Goal: Task Accomplishment & Management: Use online tool/utility

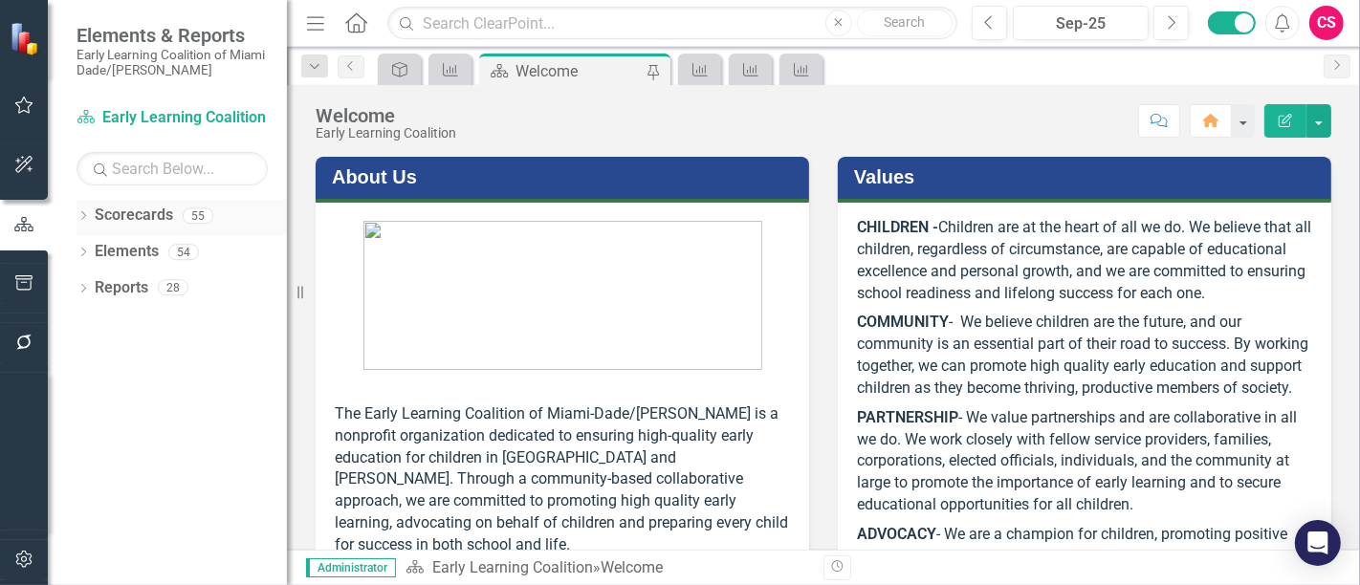
click at [81, 211] on div "Dropdown" at bounding box center [82, 218] width 13 height 16
click at [94, 254] on icon "Dropdown" at bounding box center [93, 251] width 14 height 11
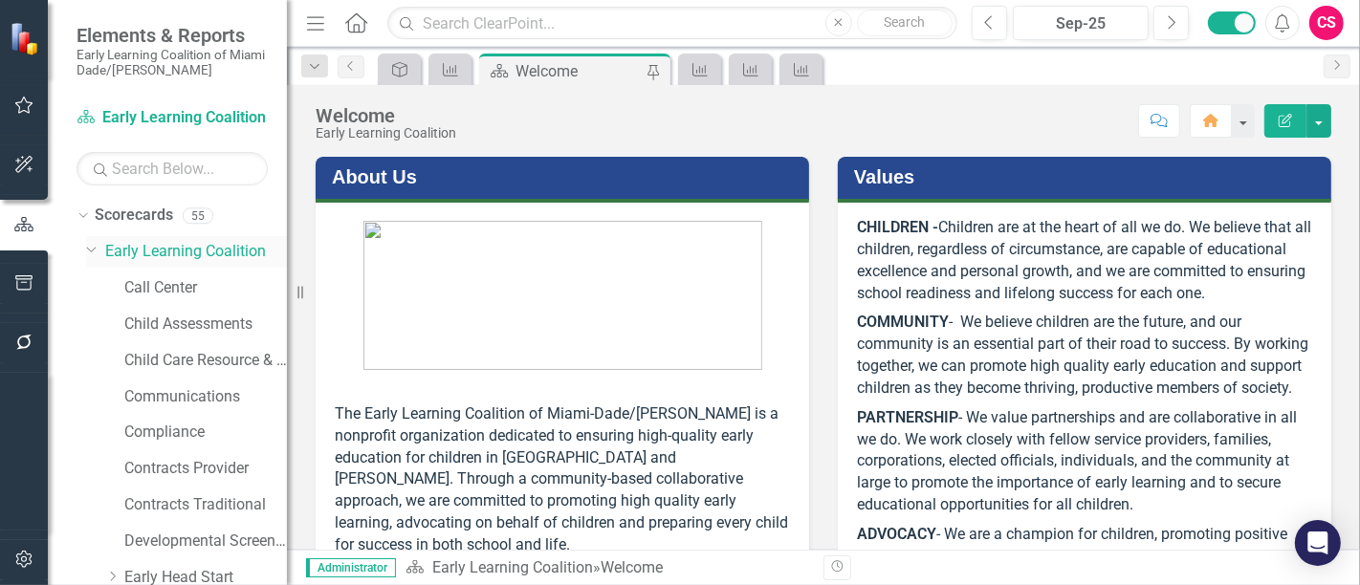
click at [90, 248] on icon "Dropdown" at bounding box center [91, 248] width 11 height 14
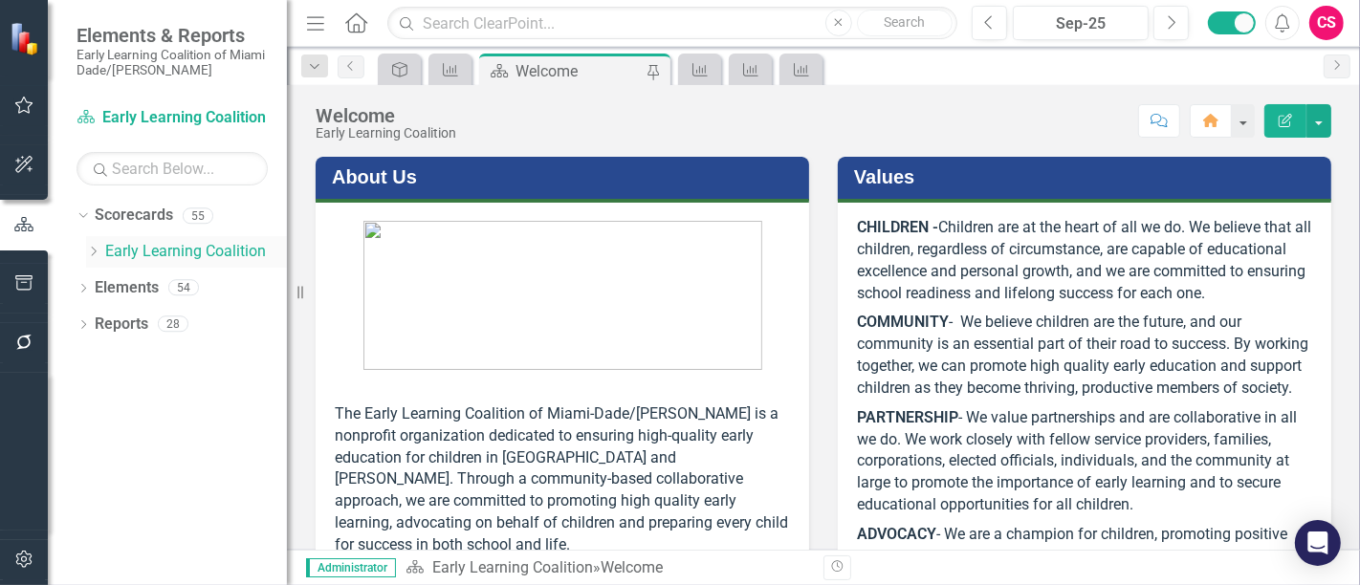
click at [91, 251] on icon "Dropdown" at bounding box center [93, 251] width 14 height 11
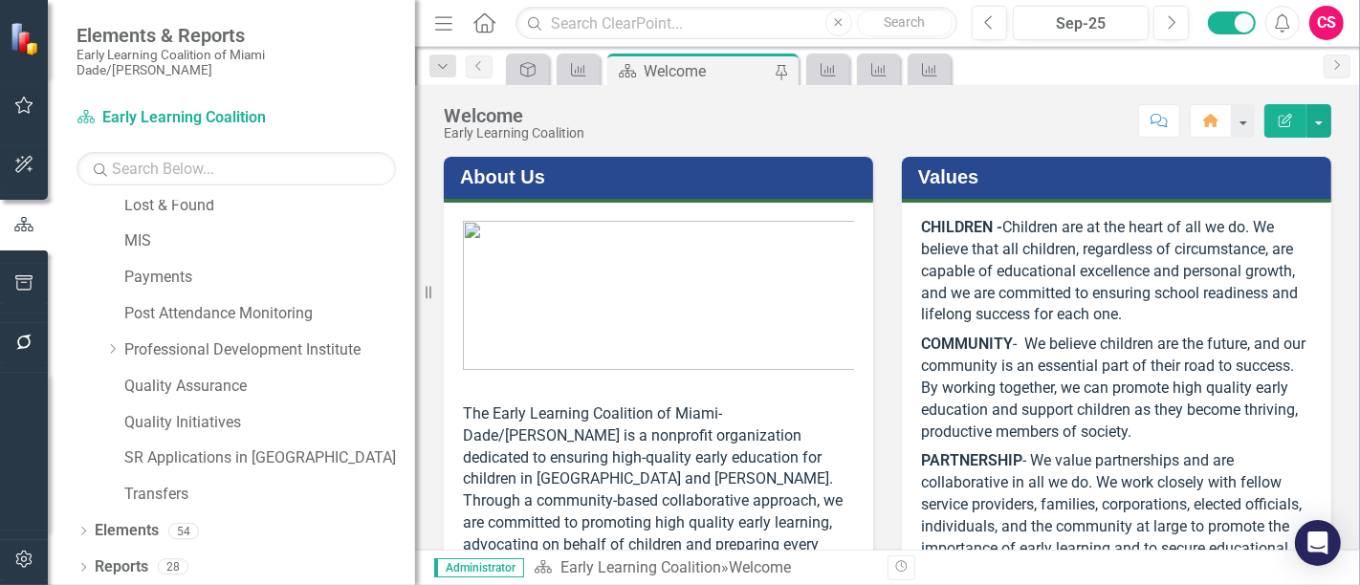
scroll to position [646, 0]
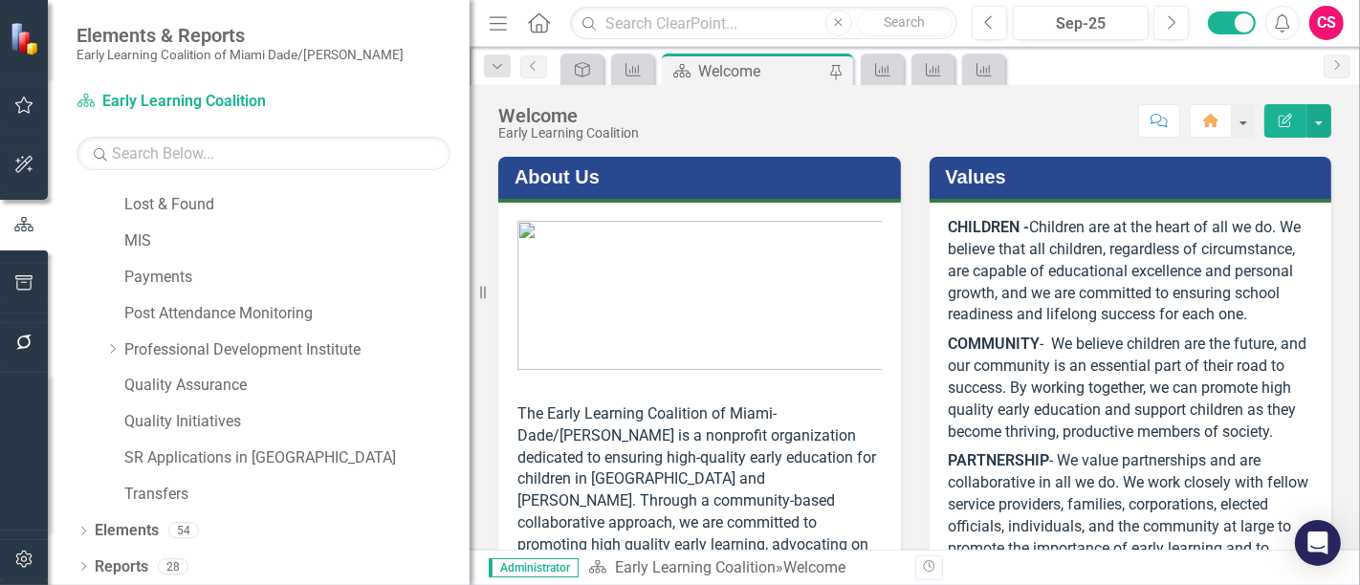
drag, startPoint x: 288, startPoint y: 292, endPoint x: 469, endPoint y: 322, distance: 184.2
click at [469, 322] on div "Resize" at bounding box center [476, 292] width 15 height 585
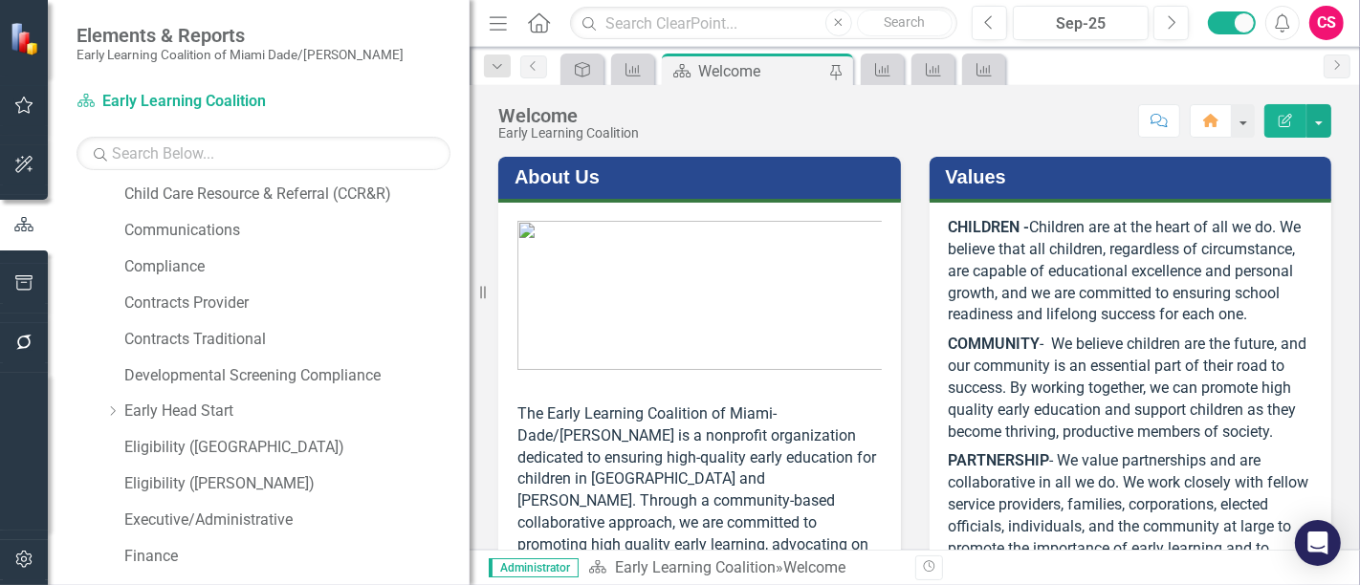
scroll to position [0, 0]
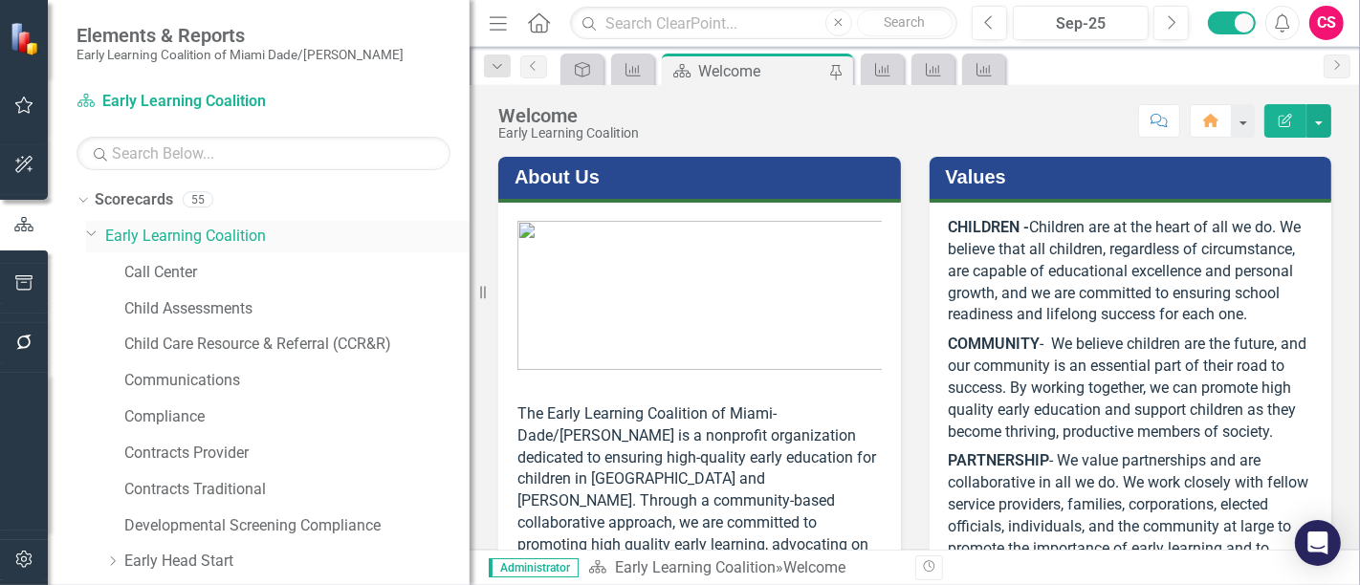
click at [94, 232] on icon "Dropdown" at bounding box center [91, 233] width 11 height 14
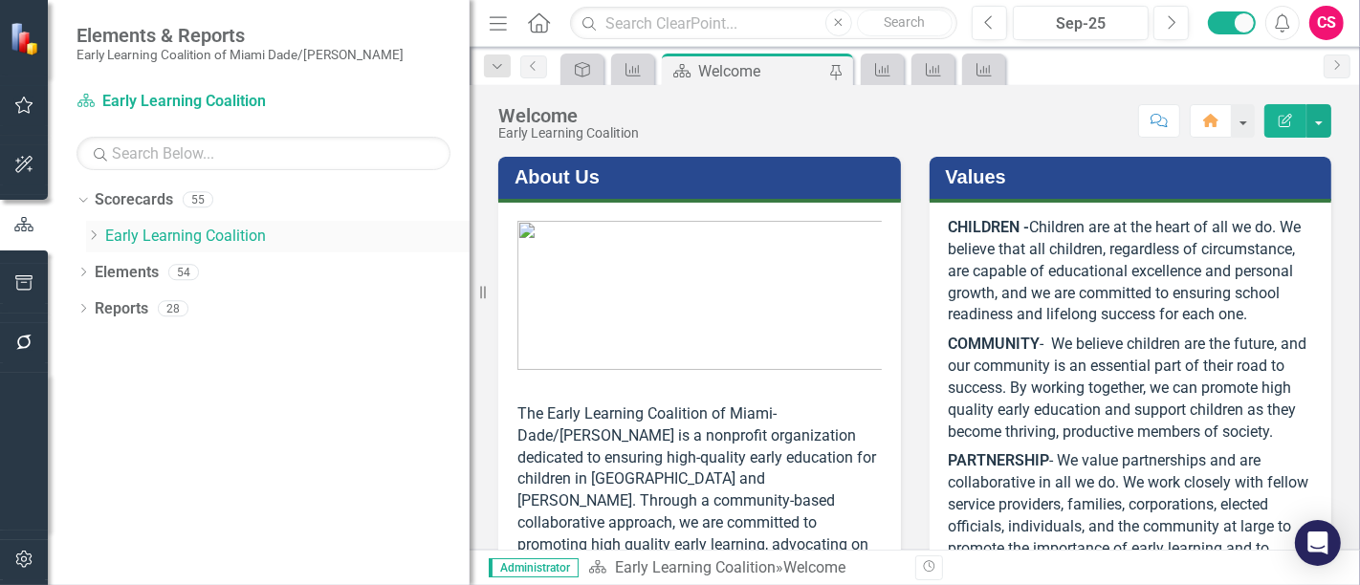
click at [94, 232] on icon "Dropdown" at bounding box center [93, 234] width 14 height 11
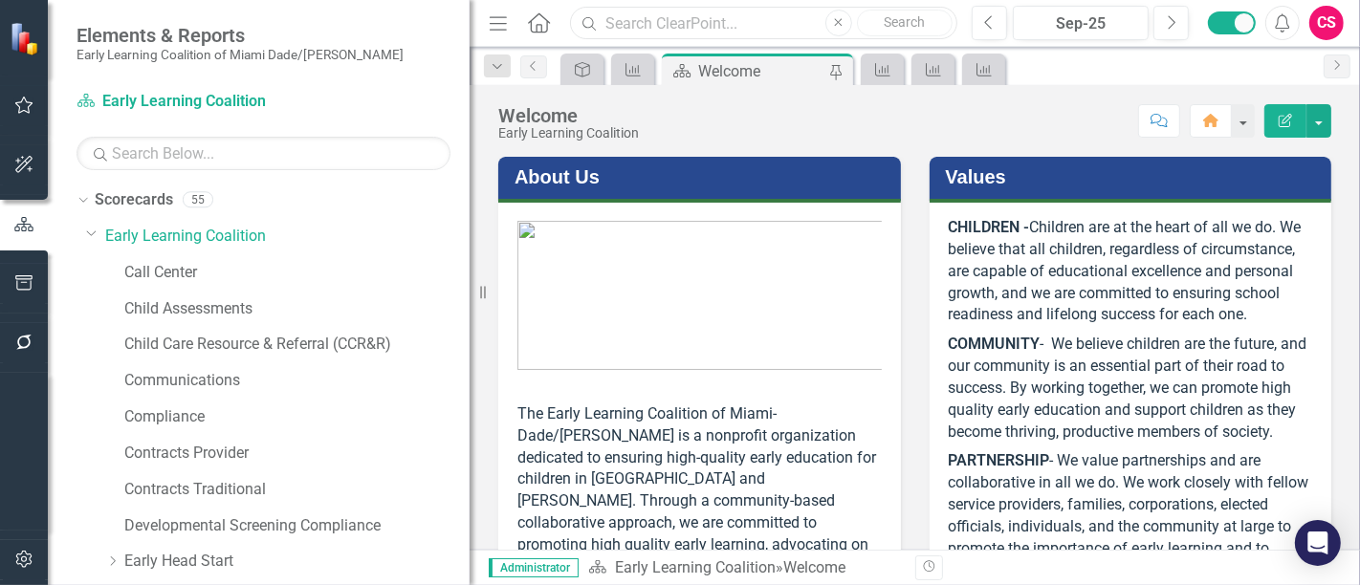
click at [628, 7] on input "text" at bounding box center [763, 23] width 387 height 33
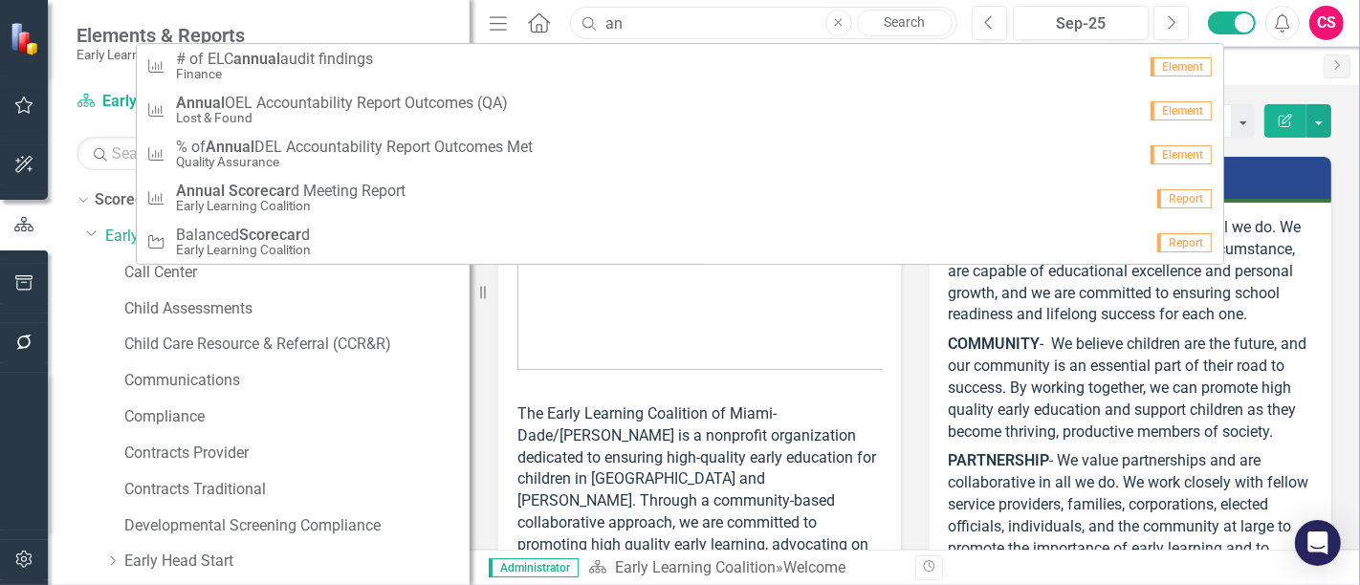
type input "a"
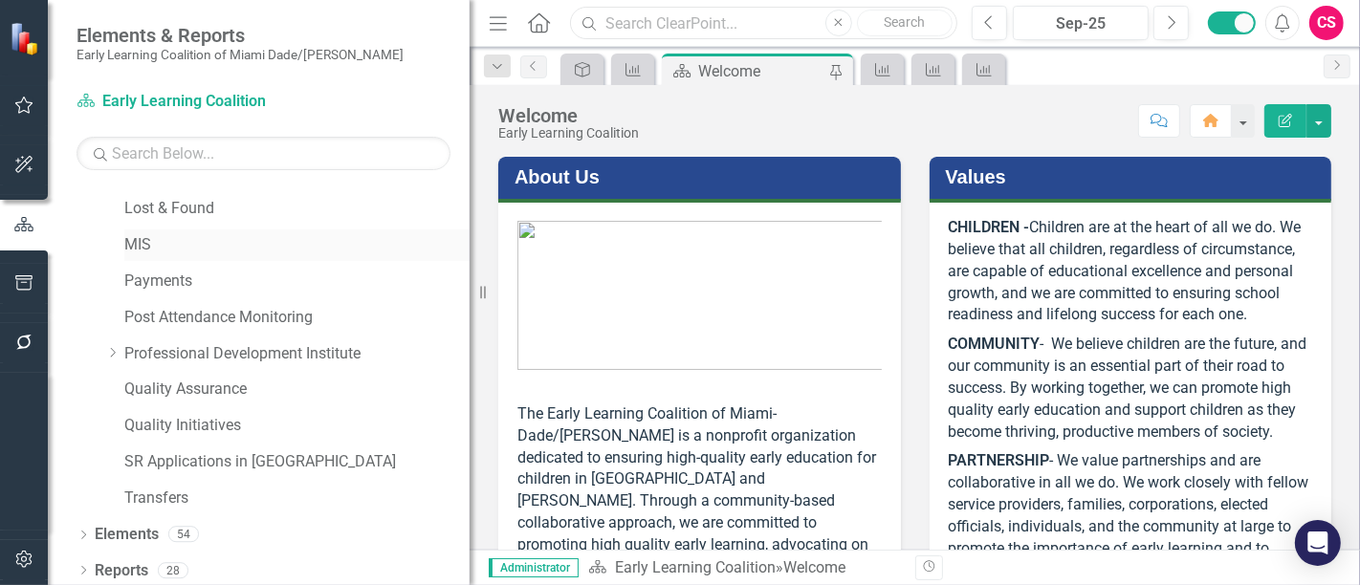
scroll to position [646, 0]
click at [81, 561] on div "Dropdown" at bounding box center [82, 569] width 13 height 16
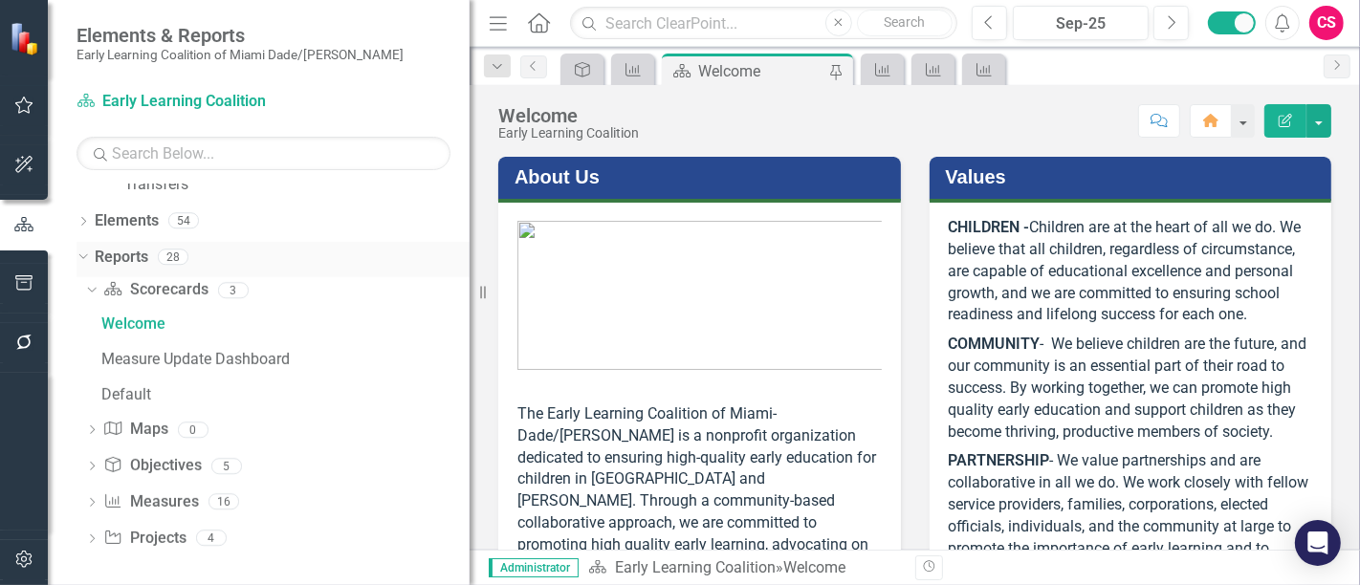
click at [136, 247] on link "Reports" at bounding box center [122, 258] width 54 height 22
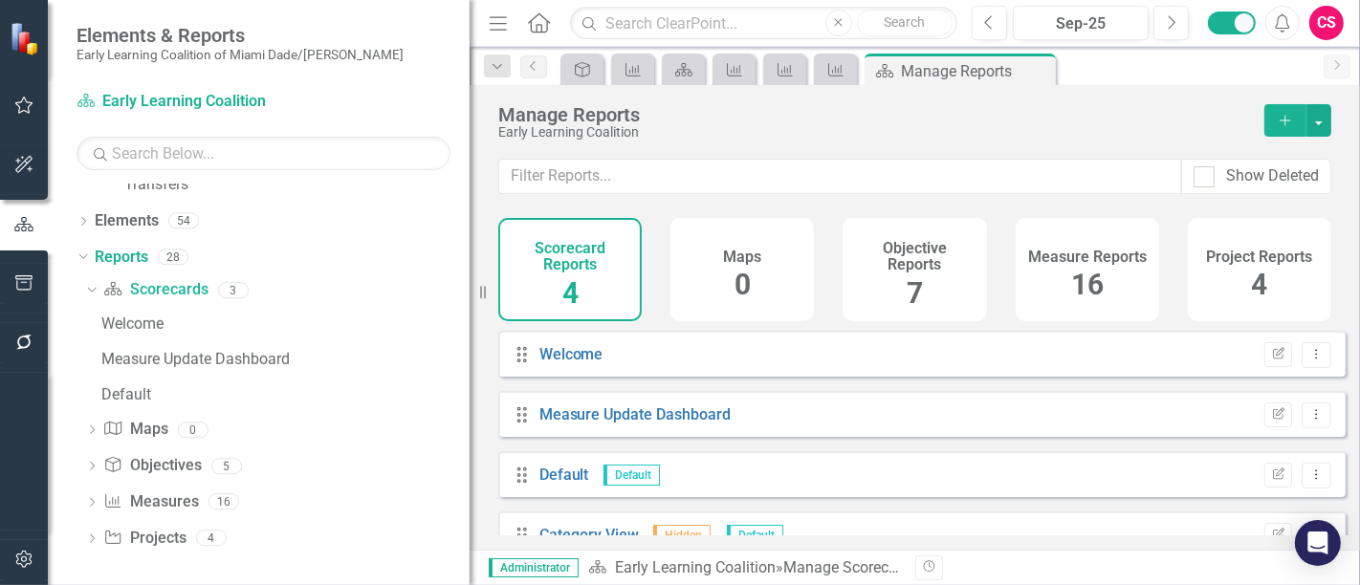
click at [1065, 269] on div "Measure Reports 16" at bounding box center [1086, 269] width 143 height 103
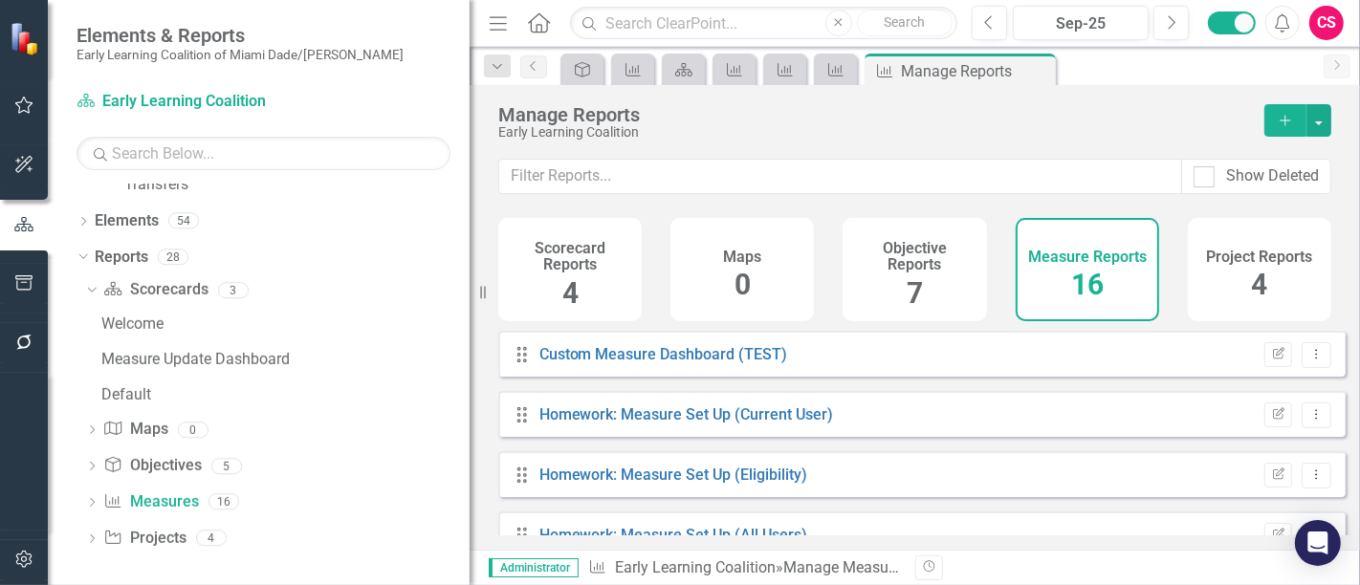
click at [927, 284] on div "Objective Reports 7" at bounding box center [913, 269] width 143 height 103
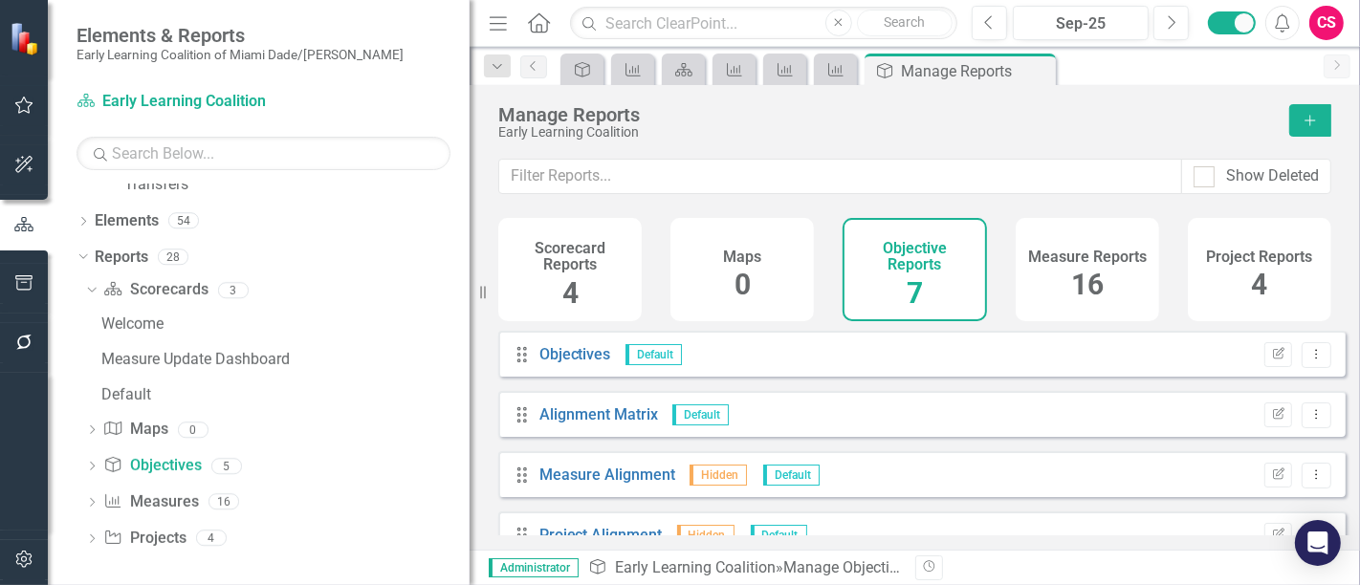
click at [1092, 258] on h4 "Measure Reports" at bounding box center [1087, 257] width 119 height 17
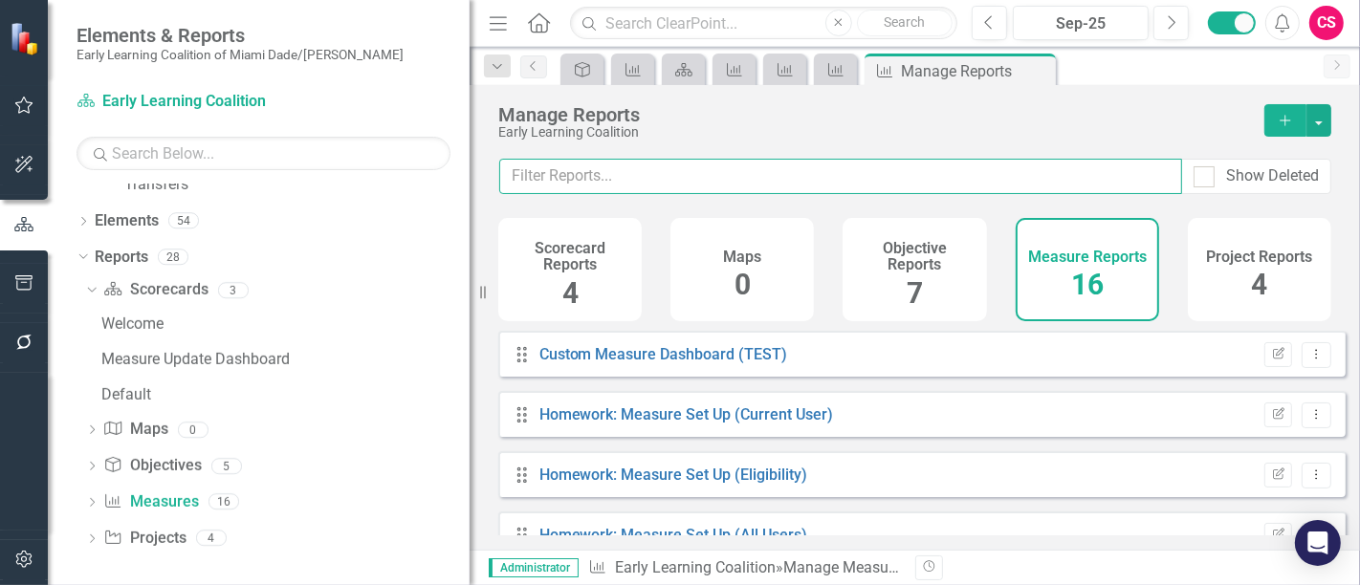
drag, startPoint x: 784, startPoint y: 189, endPoint x: 785, endPoint y: 163, distance: 26.8
click at [784, 176] on input "text" at bounding box center [840, 176] width 683 height 35
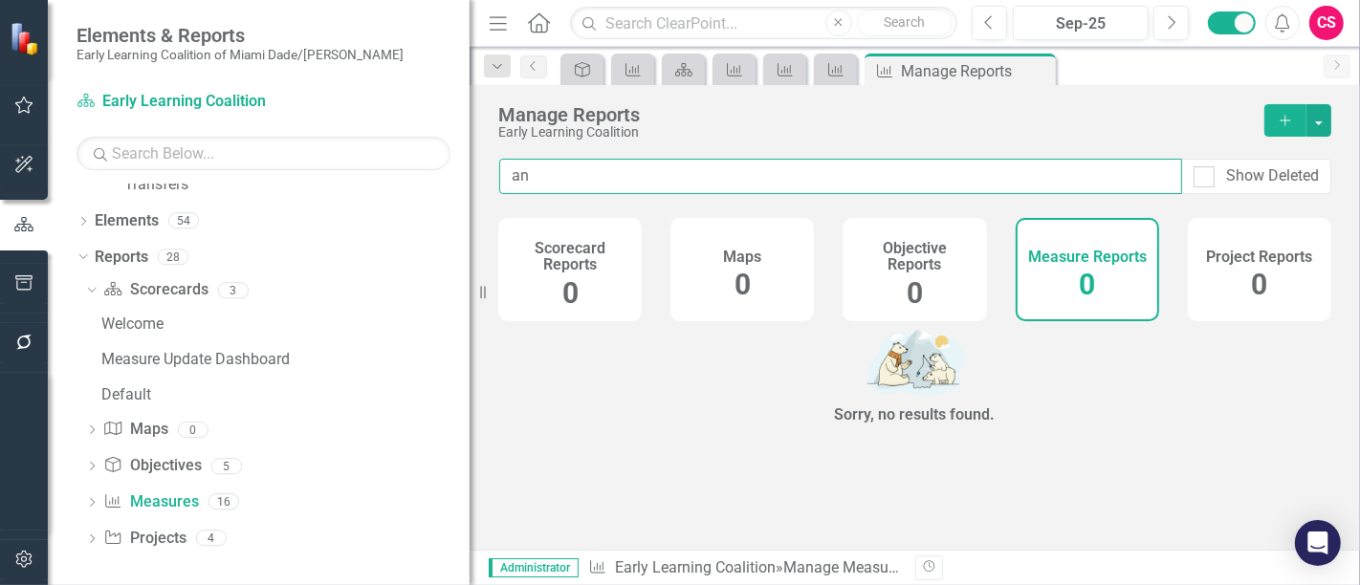
type input "a"
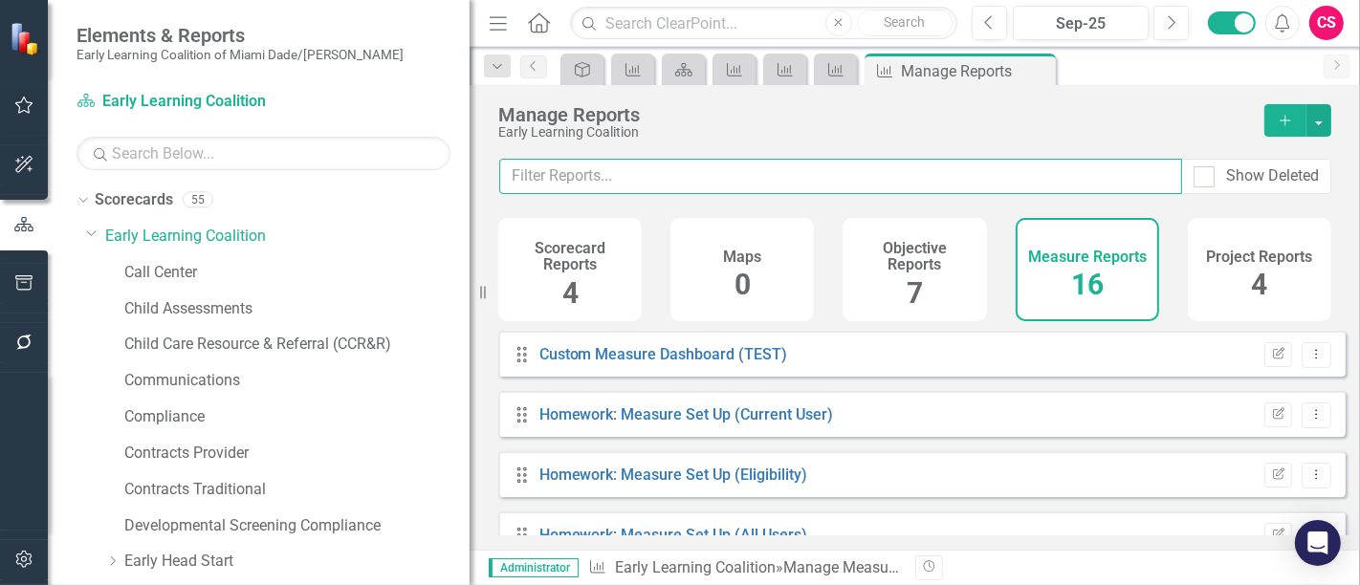
click at [538, 177] on input "text" at bounding box center [840, 176] width 683 height 35
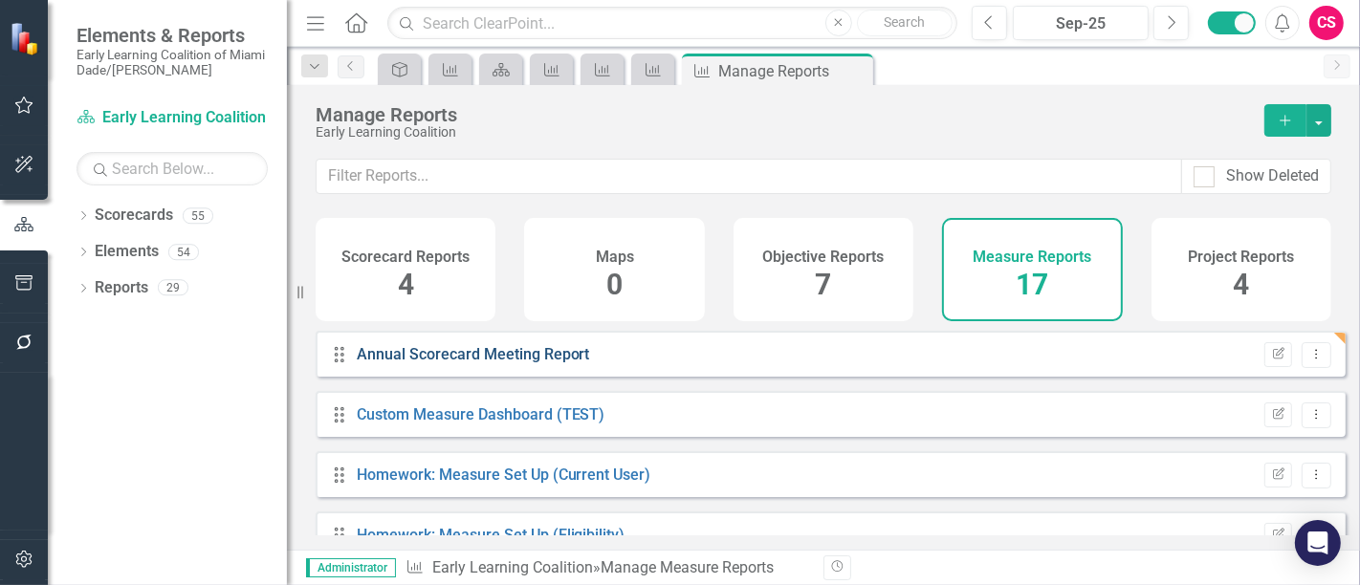
click at [545, 363] on link "Annual Scorecard Meeting Report" at bounding box center [473, 354] width 233 height 18
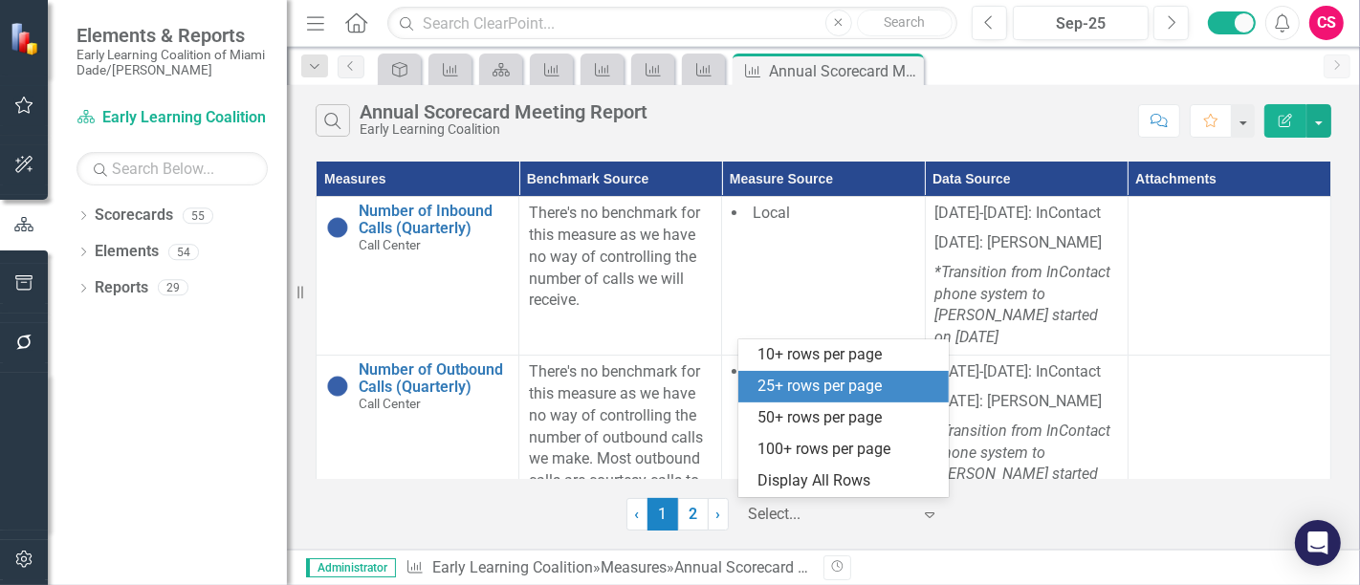
click at [801, 522] on div at bounding box center [830, 515] width 163 height 26
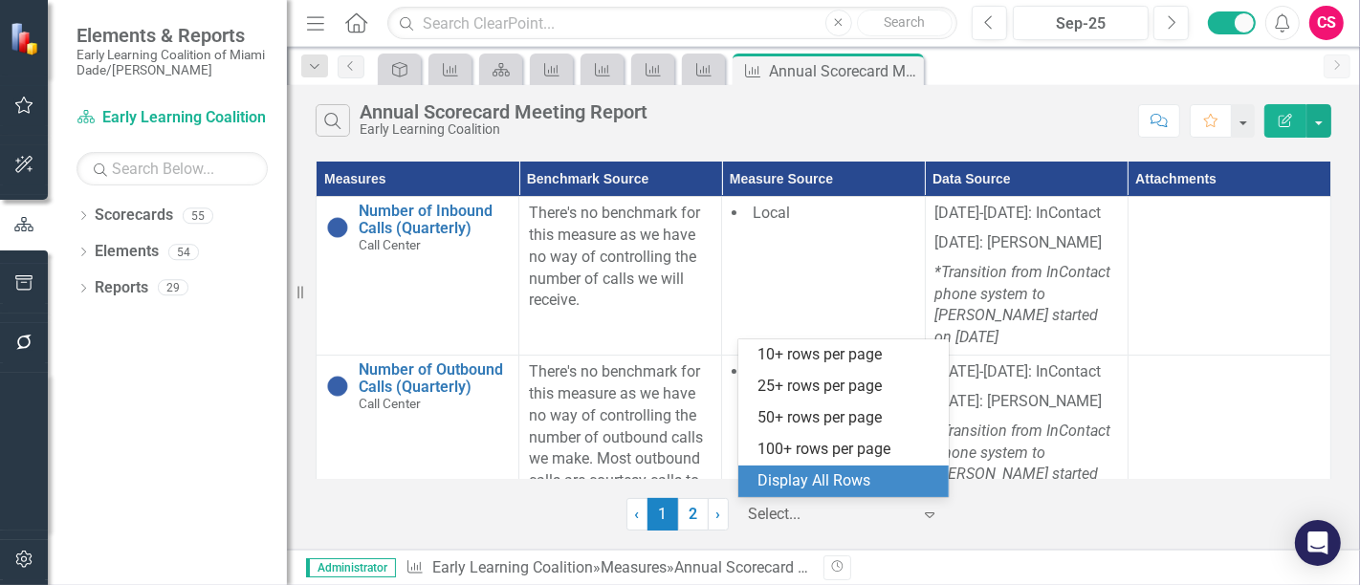
click at [817, 491] on div "Display All Rows" at bounding box center [847, 481] width 180 height 22
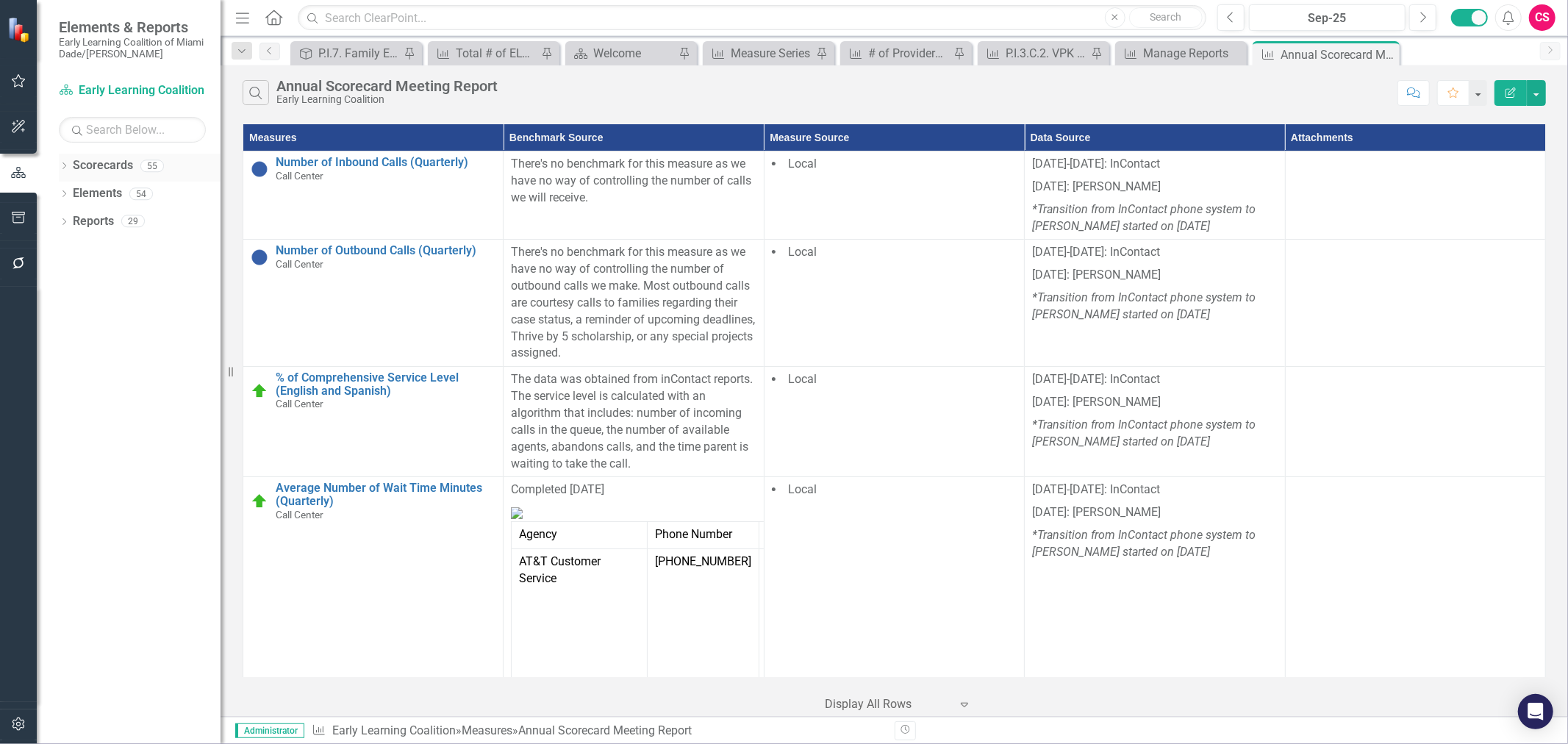
click at [65, 165] on icon "Dropdown" at bounding box center [63, 167] width 10 height 8
click at [71, 194] on icon "Dropdown" at bounding box center [72, 193] width 11 height 8
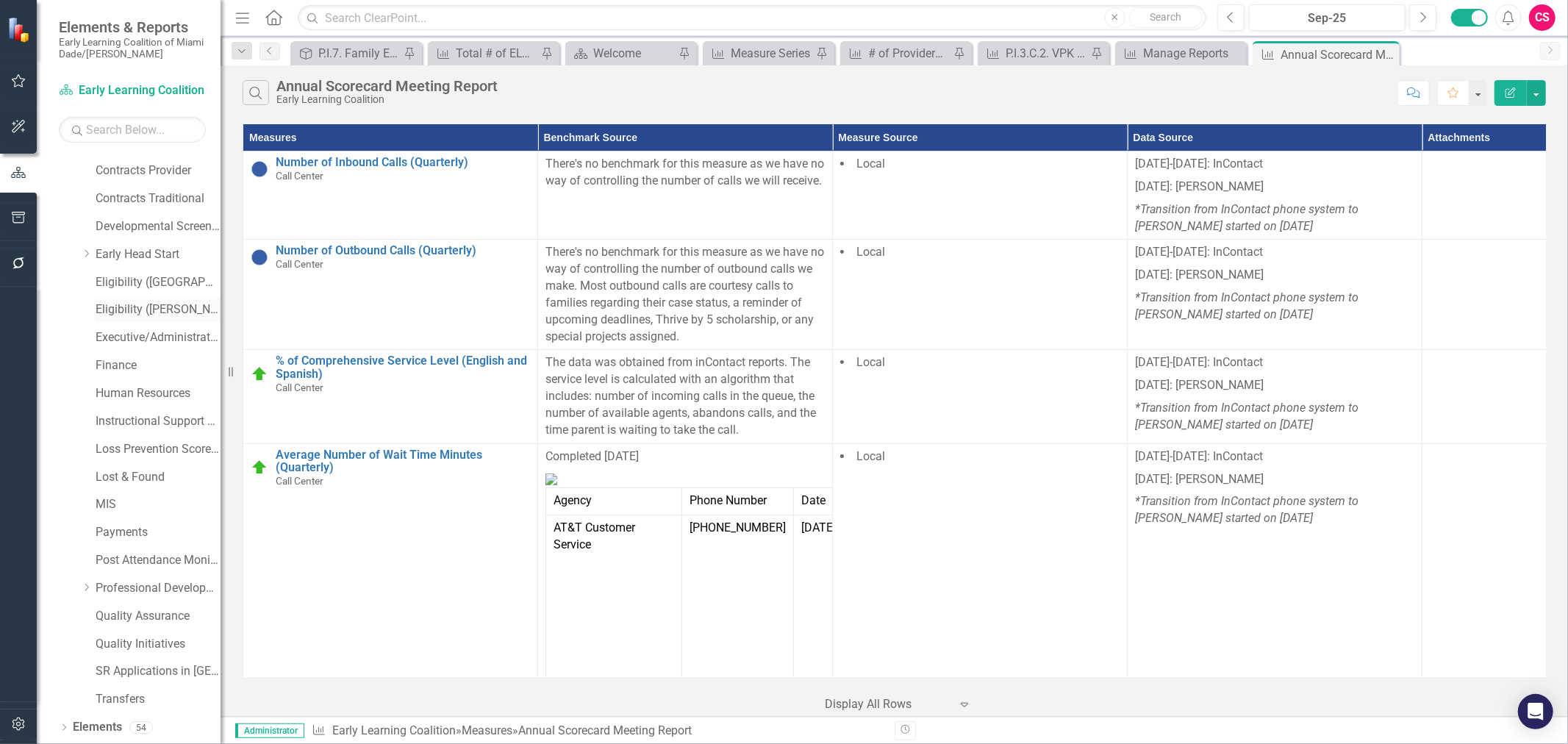
click at [122, 309] on link "Eligibility ([PERSON_NAME])" at bounding box center [158, 310] width 125 height 17
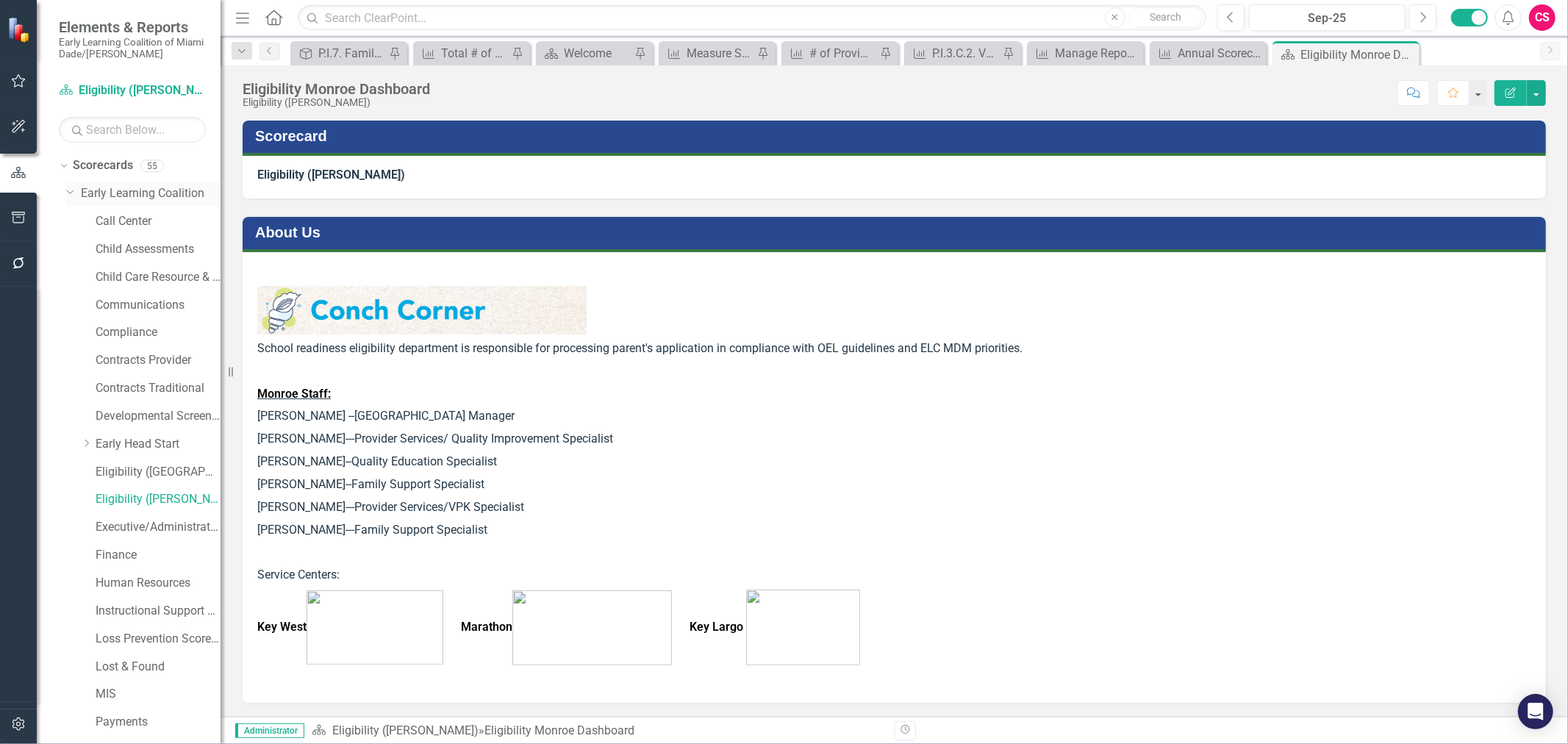
click at [131, 194] on link "Early Learning Coalition" at bounding box center [151, 194] width 140 height 17
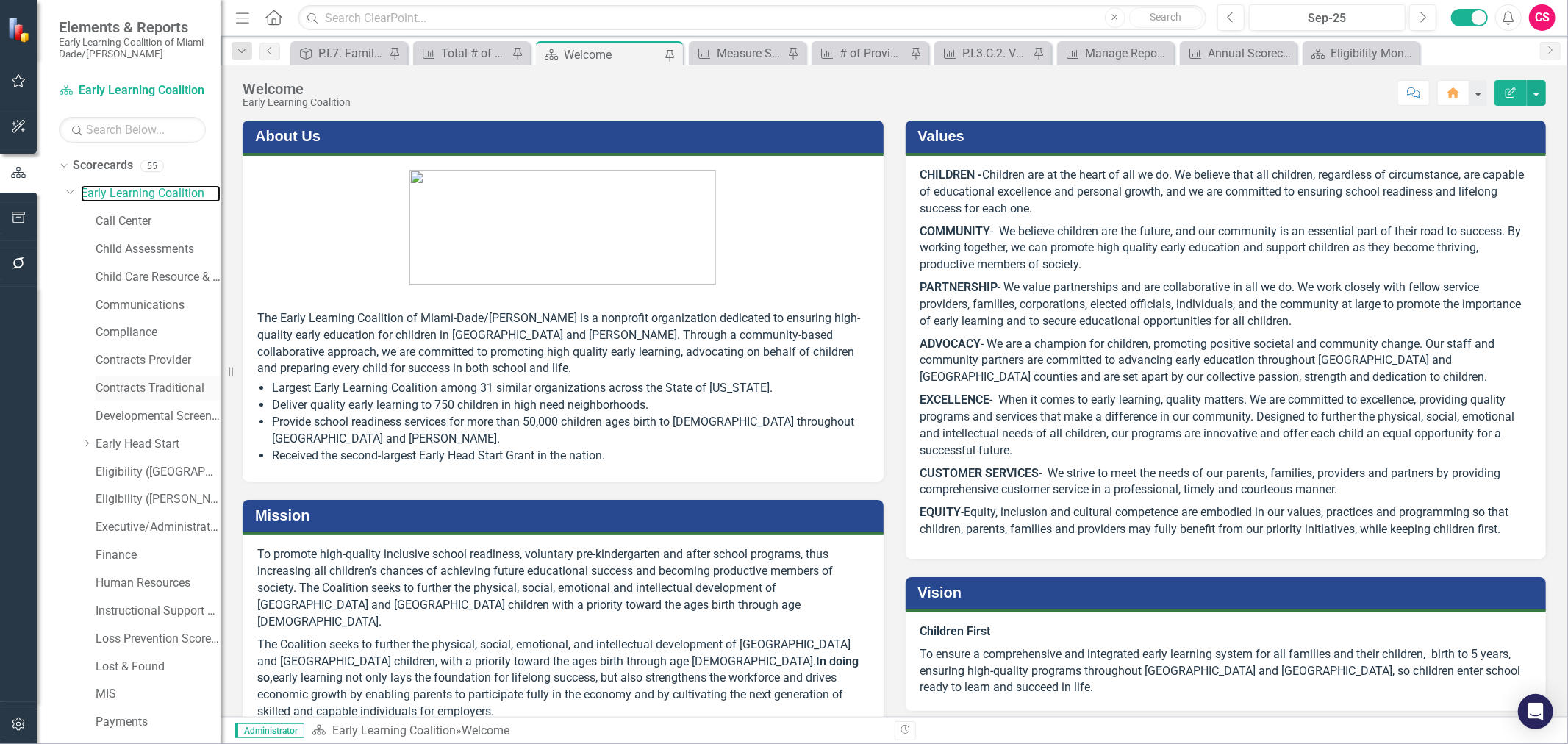
scroll to position [217, 0]
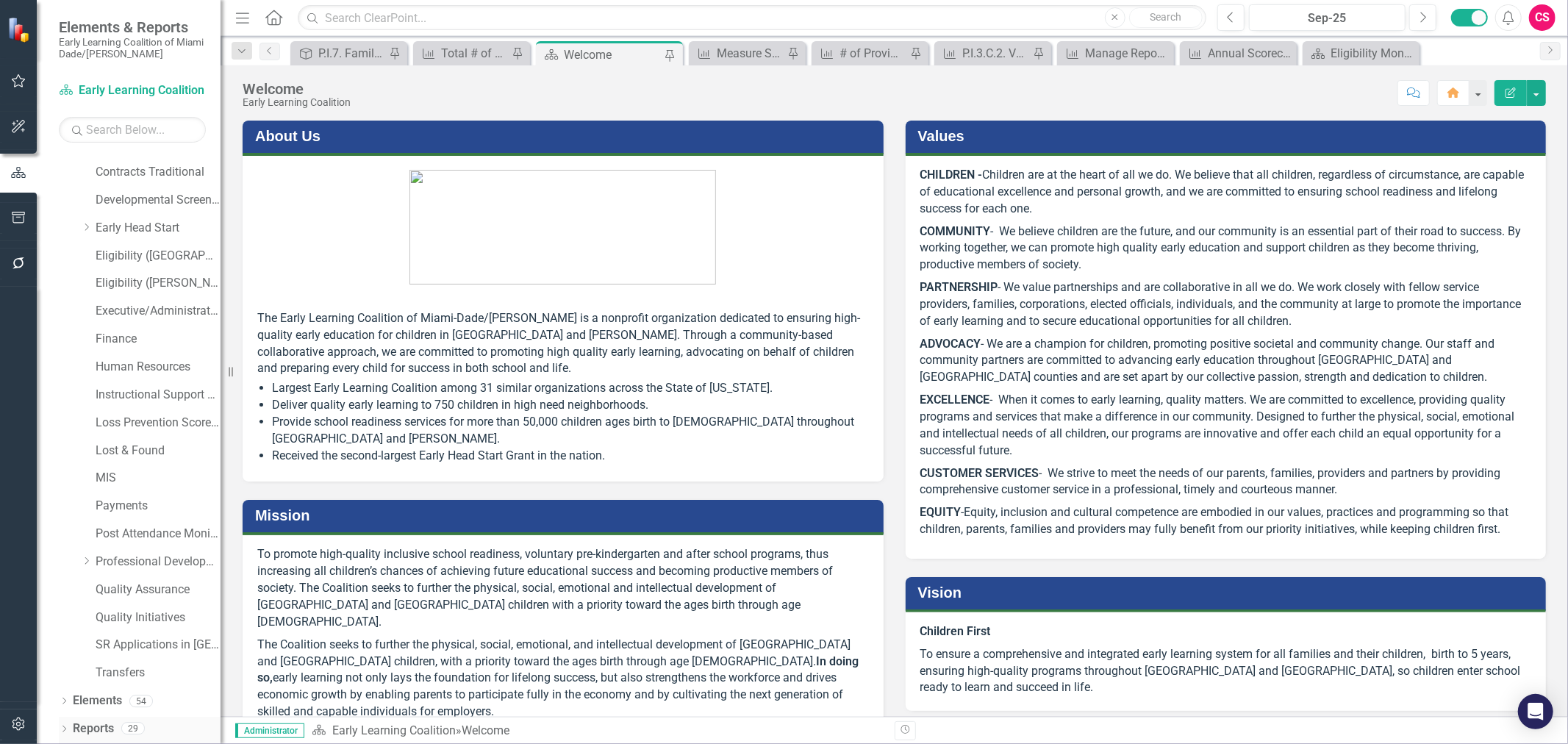
click at [123, 449] on div "29" at bounding box center [133, 729] width 24 height 12
click at [112, 449] on link "Reports" at bounding box center [94, 729] width 42 height 17
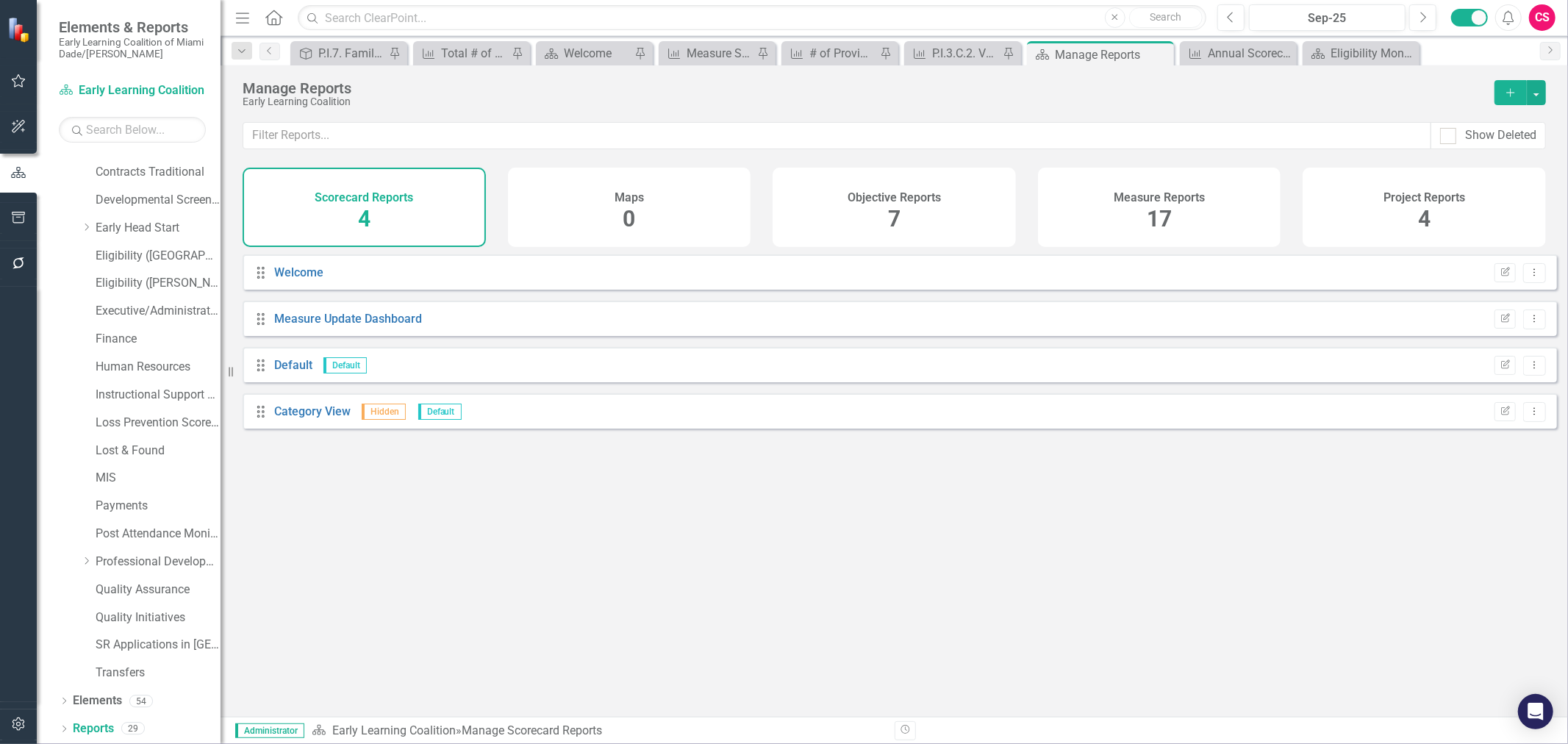
click at [1045, 186] on div "Measure Reports 17" at bounding box center [1160, 207] width 243 height 79
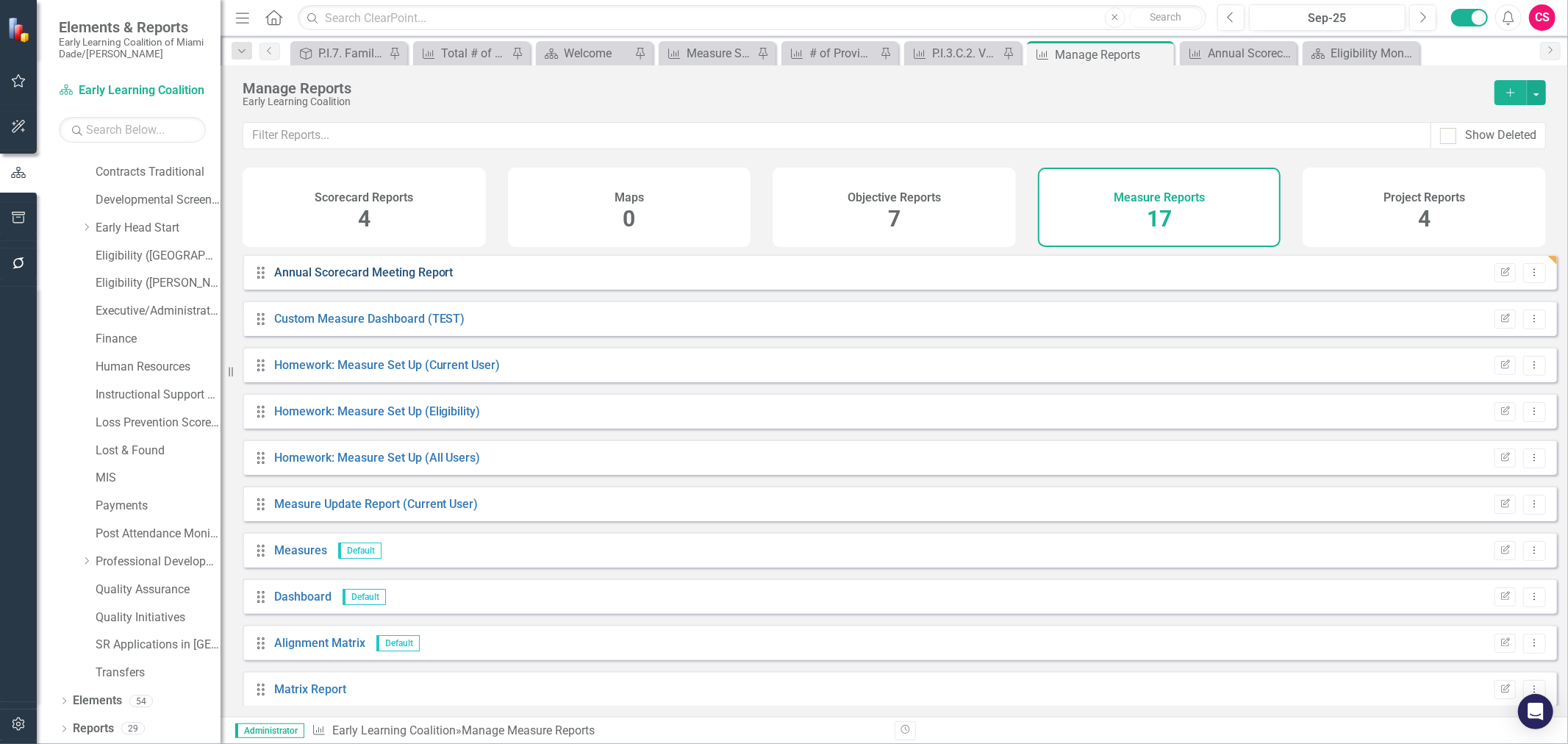
click at [351, 279] on link "Annual Scorecard Meeting Report" at bounding box center [364, 272] width 179 height 14
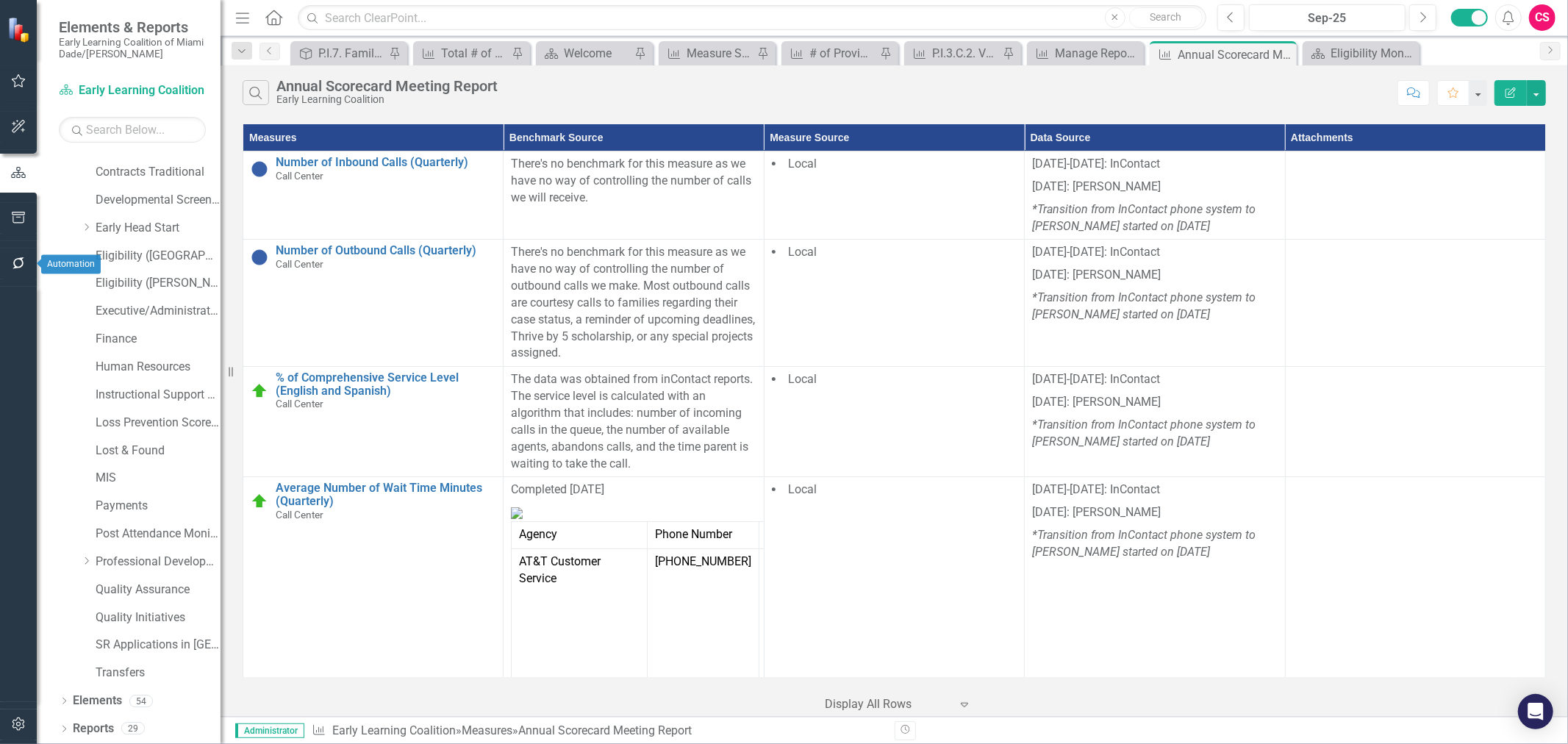
click at [25, 266] on icon "button" at bounding box center [18, 263] width 15 height 12
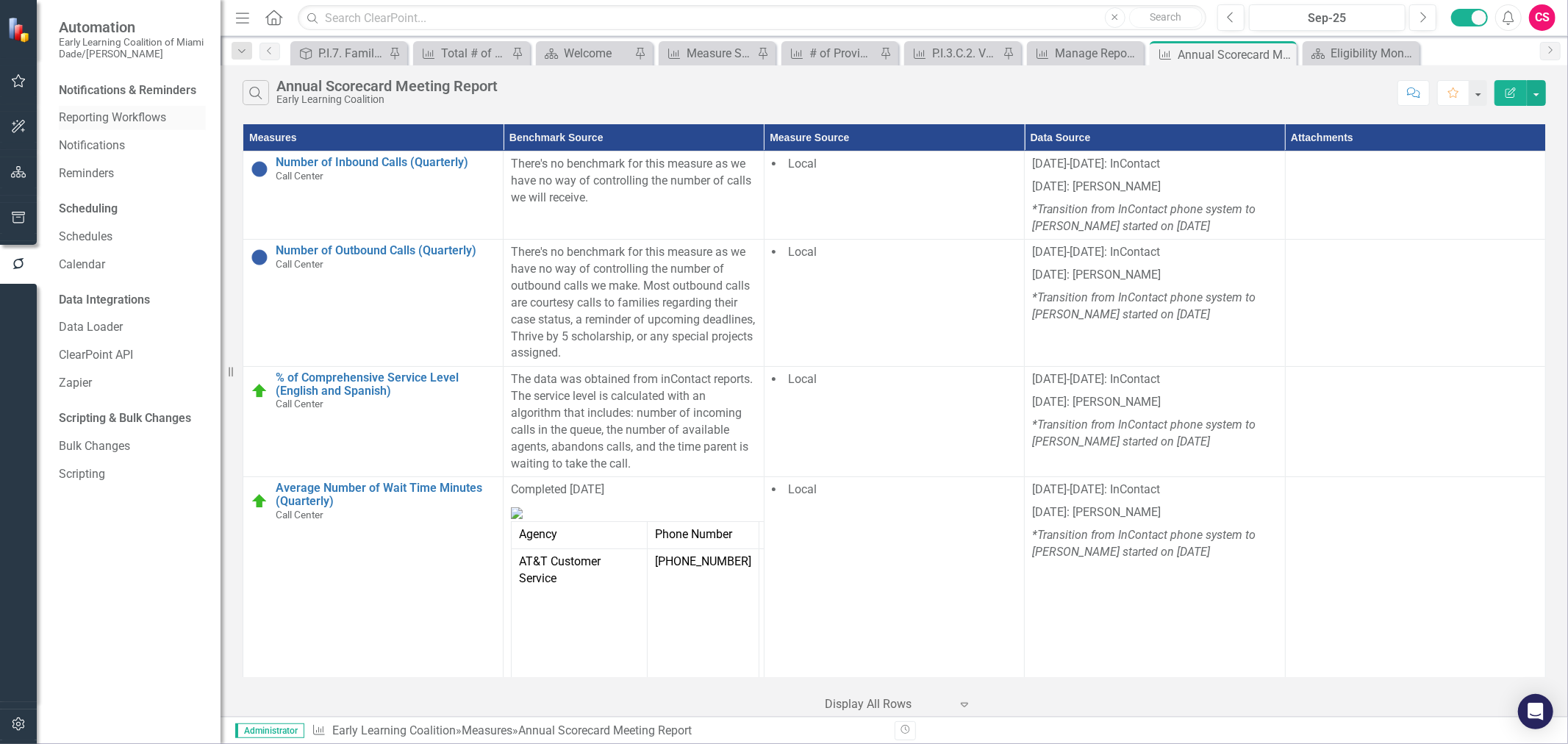
click at [93, 119] on link "Reporting Workflows" at bounding box center [131, 118] width 147 height 17
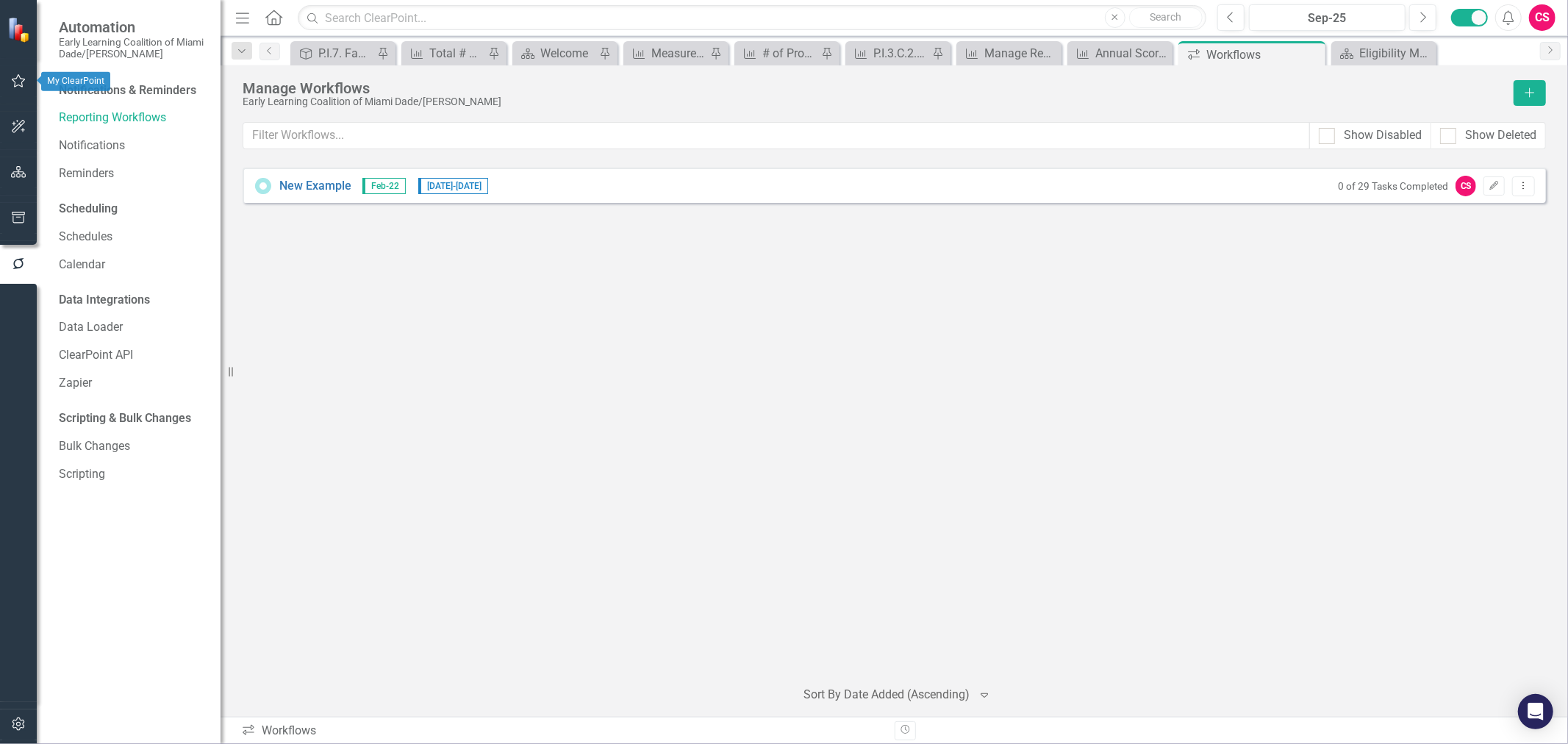
click at [19, 82] on icon "button" at bounding box center [18, 81] width 15 height 12
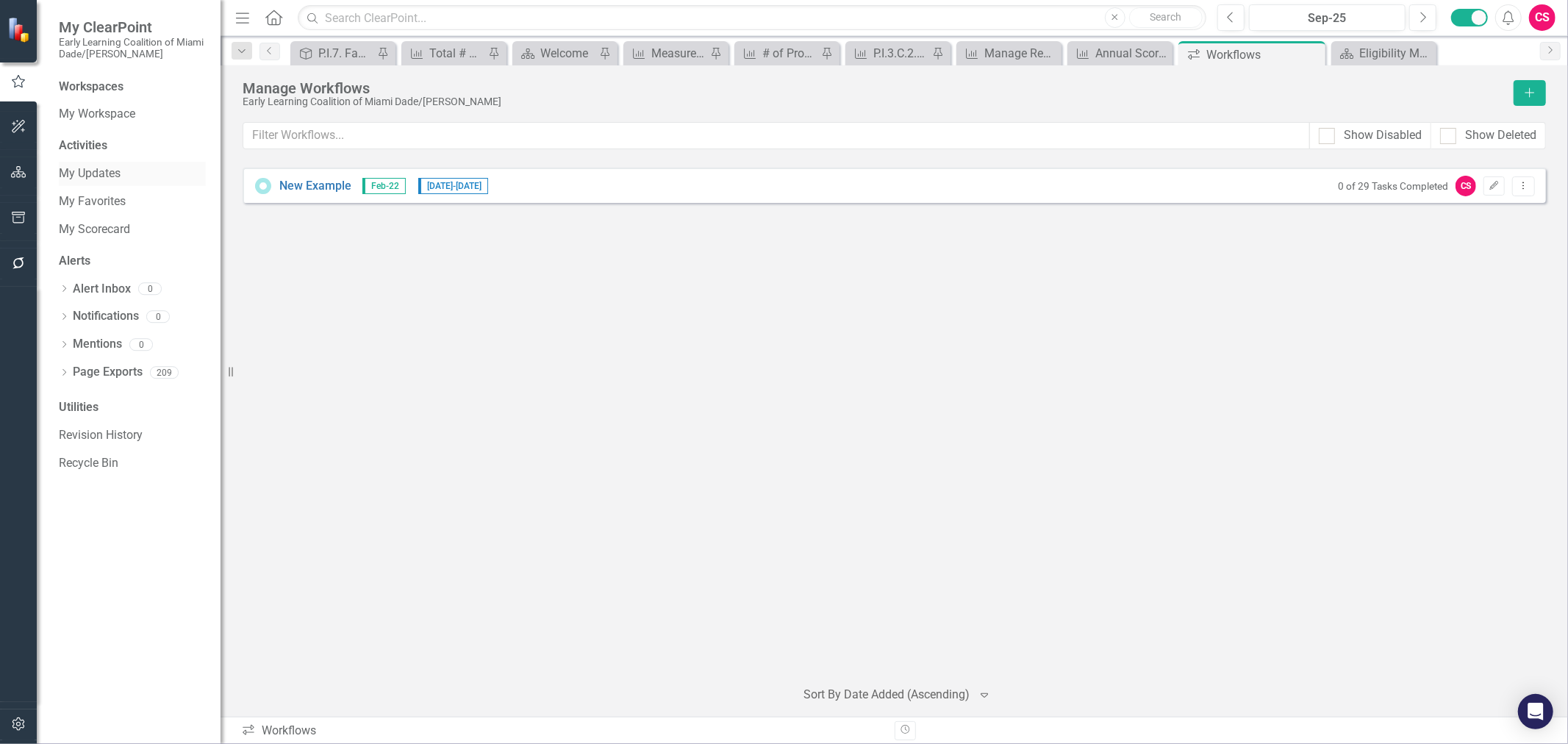
click at [98, 173] on link "My Updates" at bounding box center [131, 174] width 147 height 17
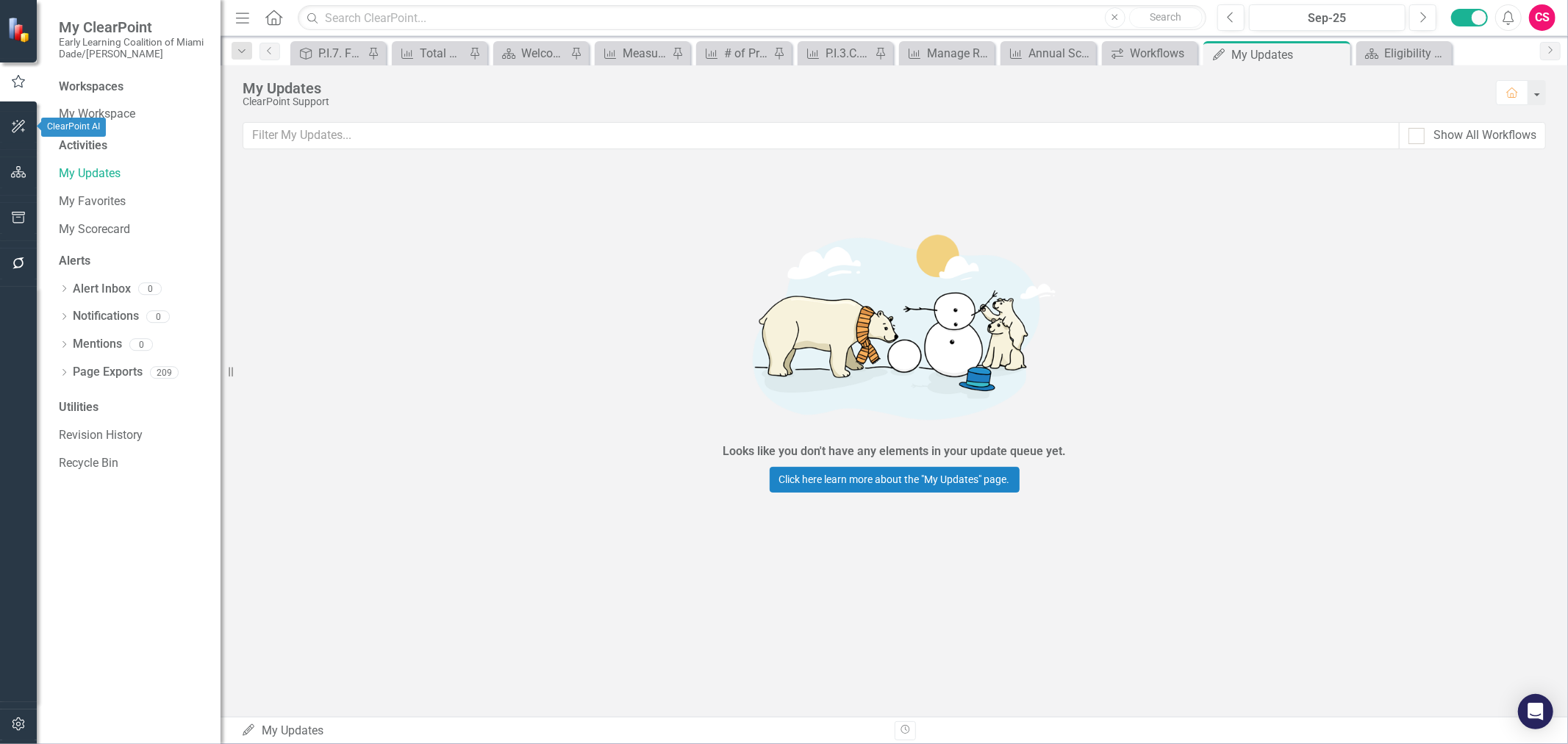
click at [19, 124] on icon "button" at bounding box center [18, 126] width 13 height 13
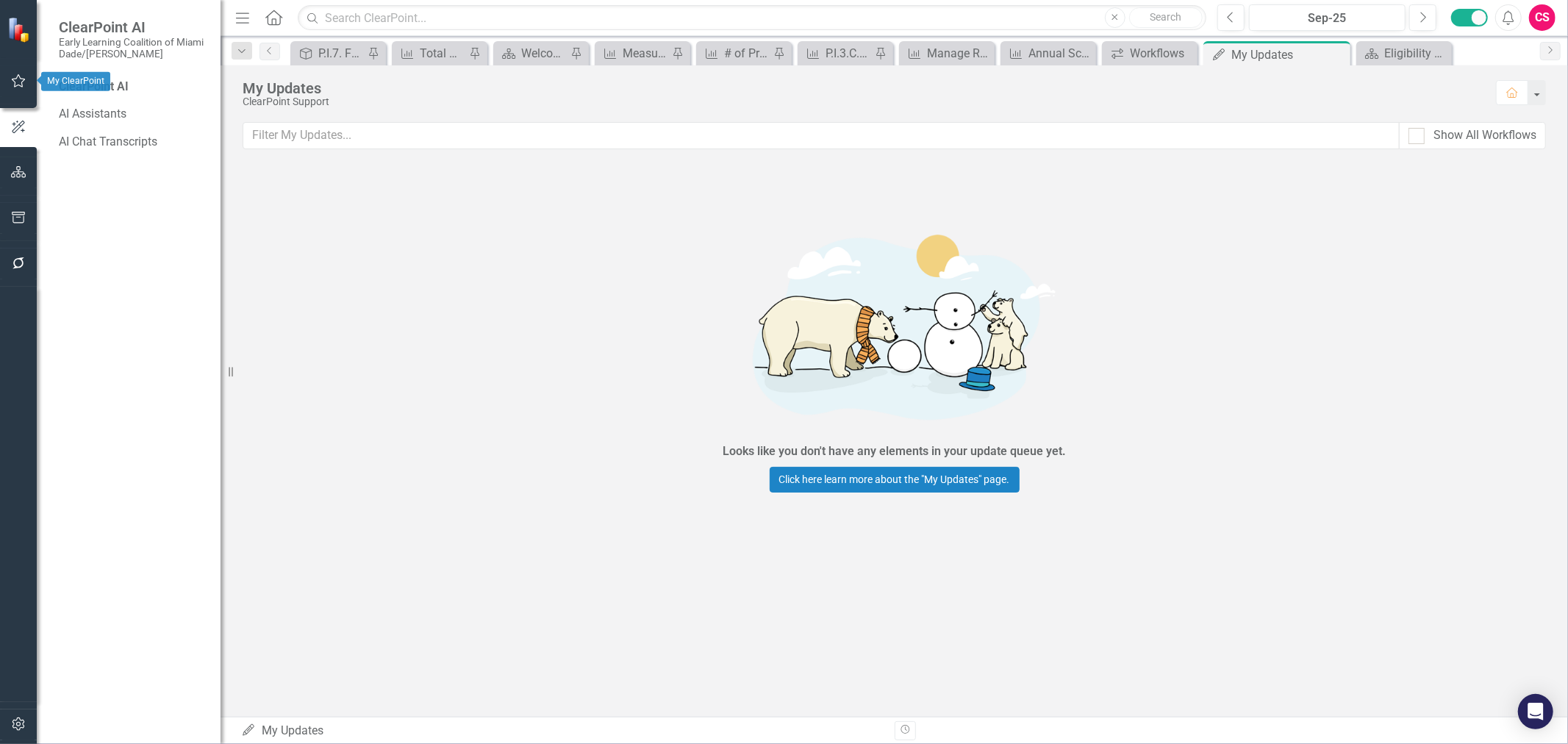
click at [19, 89] on button "button" at bounding box center [18, 81] width 33 height 31
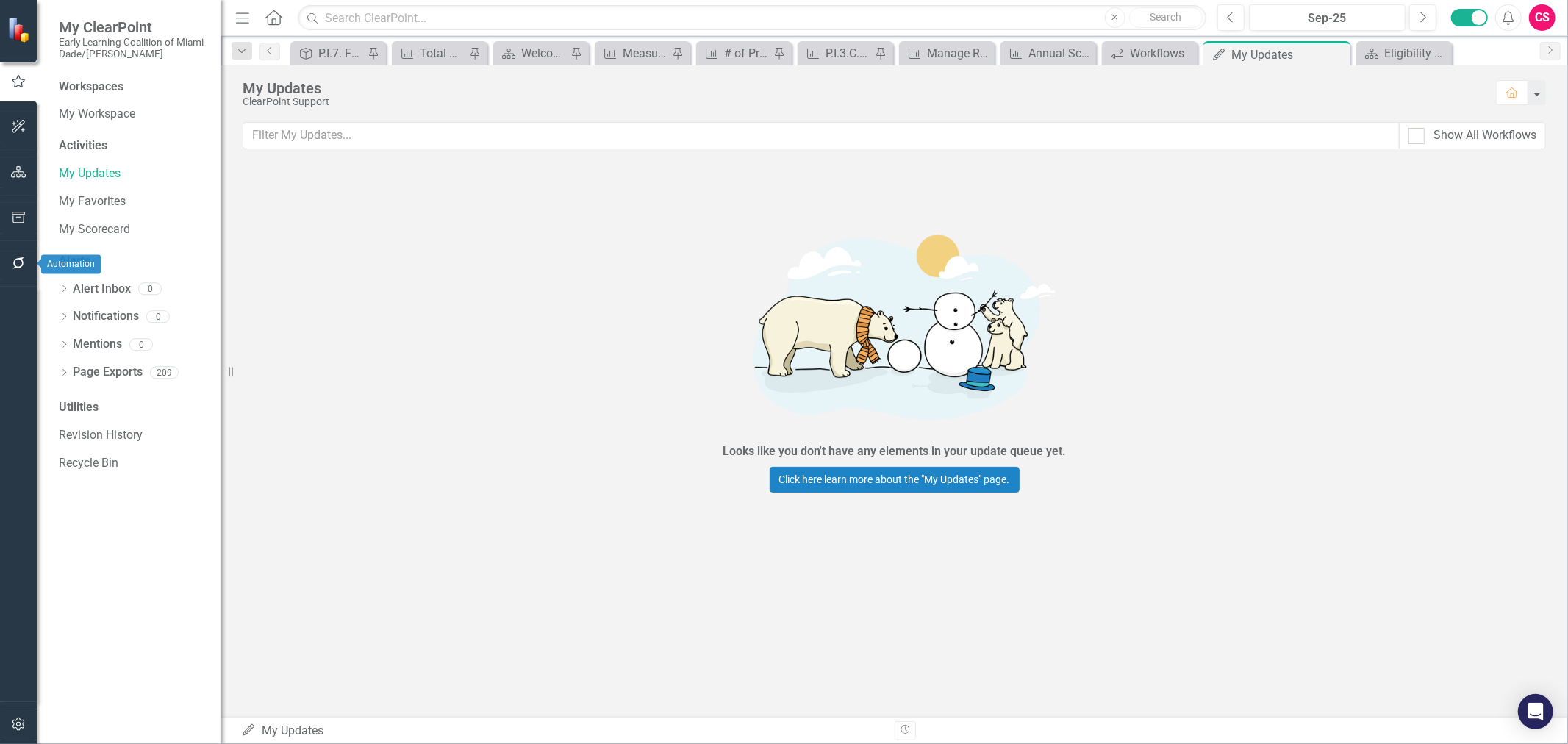
click at [16, 260] on icon "button" at bounding box center [18, 263] width 12 height 12
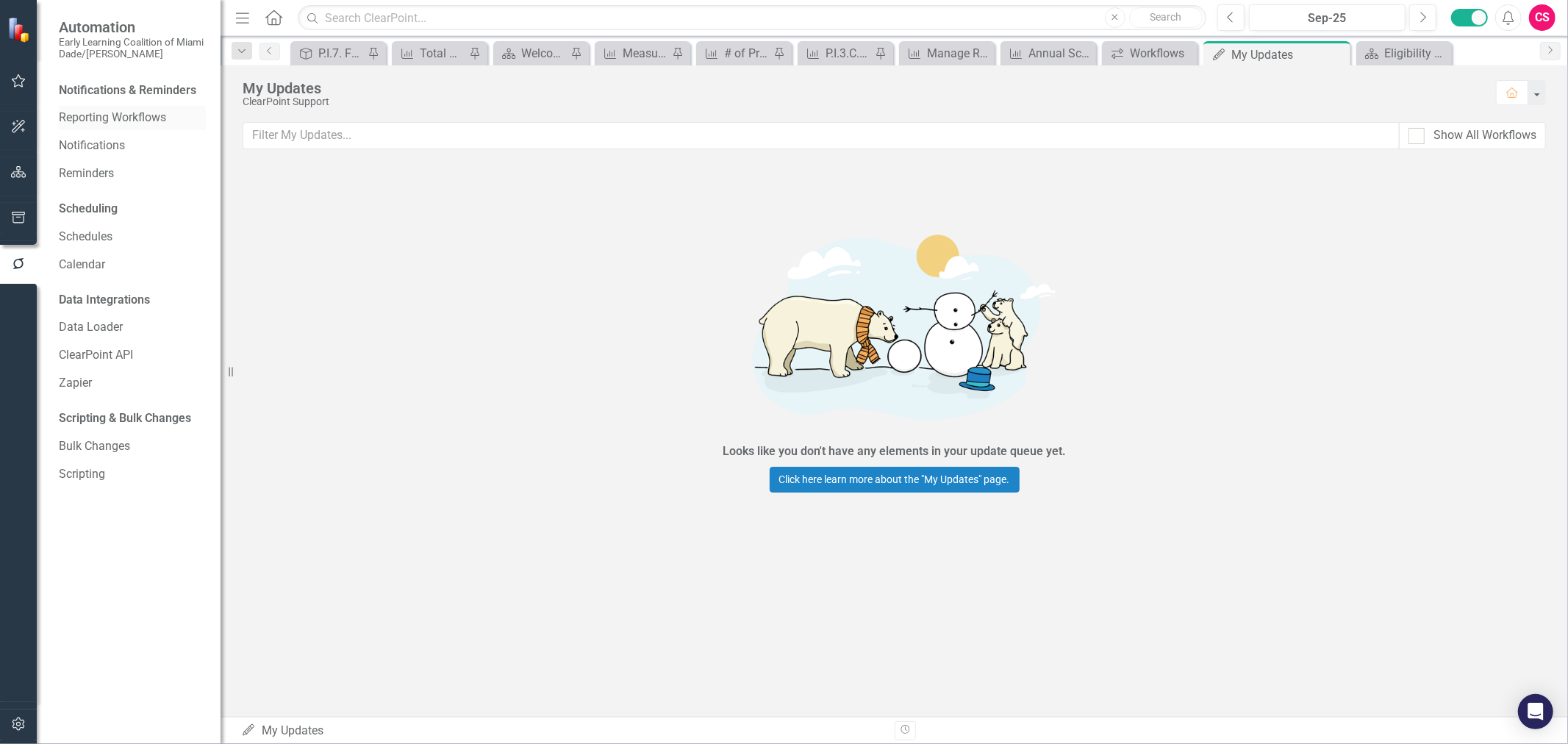
click at [122, 122] on link "Reporting Workflows" at bounding box center [131, 118] width 147 height 17
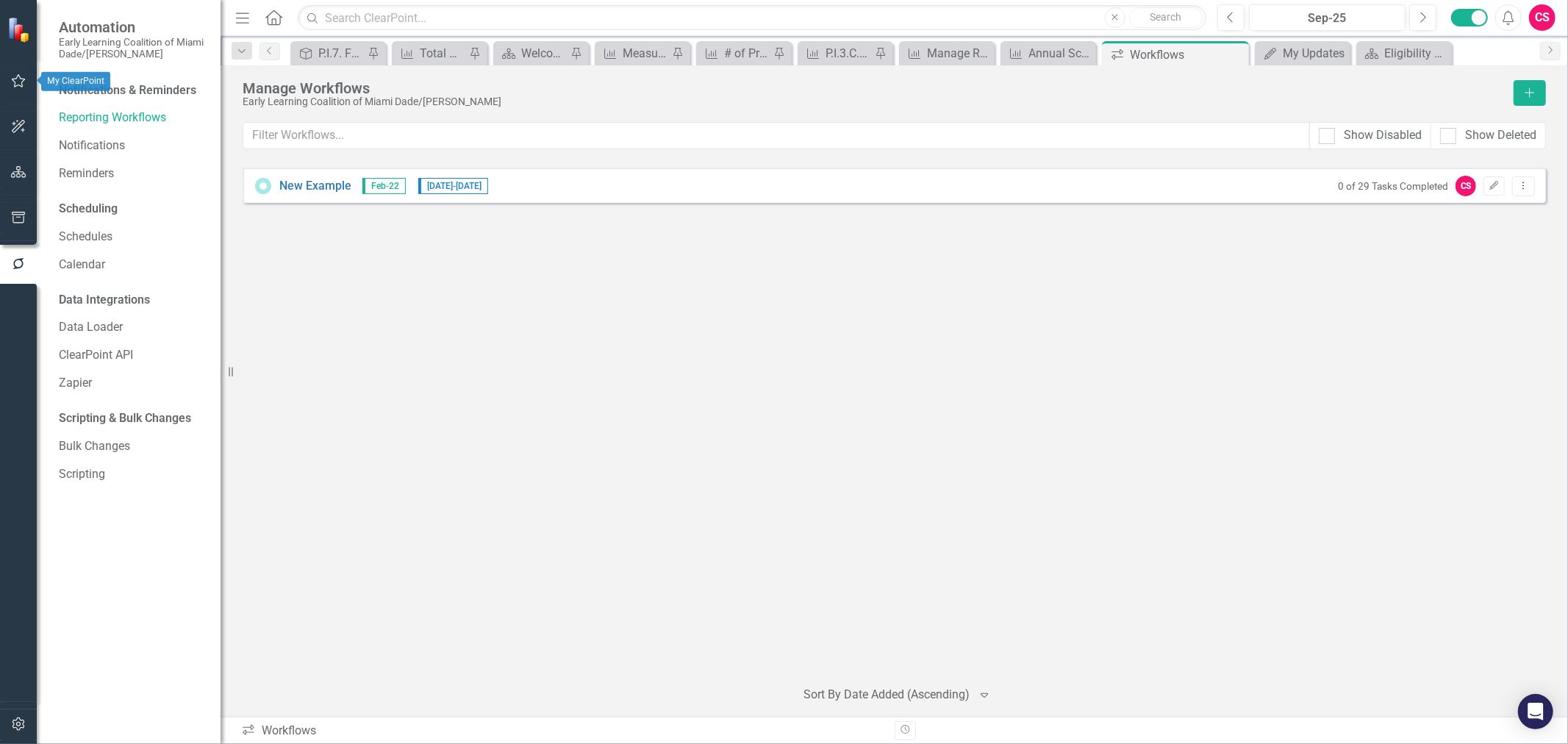
click at [8, 79] on button "button" at bounding box center [18, 81] width 33 height 31
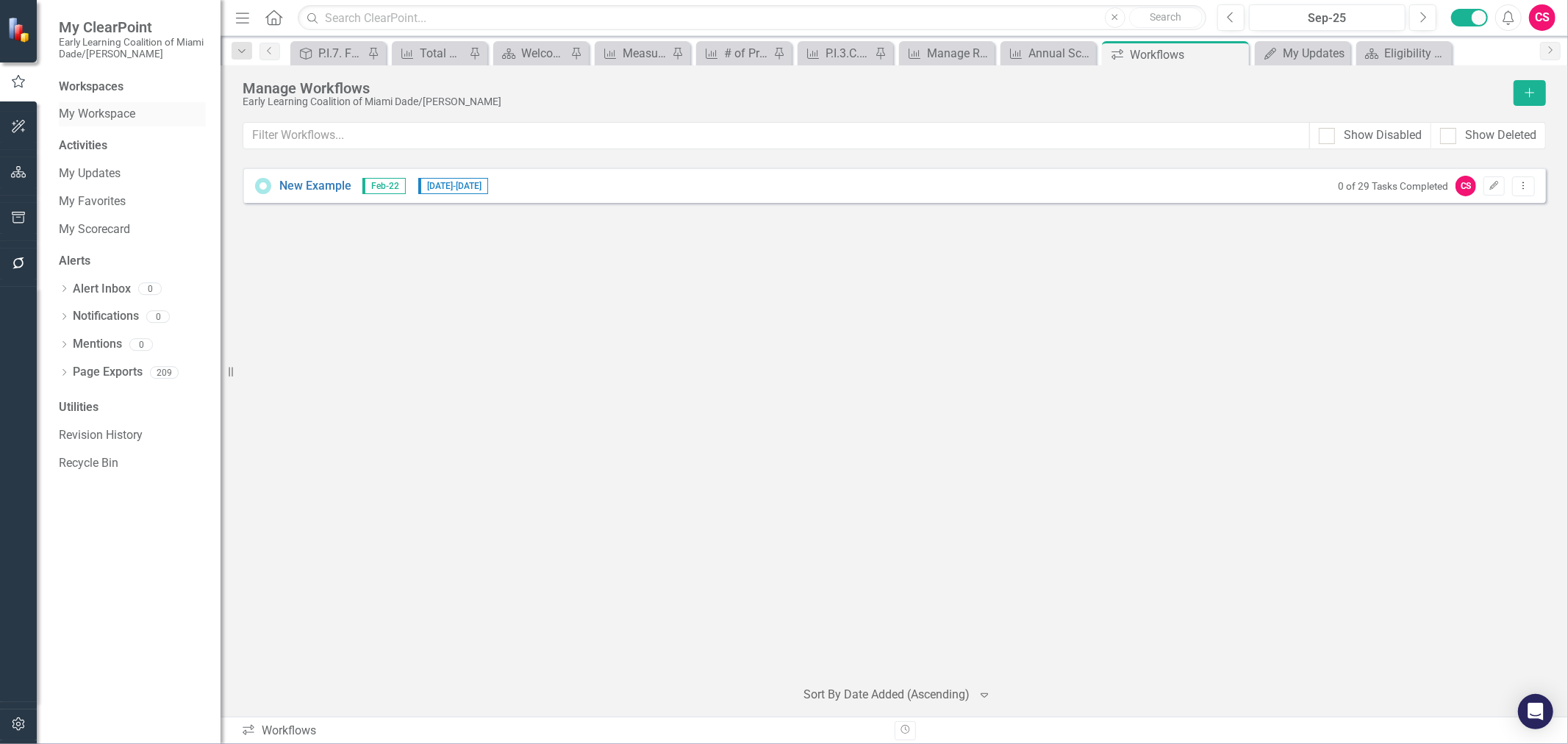
click at [77, 120] on link "My Workspace" at bounding box center [131, 115] width 147 height 17
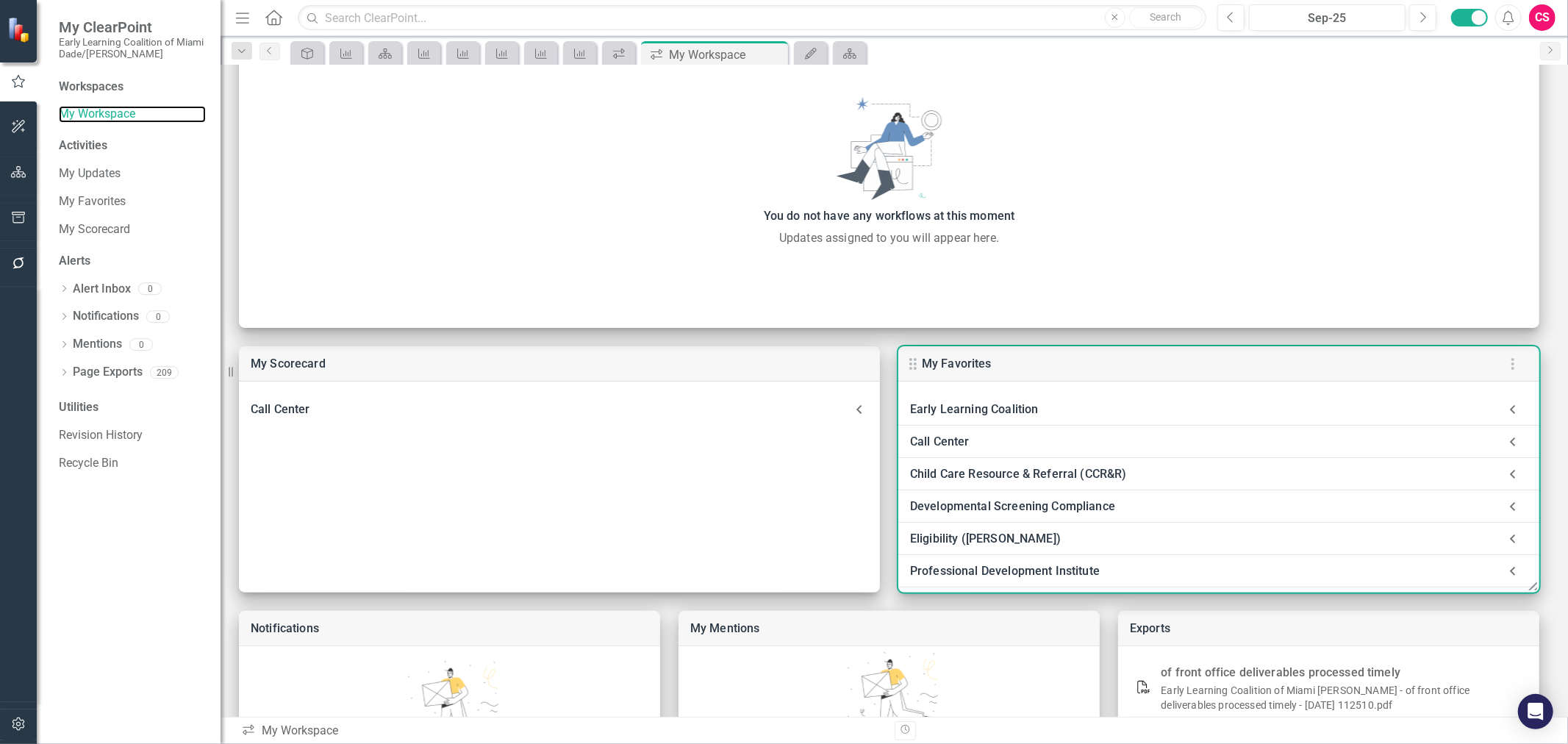
scroll to position [83, 0]
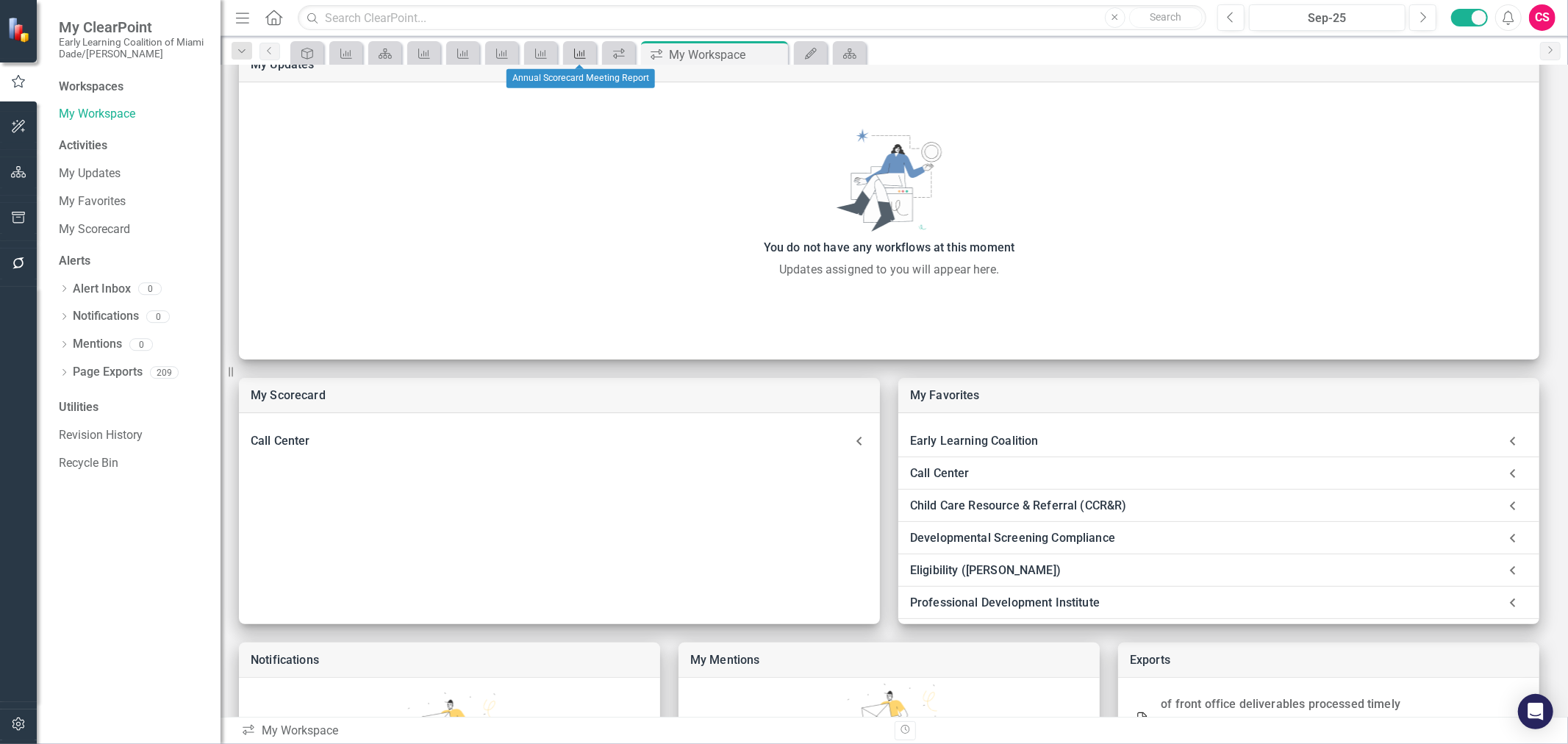
click at [578, 53] on icon "Measure" at bounding box center [580, 53] width 15 height 12
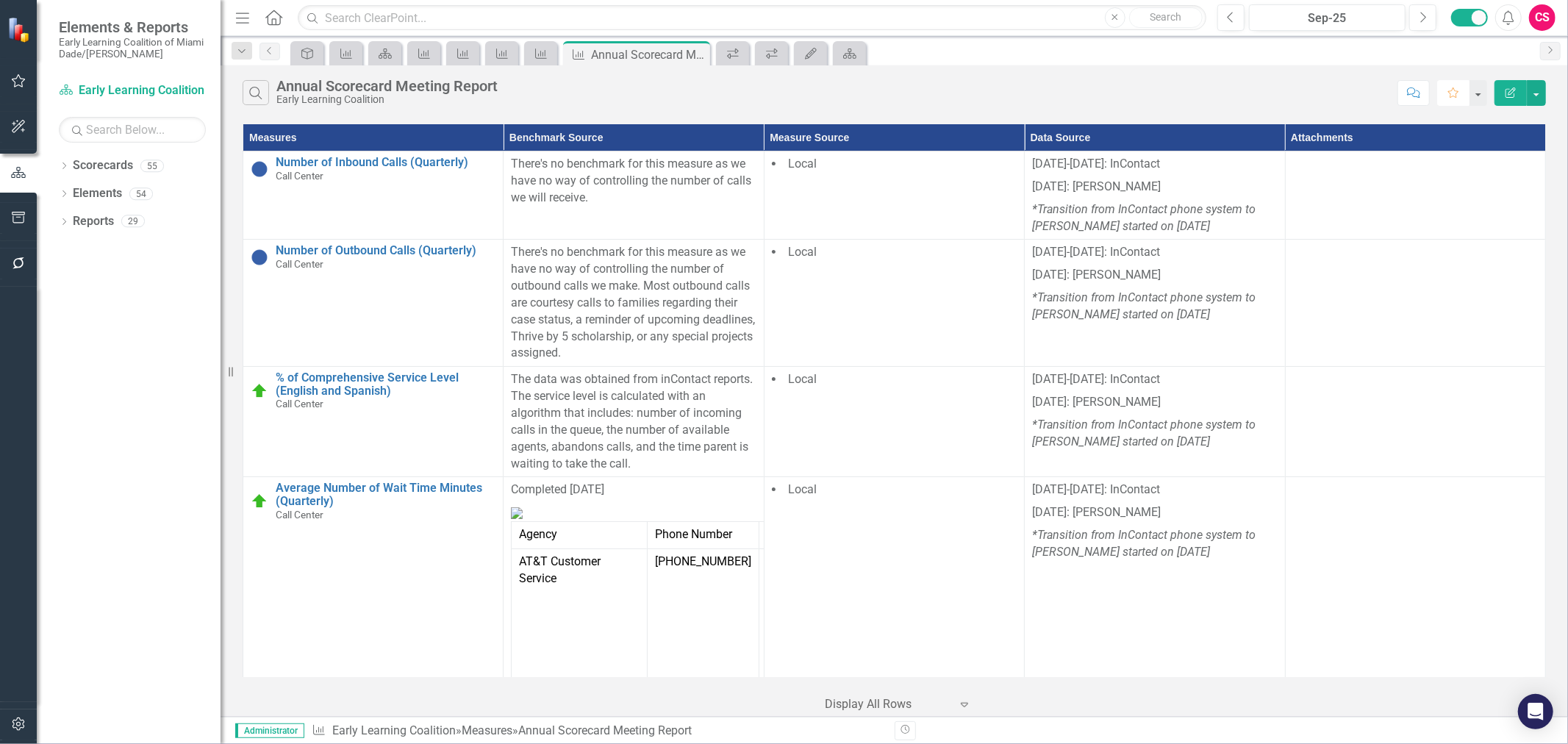
click at [1045, 89] on icon "Favorite" at bounding box center [1453, 92] width 13 height 10
click at [15, 75] on icon "button" at bounding box center [18, 81] width 15 height 12
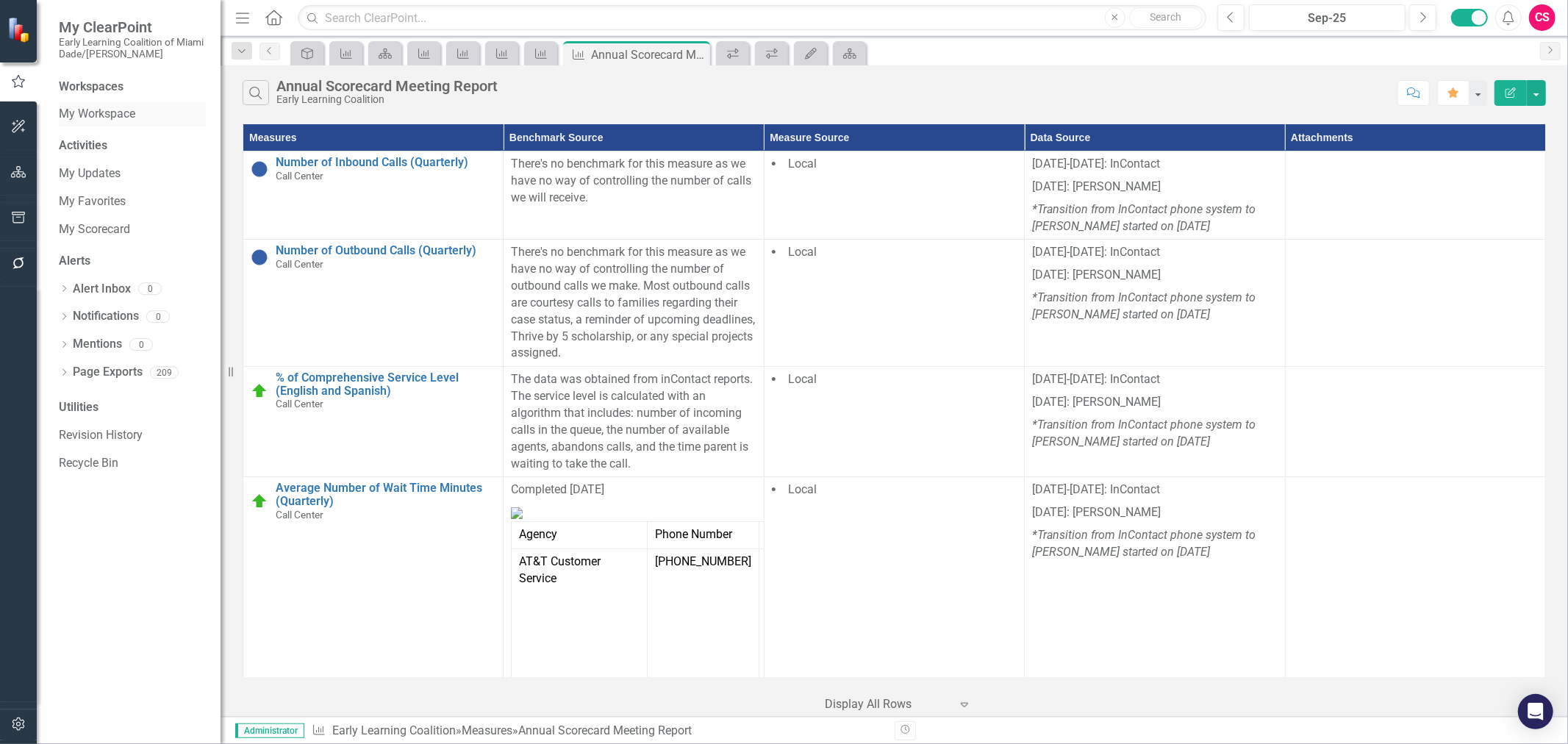
click at [105, 108] on link "My Workspace" at bounding box center [131, 115] width 147 height 17
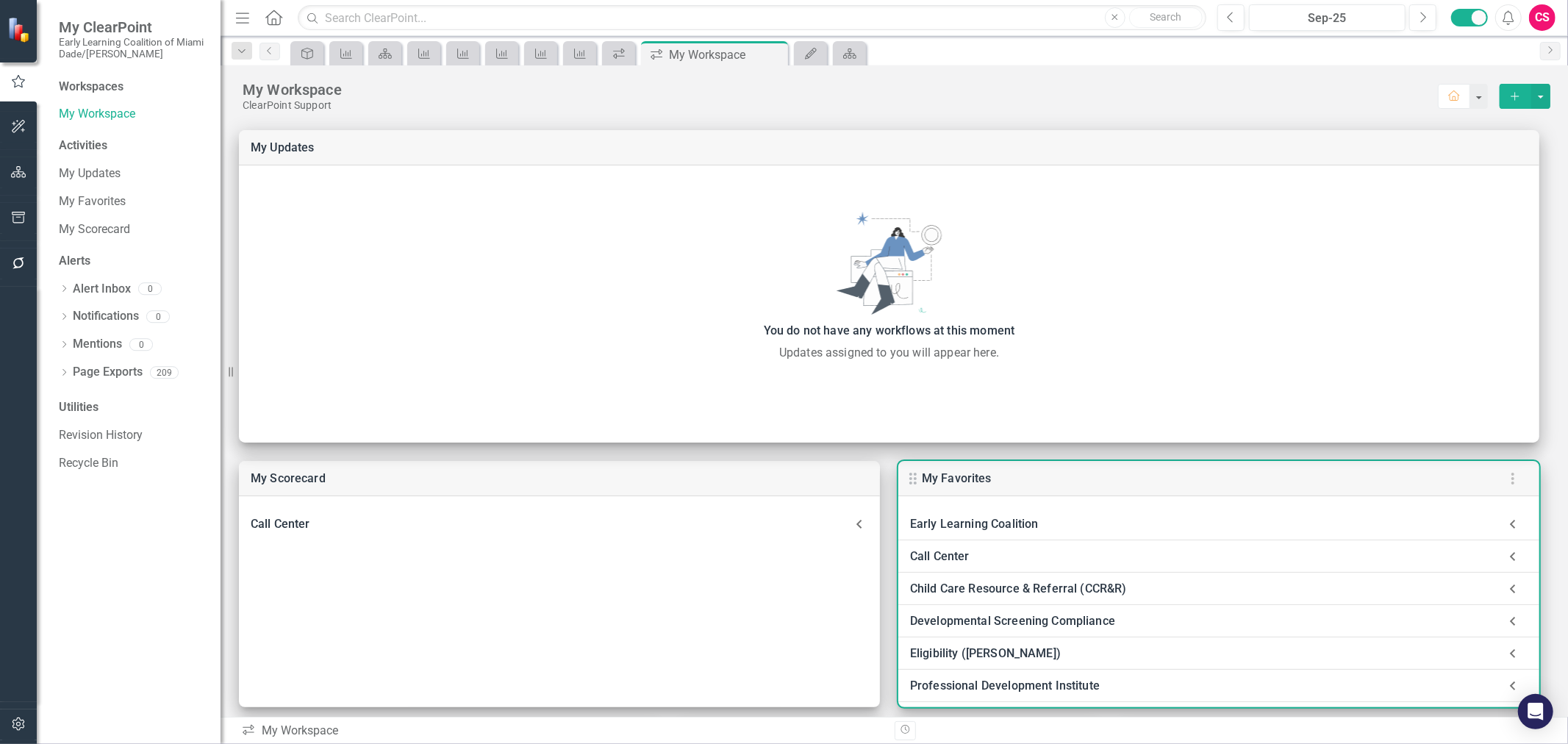
click at [1504, 518] on icon at bounding box center [1513, 524] width 29 height 29
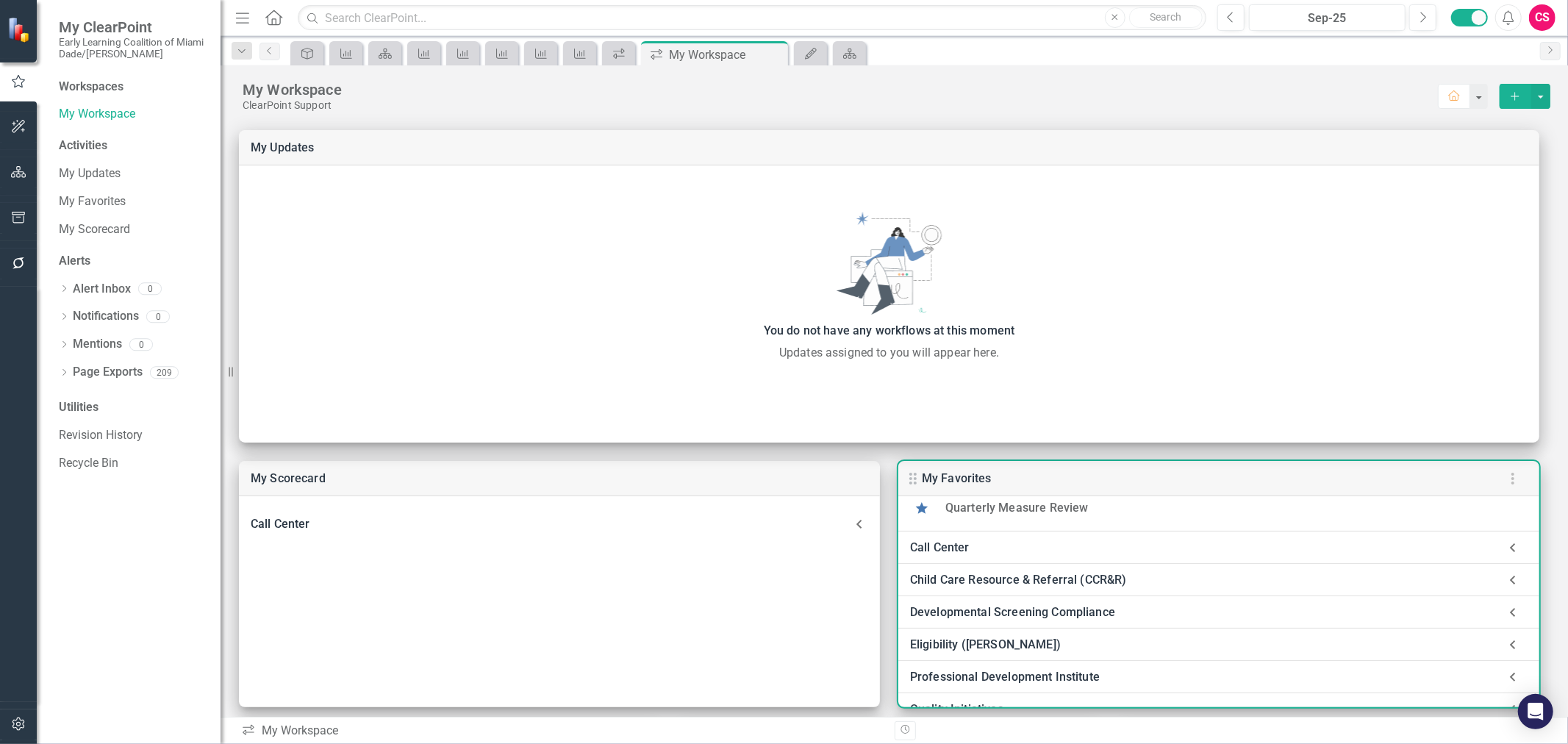
scroll to position [368, 0]
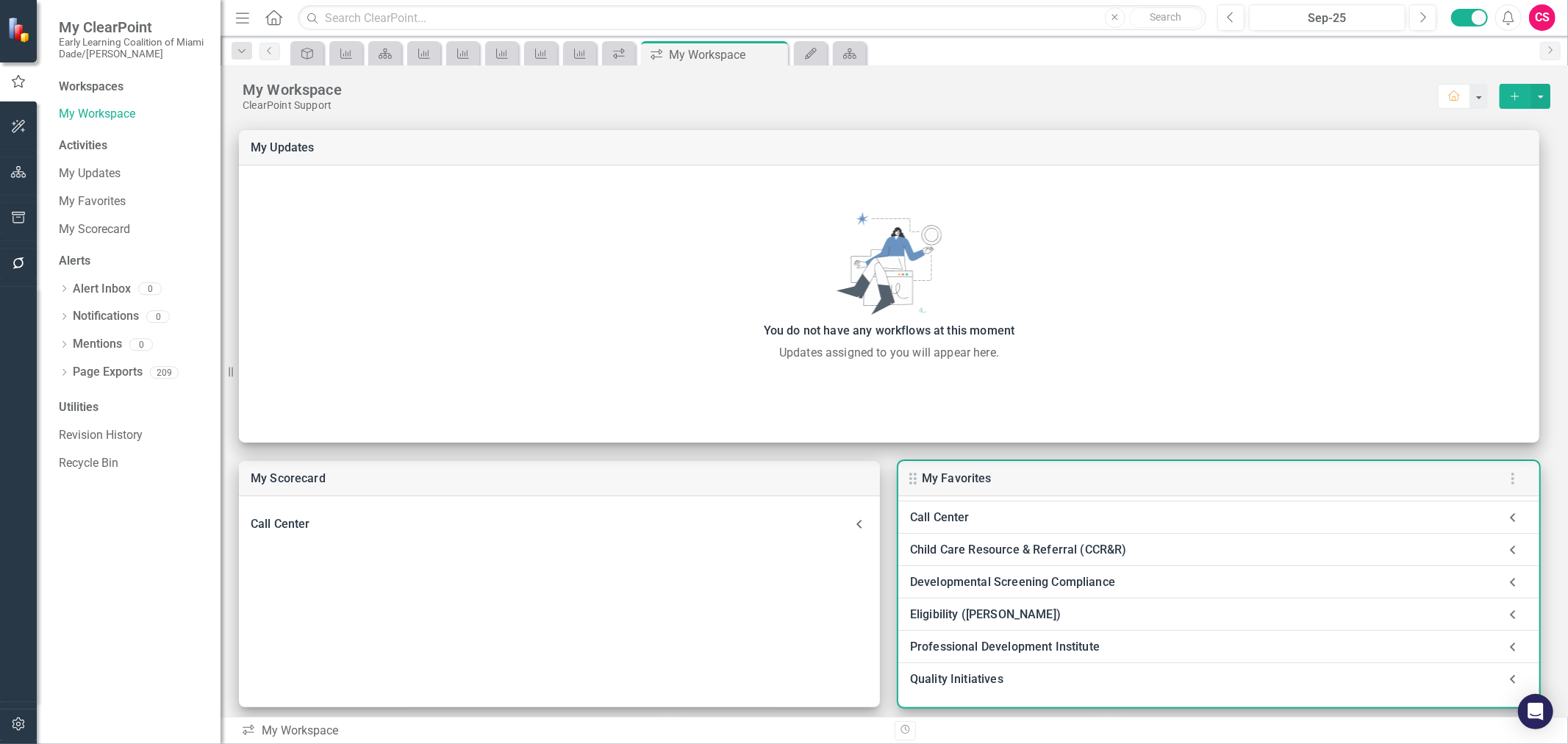
click at [1510, 516] on icon at bounding box center [1513, 517] width 29 height 29
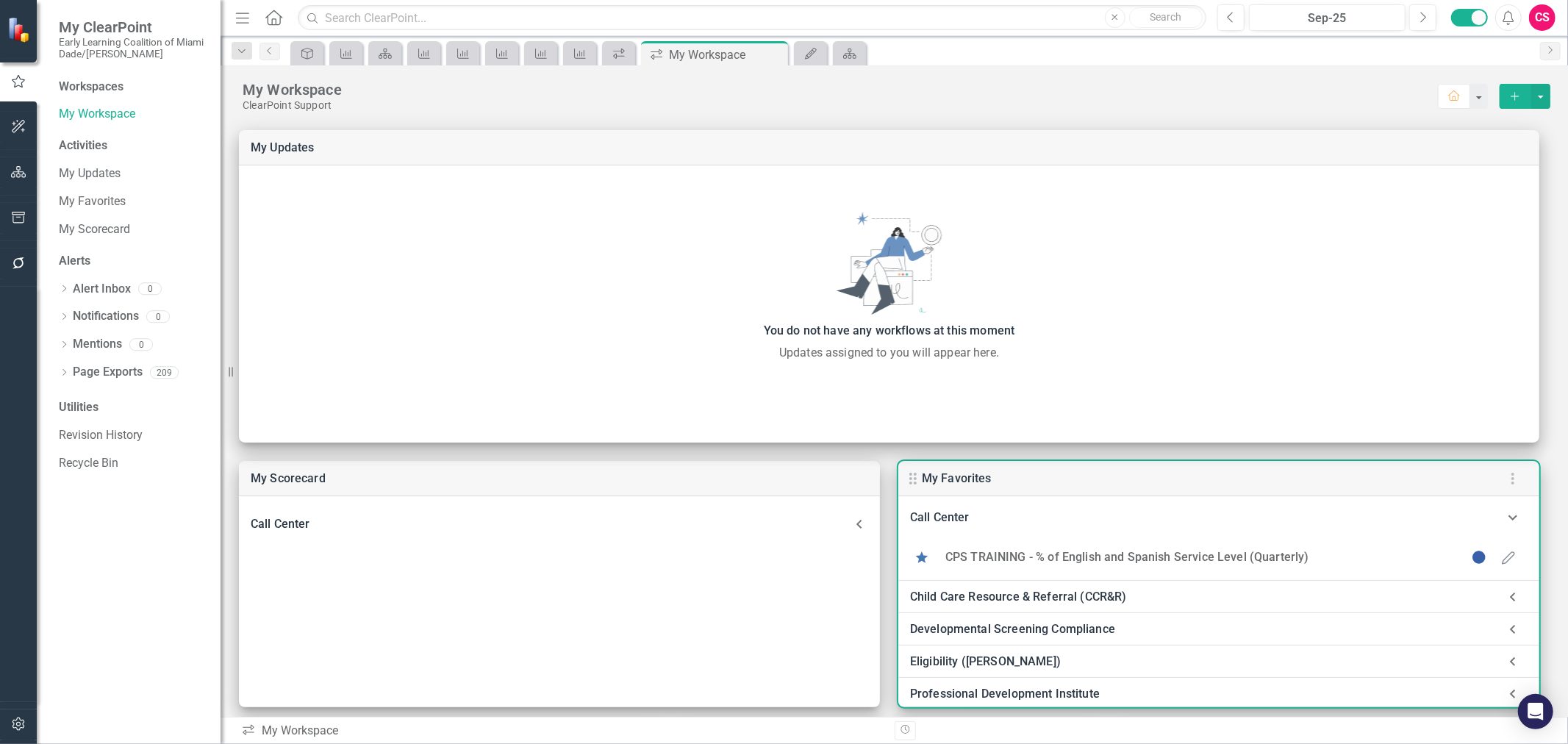
click at [1508, 597] on icon at bounding box center [1513, 596] width 29 height 29
click at [1507, 676] on icon at bounding box center [1513, 676] width 29 height 29
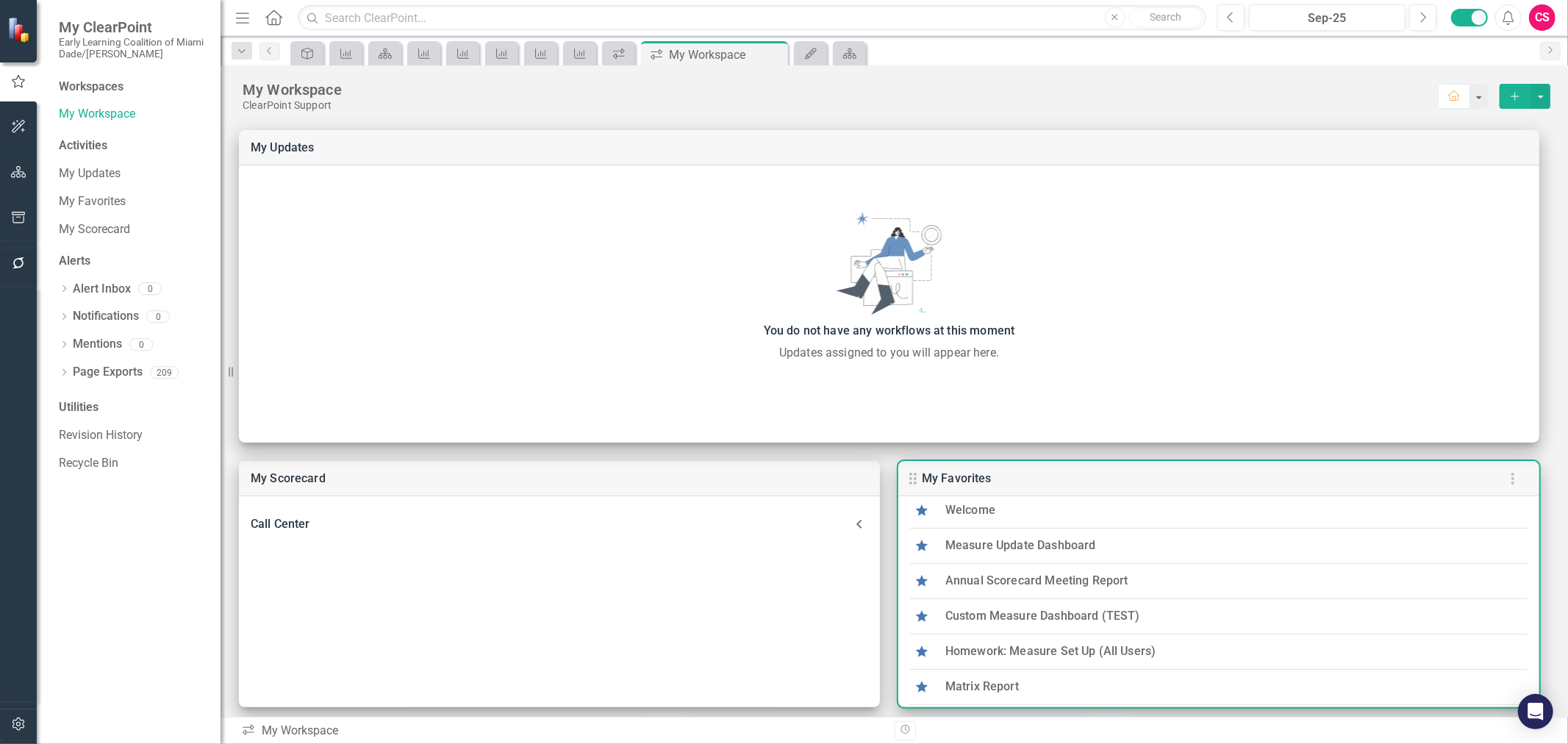
scroll to position [0, 0]
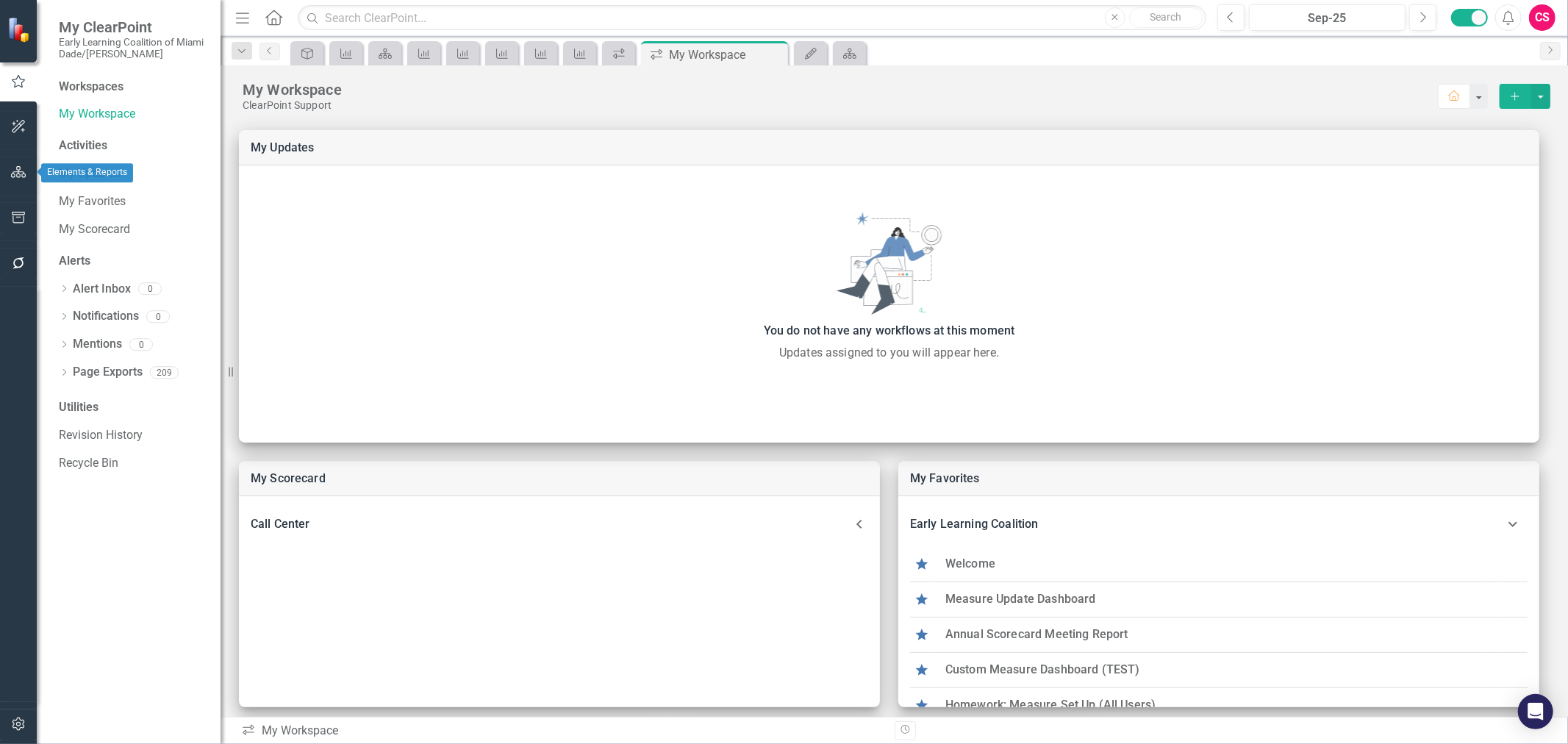
click at [24, 178] on button "button" at bounding box center [18, 173] width 33 height 31
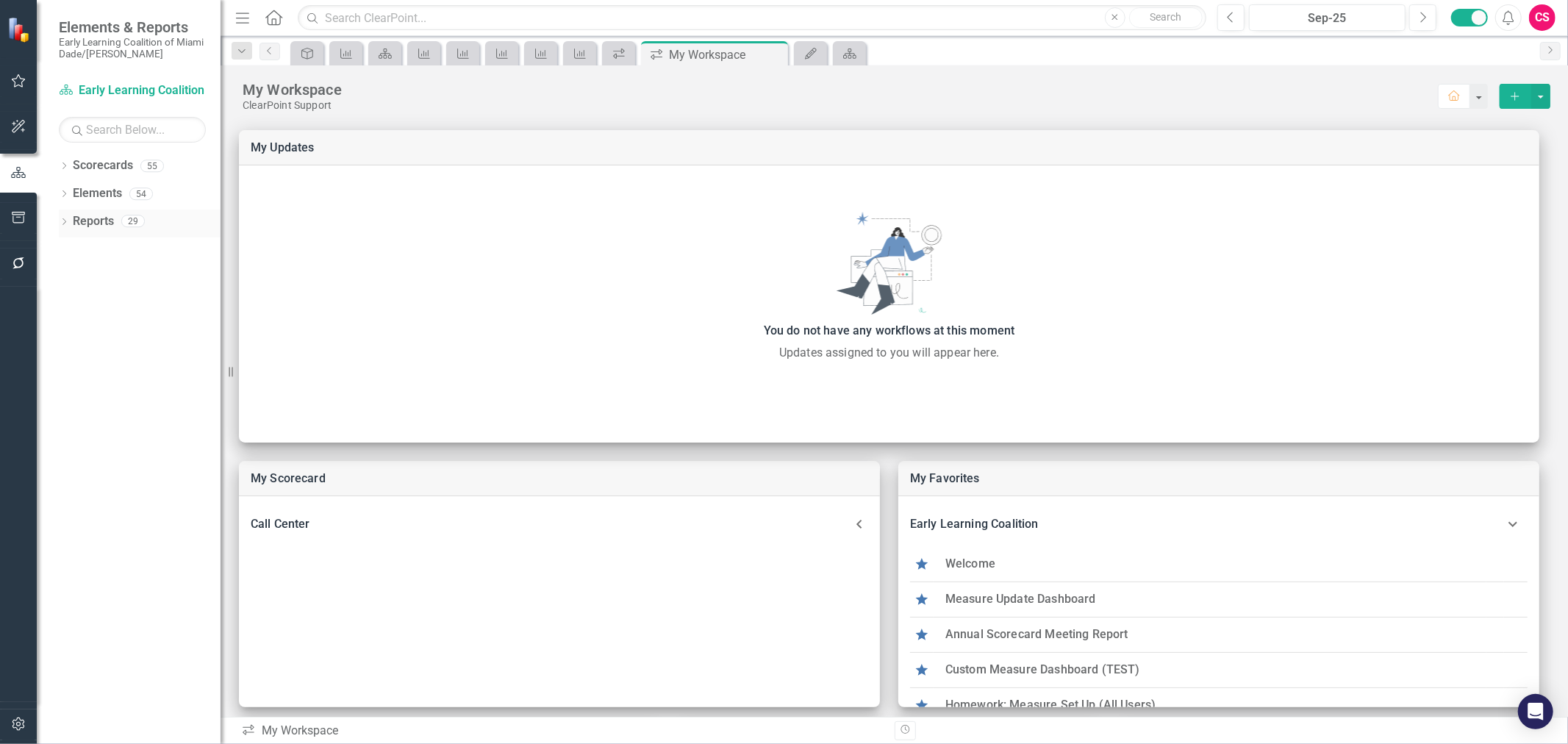
click at [98, 222] on link "Reports" at bounding box center [94, 221] width 42 height 17
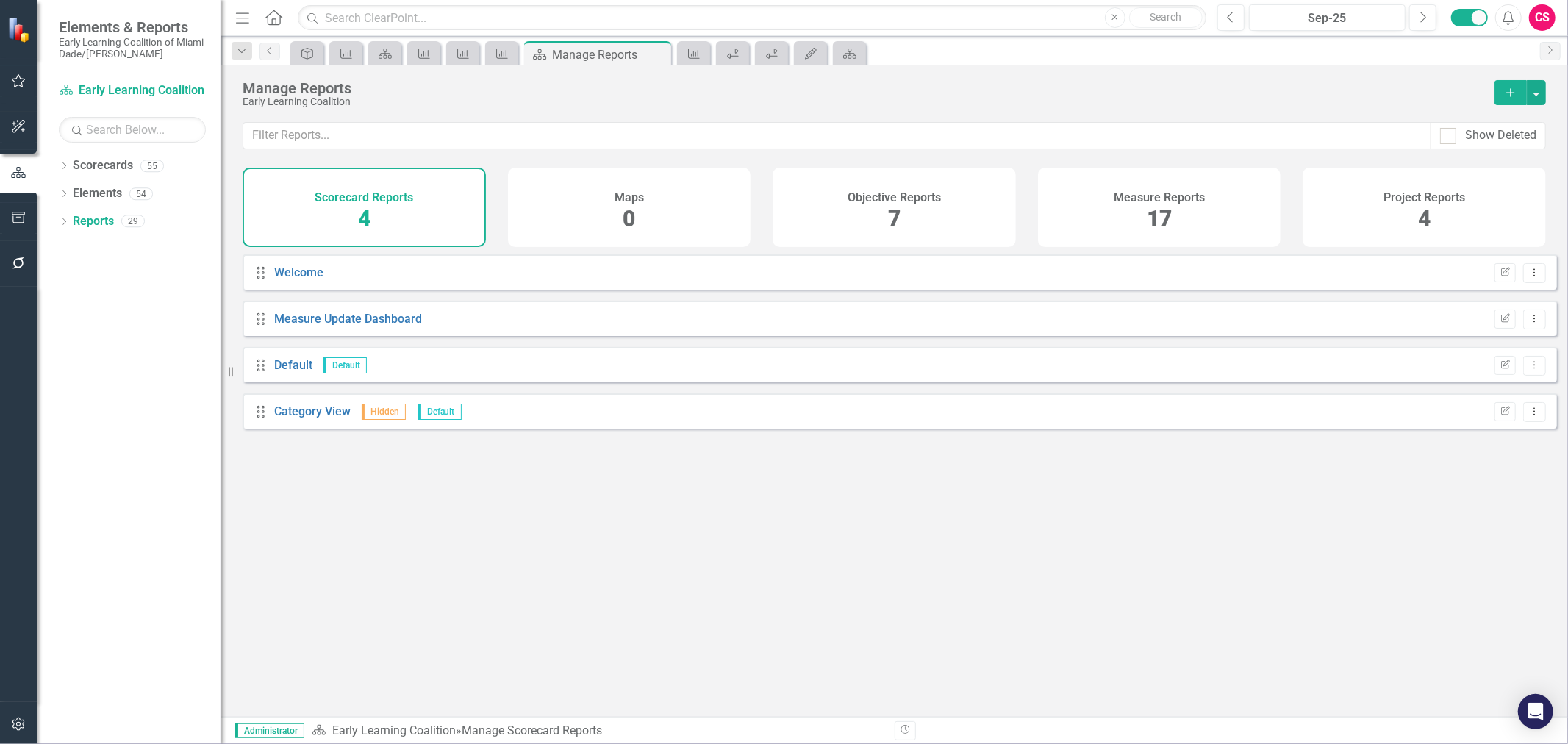
click at [1100, 214] on div "Measure Reports 17" at bounding box center [1160, 207] width 243 height 79
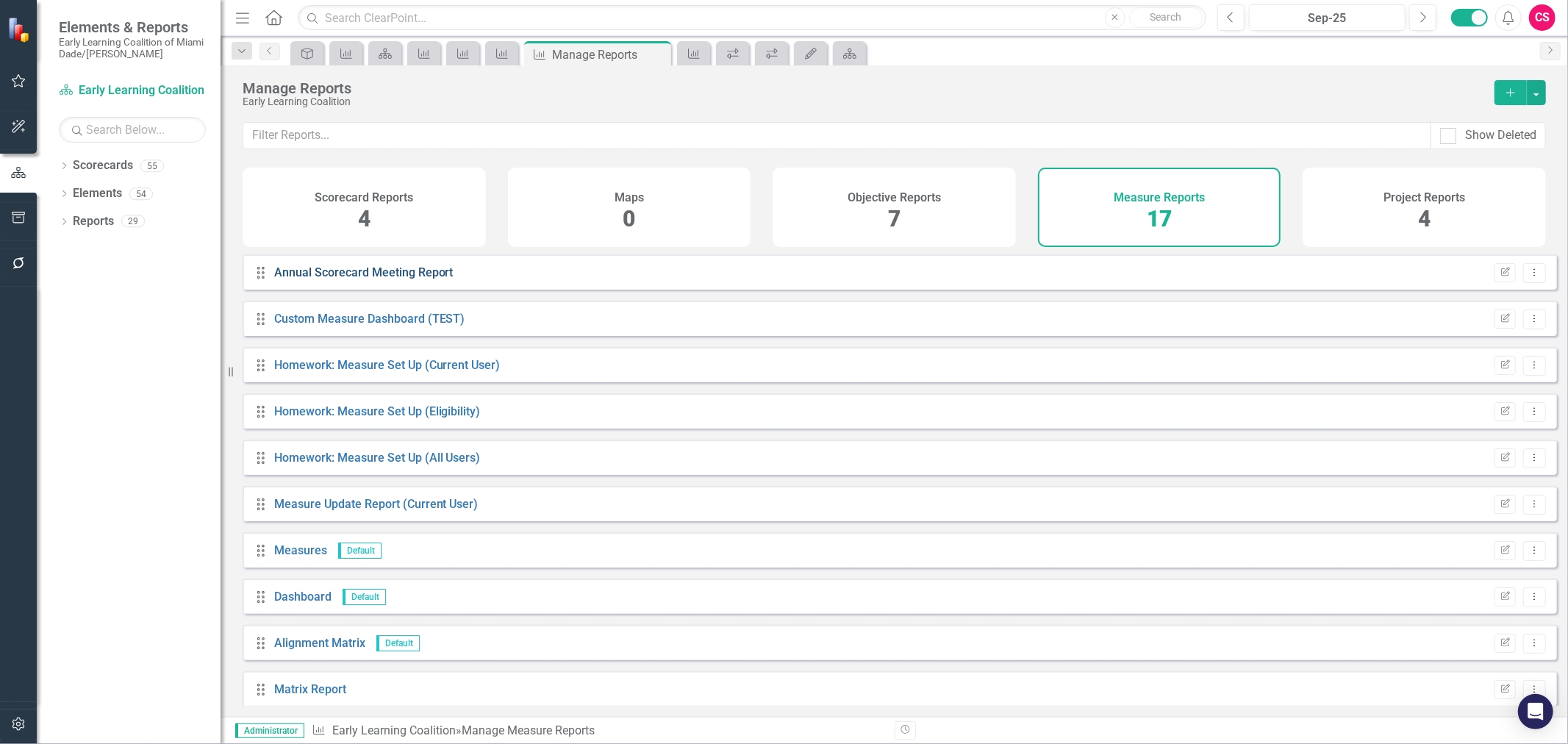
click at [387, 279] on link "Annual Scorecard Meeting Report" at bounding box center [364, 272] width 179 height 14
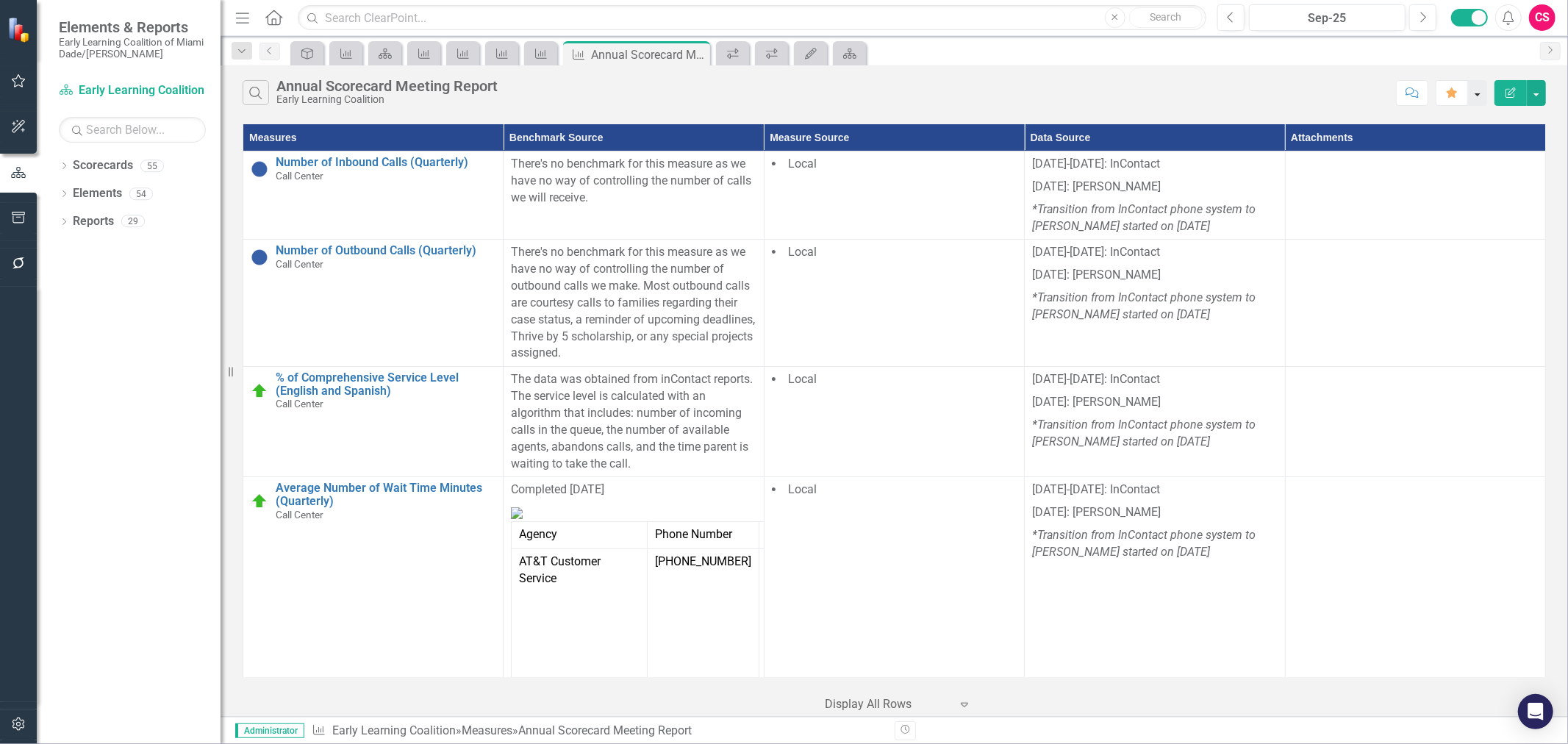
click at [1480, 93] on button "button" at bounding box center [1477, 92] width 19 height 25
click at [974, 95] on div "Search Annual Scorecard Meeting Report Early Learning Coalition" at bounding box center [817, 92] width 1148 height 25
click at [59, 221] on icon "Dropdown" at bounding box center [63, 223] width 10 height 8
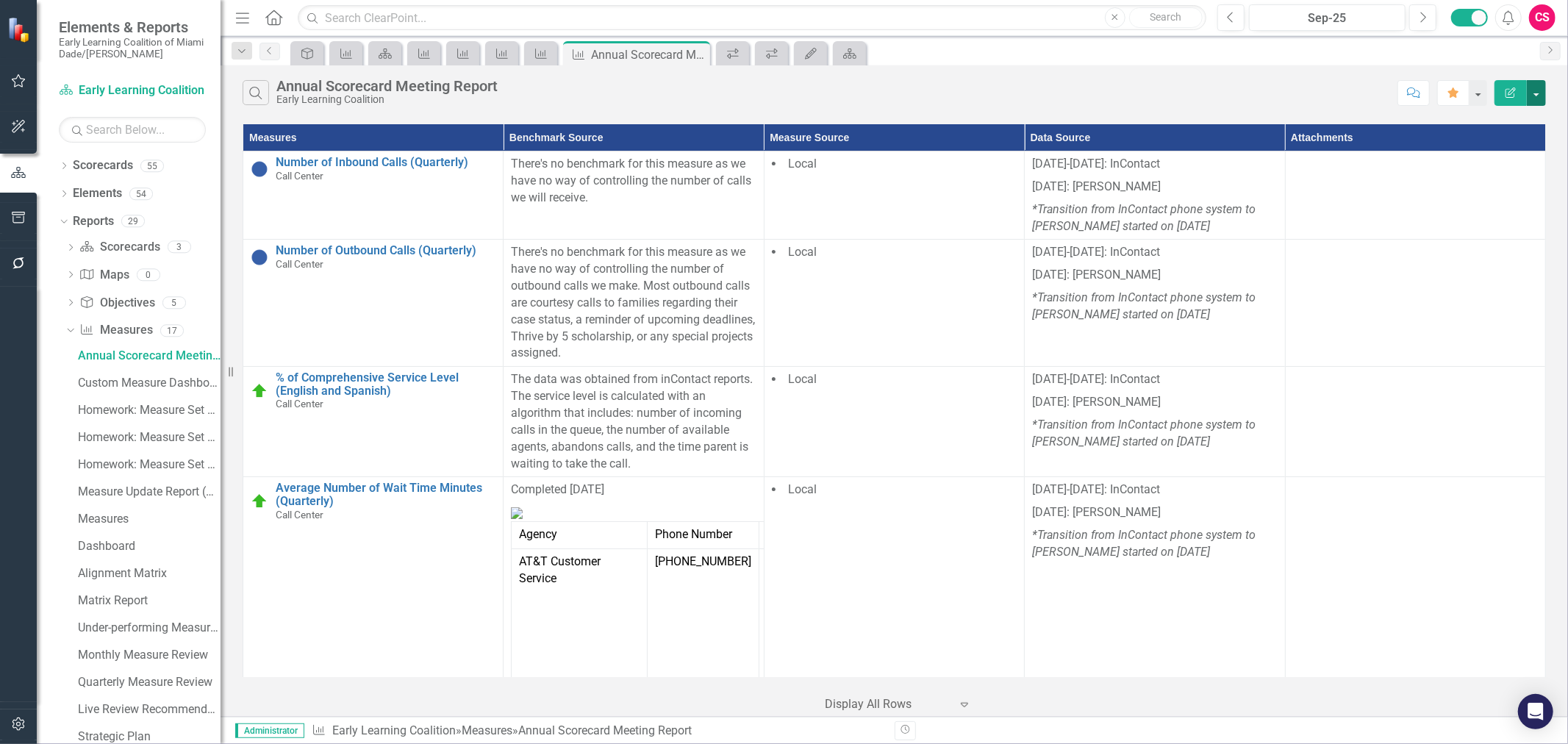
click at [1533, 92] on button "button" at bounding box center [1536, 92] width 19 height 25
click at [1509, 121] on link "Edit Report Edit Report" at bounding box center [1487, 120] width 116 height 27
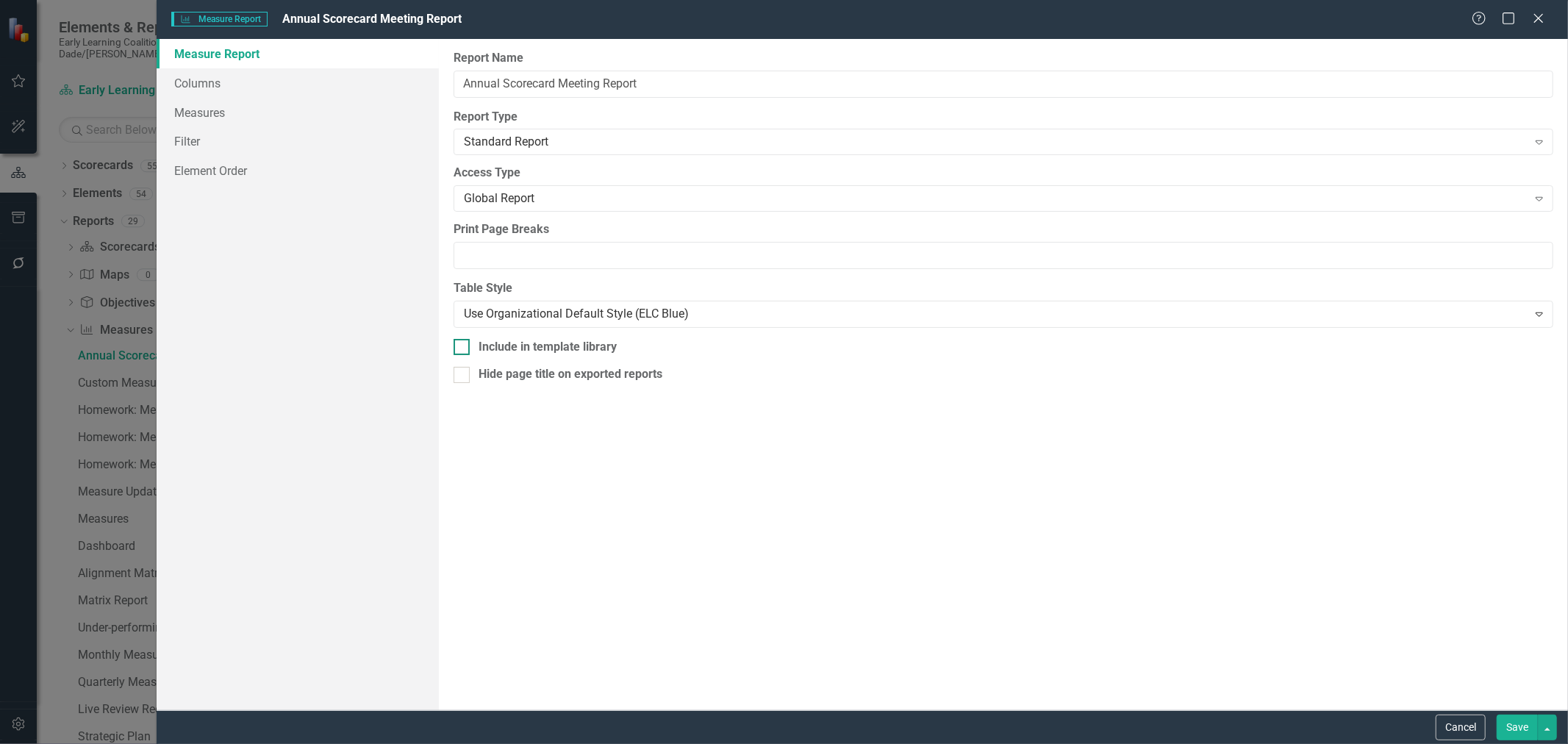
click at [502, 348] on div "Include in template library" at bounding box center [548, 347] width 138 height 17
click at [463, 348] on input "Include in template library" at bounding box center [458, 344] width 9 height 9
checkbox input "true"
click at [1513, 729] on button "Save" at bounding box center [1518, 726] width 42 height 25
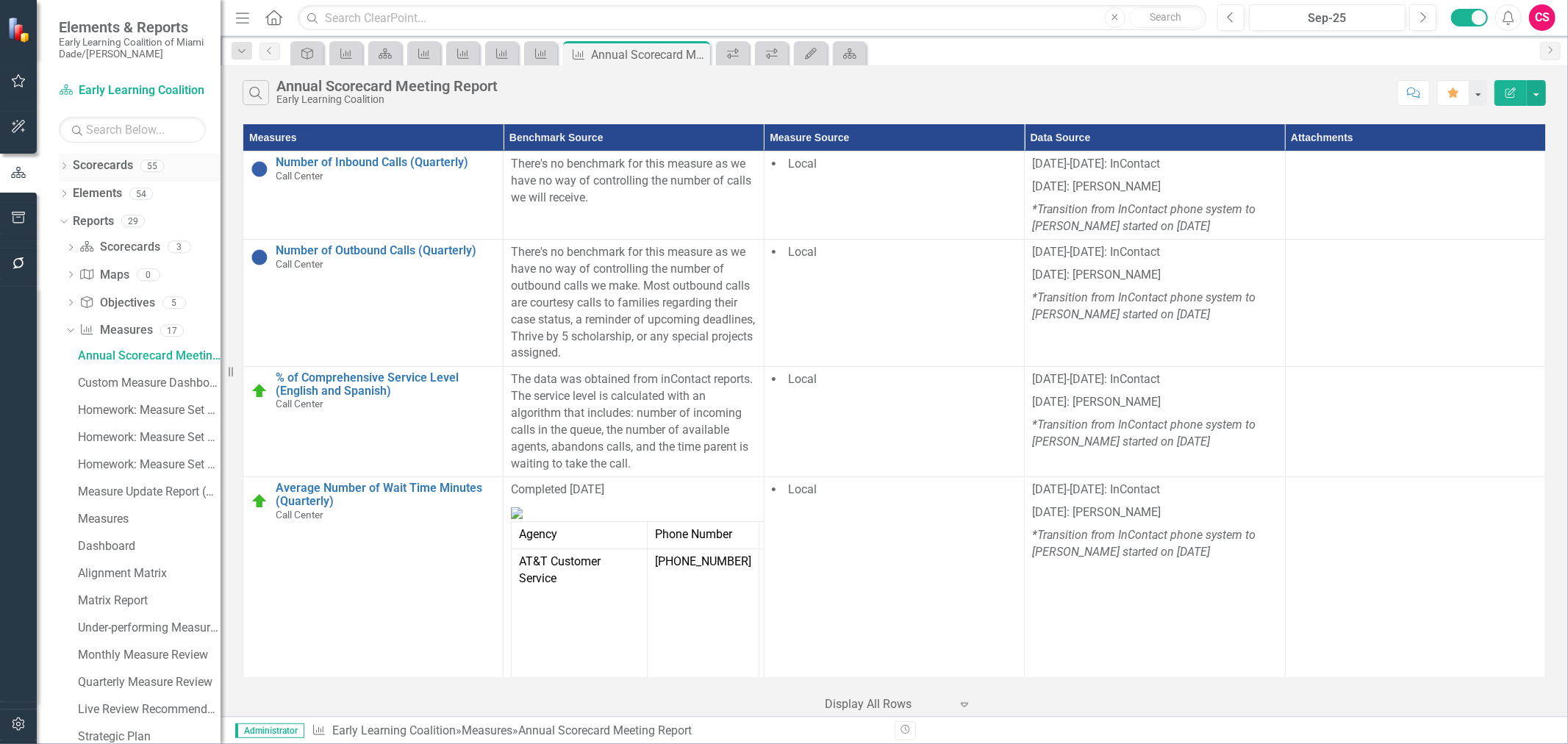
click at [62, 161] on div "Dropdown" at bounding box center [63, 168] width 10 height 12
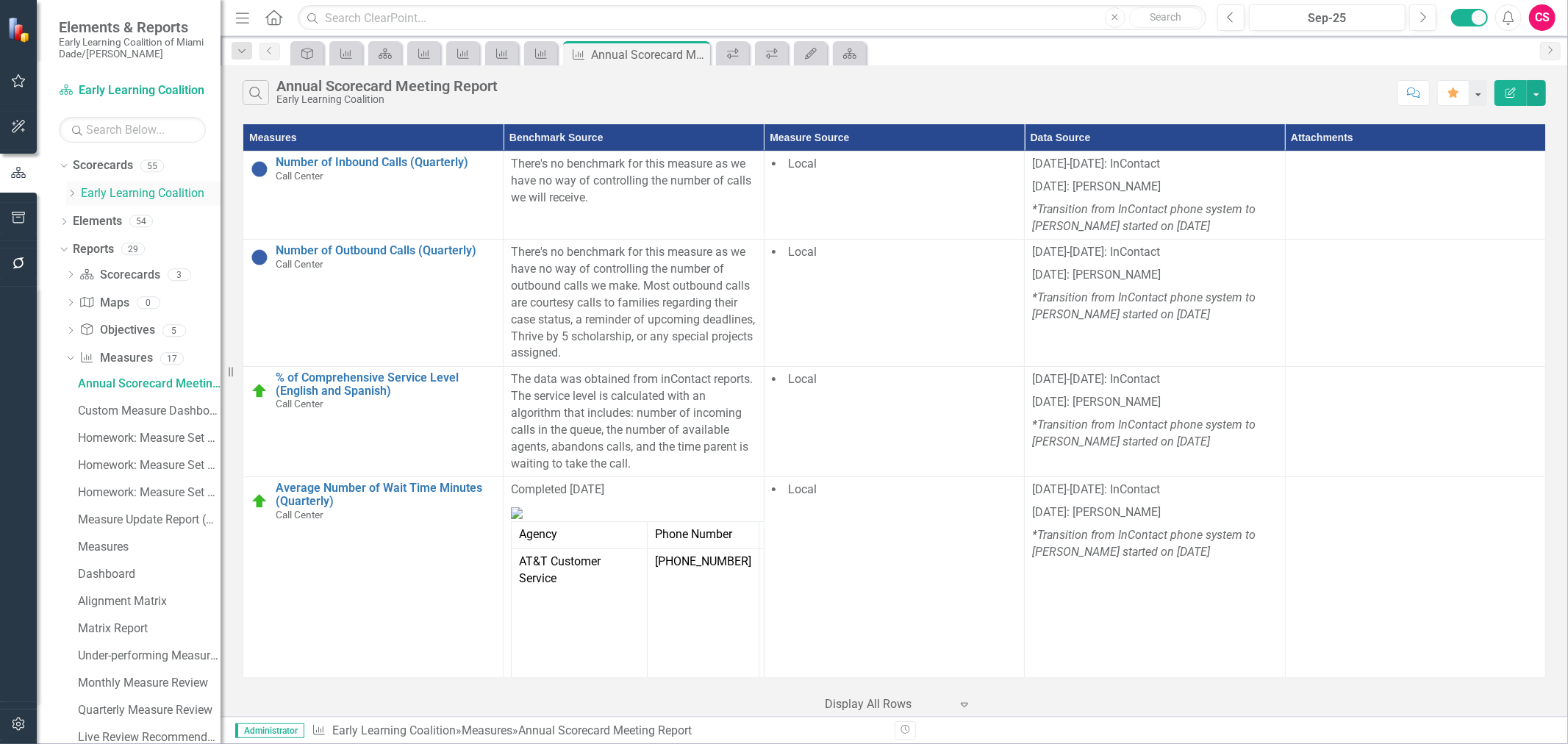
click at [72, 191] on icon at bounding box center [72, 194] width 4 height 8
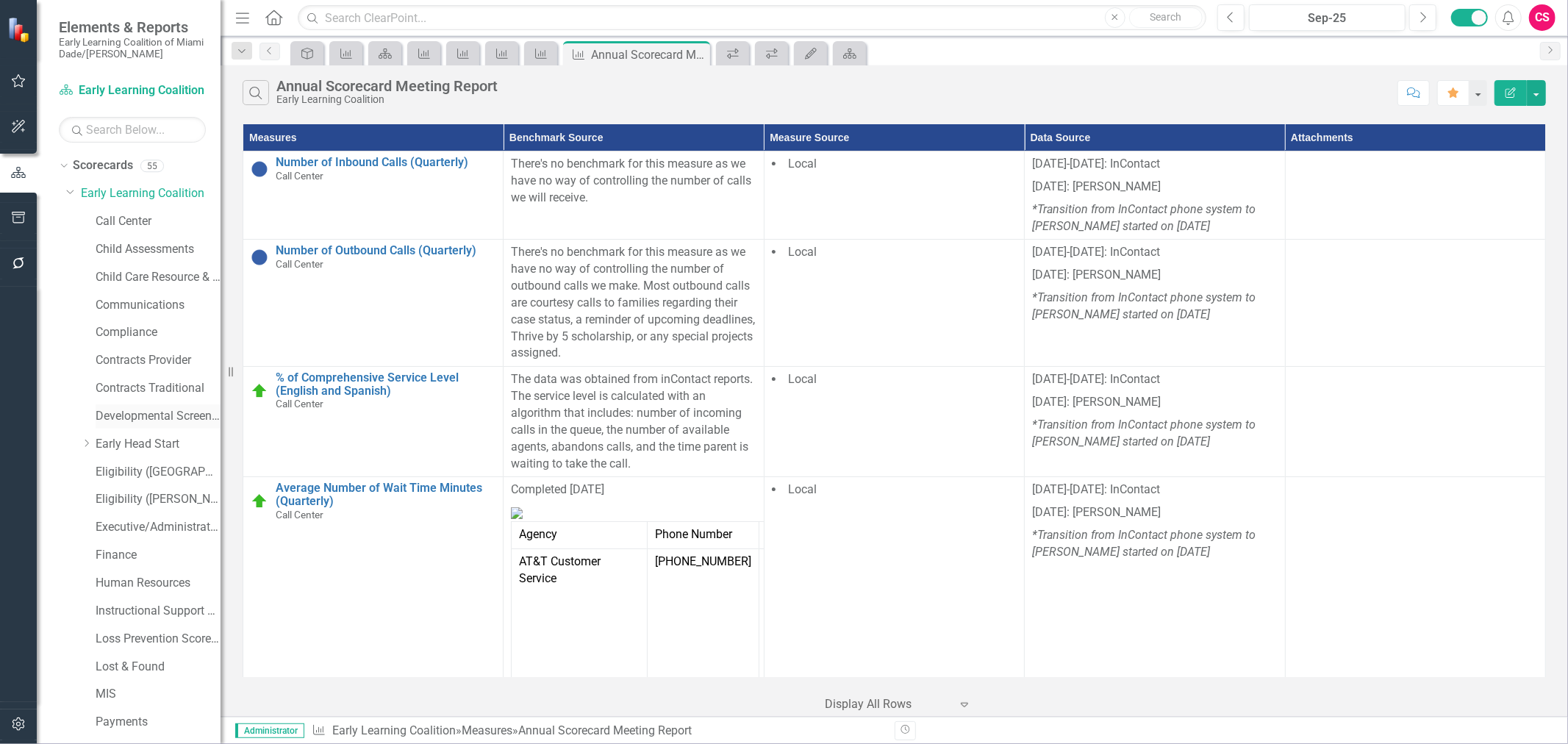
click at [151, 420] on link "Developmental Screening Compliance" at bounding box center [158, 417] width 125 height 17
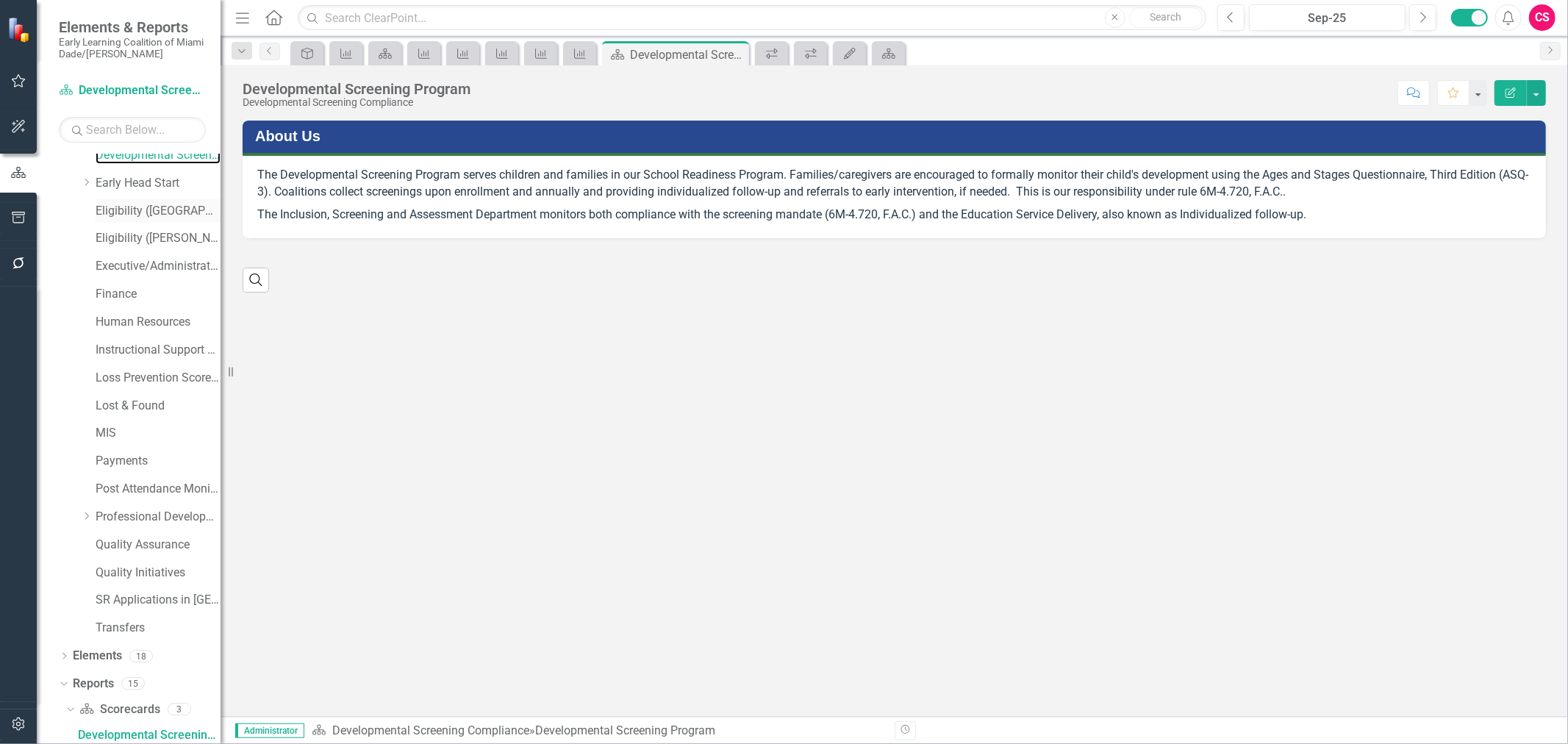
scroll to position [590, 0]
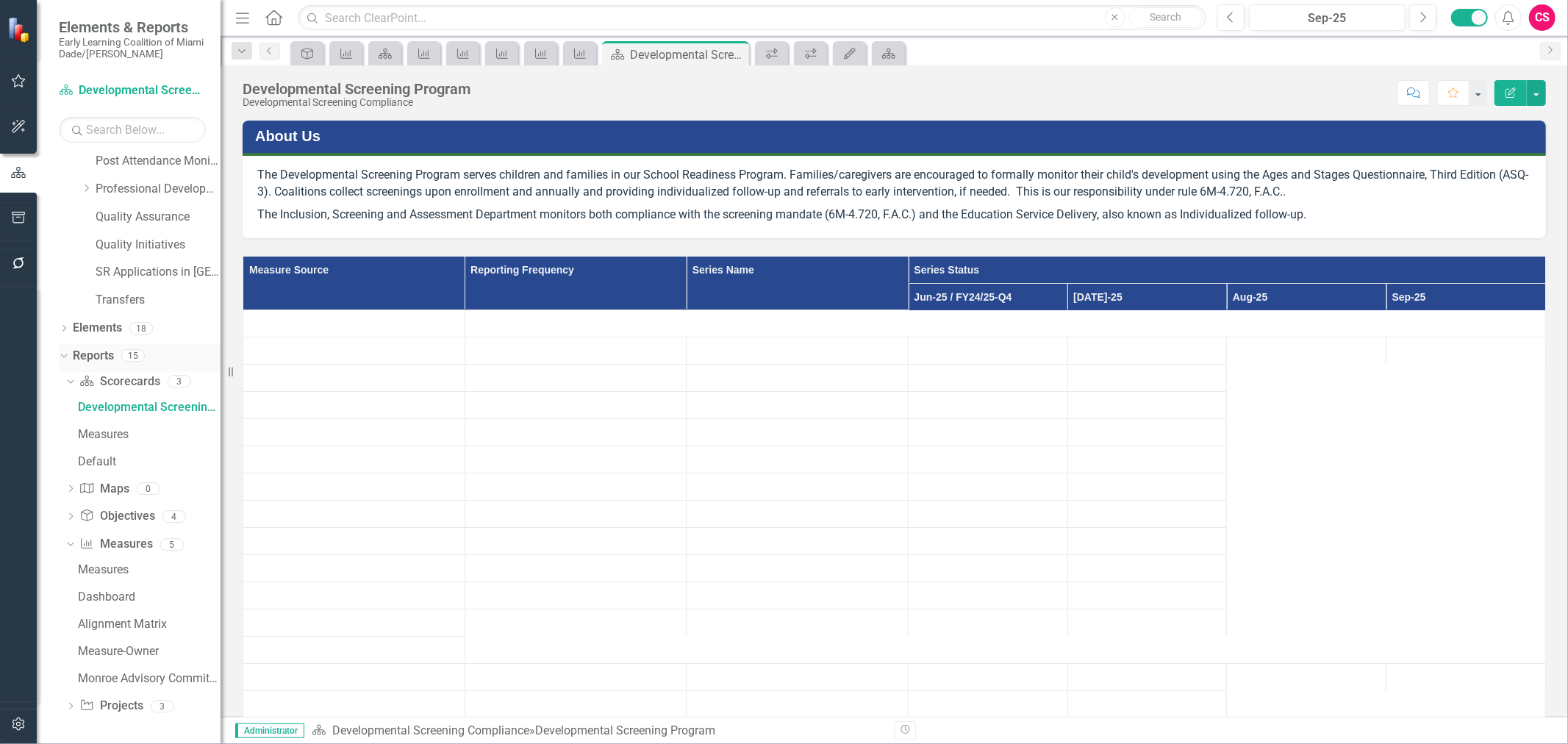
click at [99, 354] on link "Reports" at bounding box center [94, 356] width 42 height 17
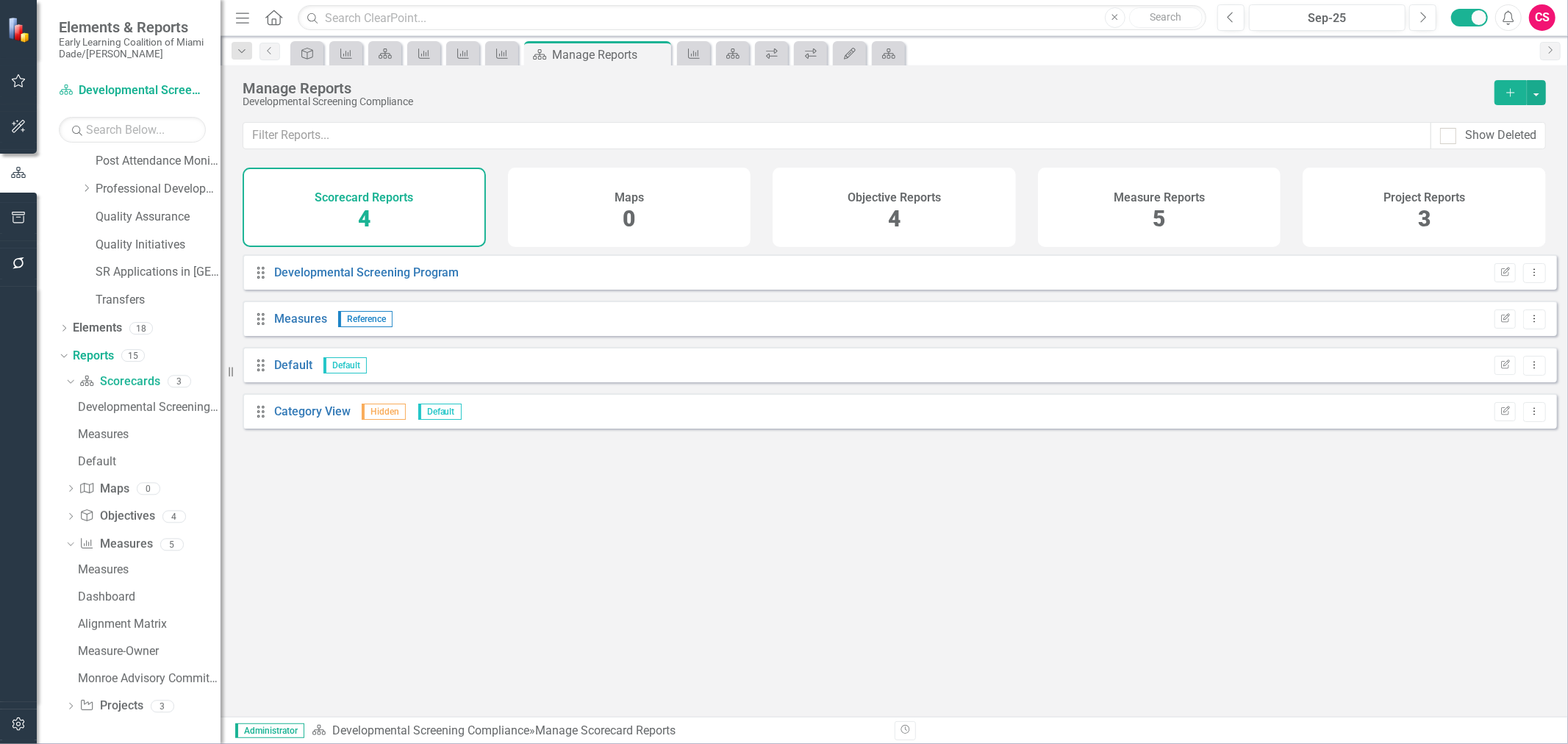
click at [1111, 217] on div "Measure Reports 5" at bounding box center [1160, 207] width 243 height 79
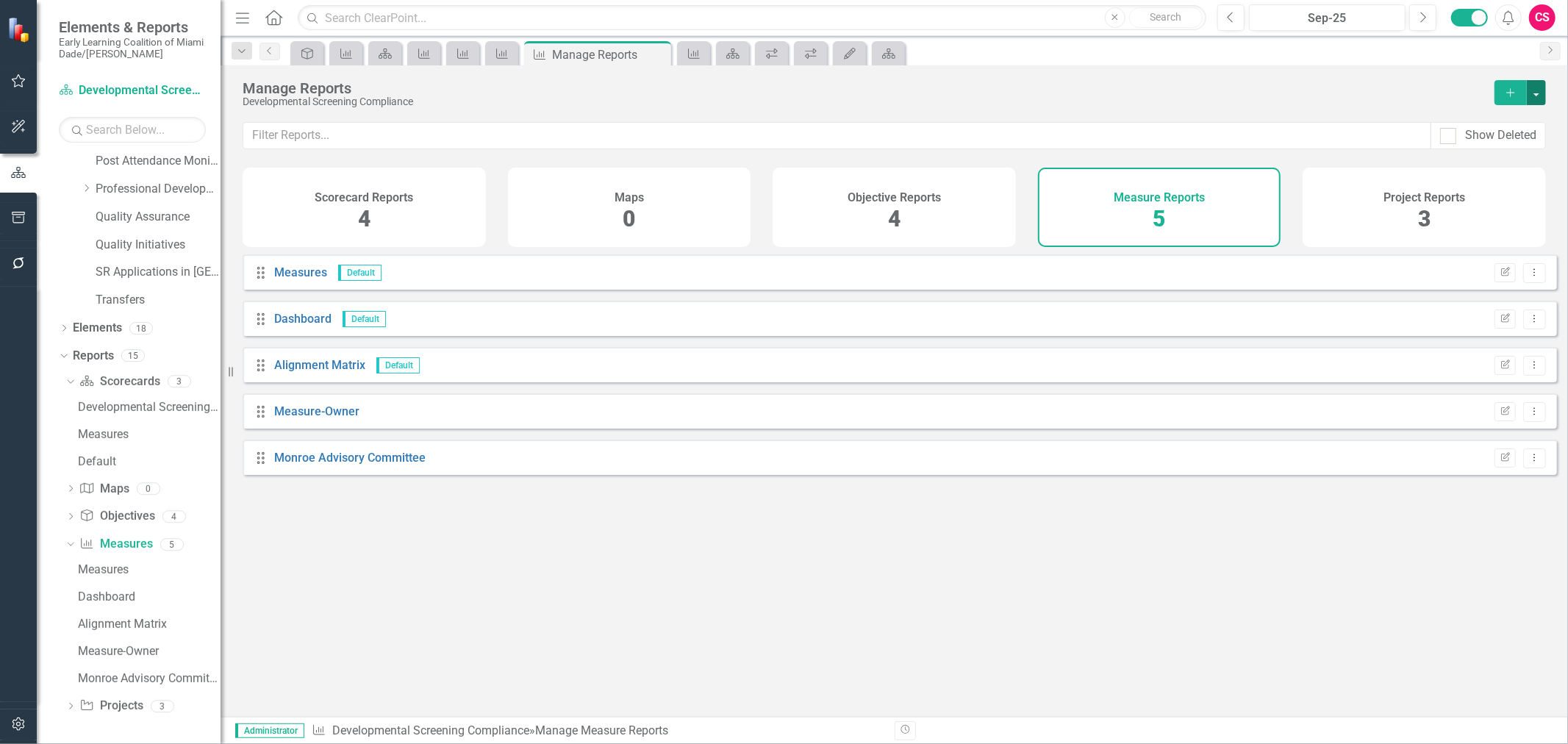
click at [1541, 94] on button "button" at bounding box center [1536, 92] width 19 height 25
click at [1471, 145] on link "Copy Add From Template" at bounding box center [1476, 146] width 138 height 27
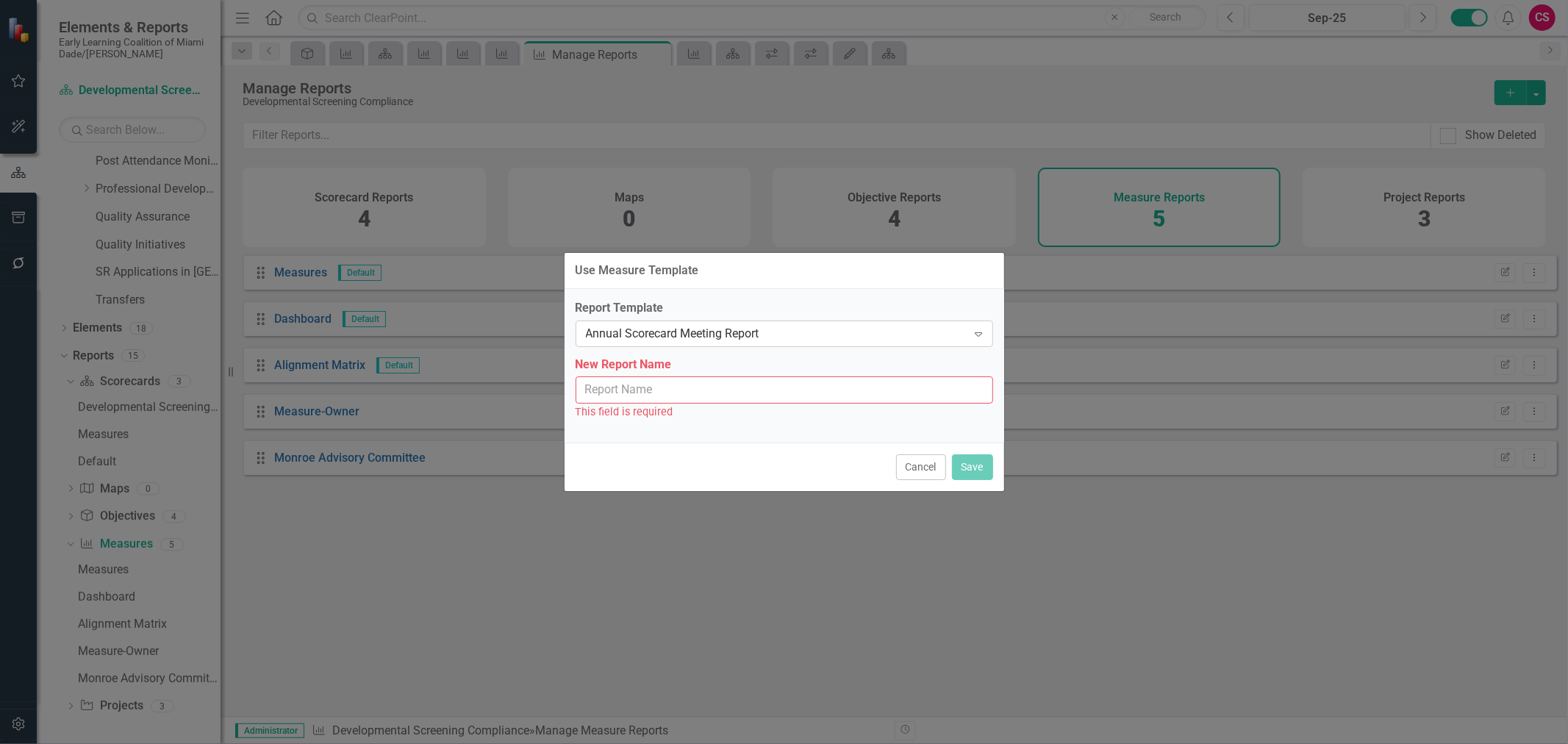
click at [801, 331] on div "Annual Scorecard Meeting Report" at bounding box center [777, 334] width 381 height 17
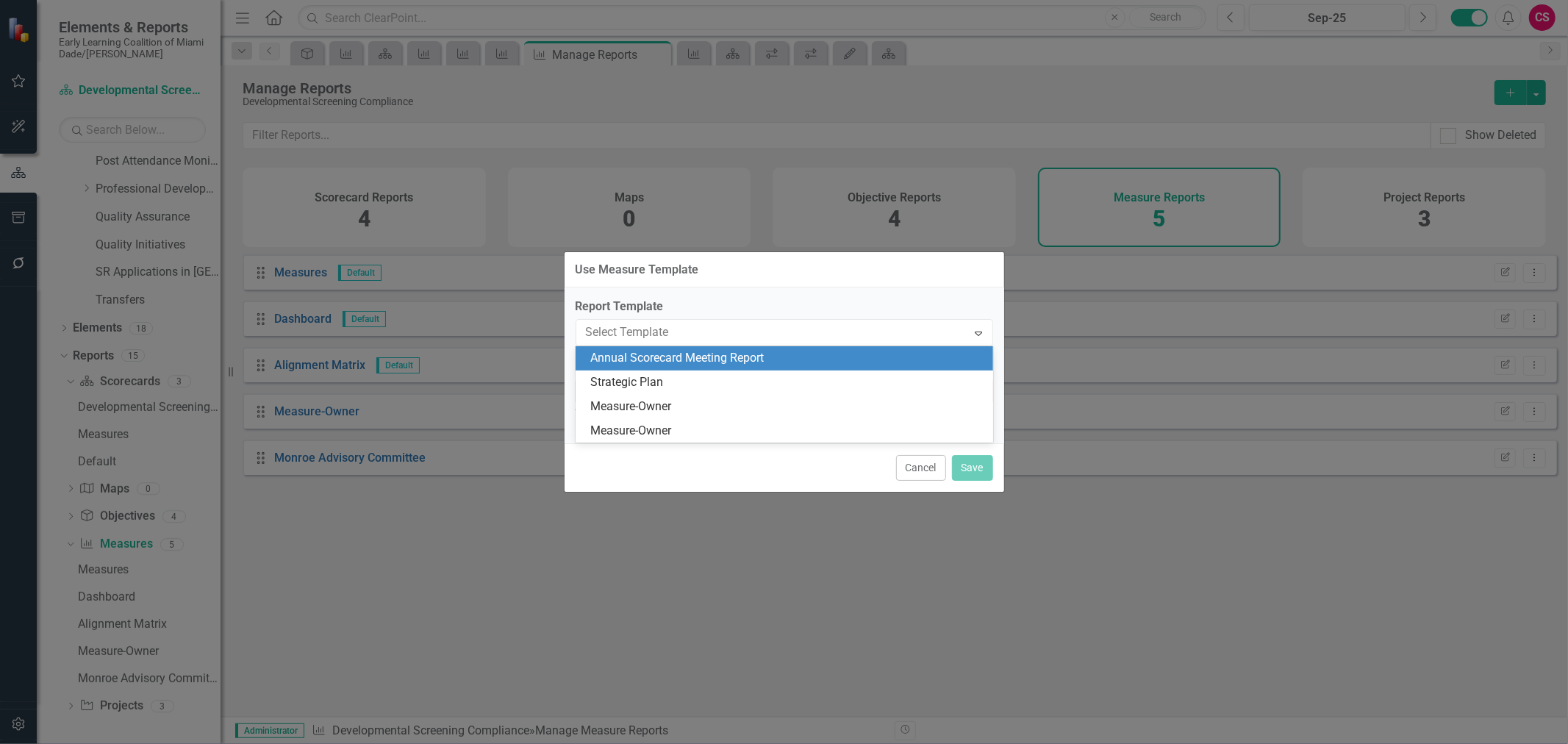
click at [757, 354] on div "Annual Scorecard Meeting Report" at bounding box center [787, 358] width 394 height 17
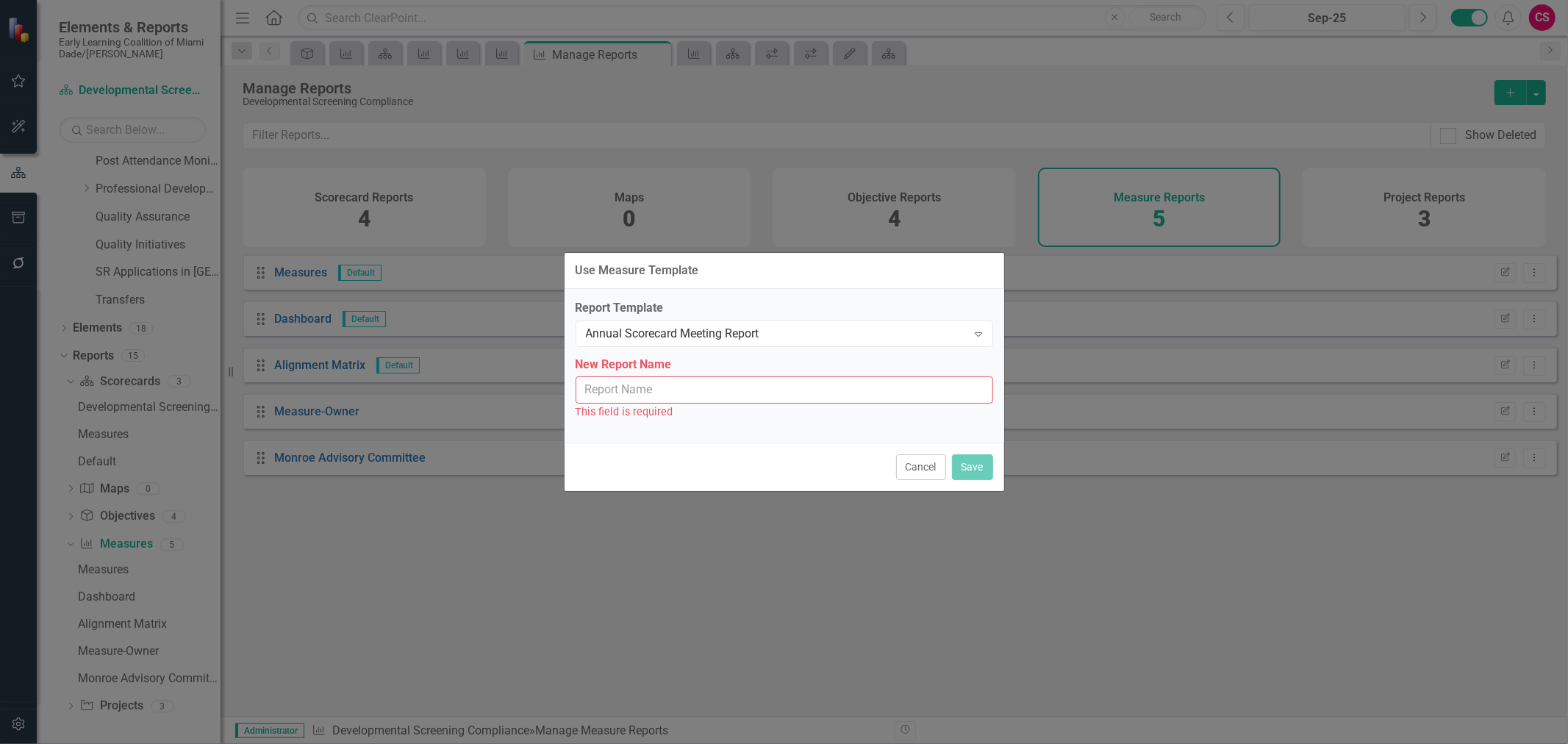
click at [690, 391] on input "New Report Name" at bounding box center [784, 390] width 418 height 27
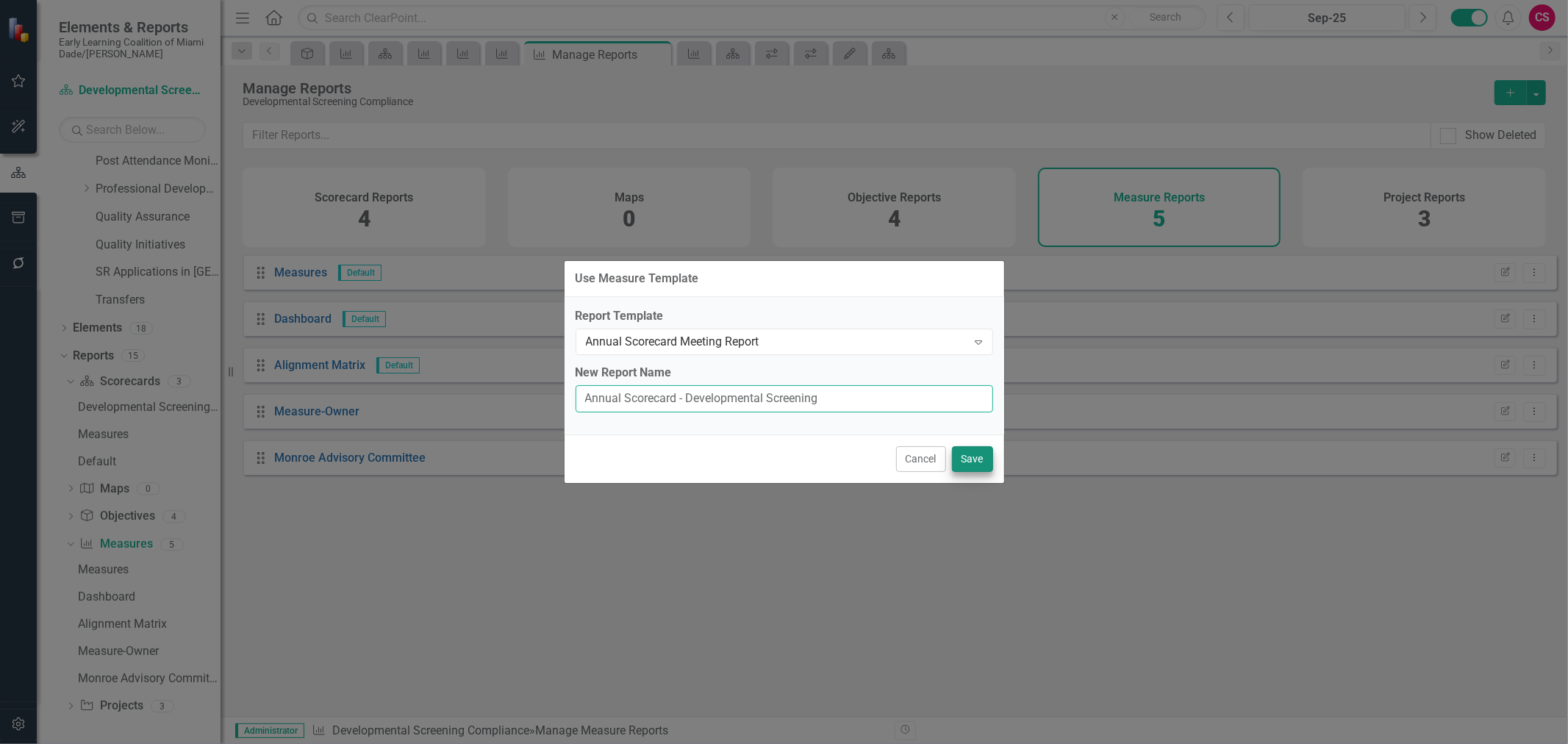
type input "Annual Scorecard - Developmental Screening"
click at [973, 457] on button "Save" at bounding box center [973, 458] width 42 height 25
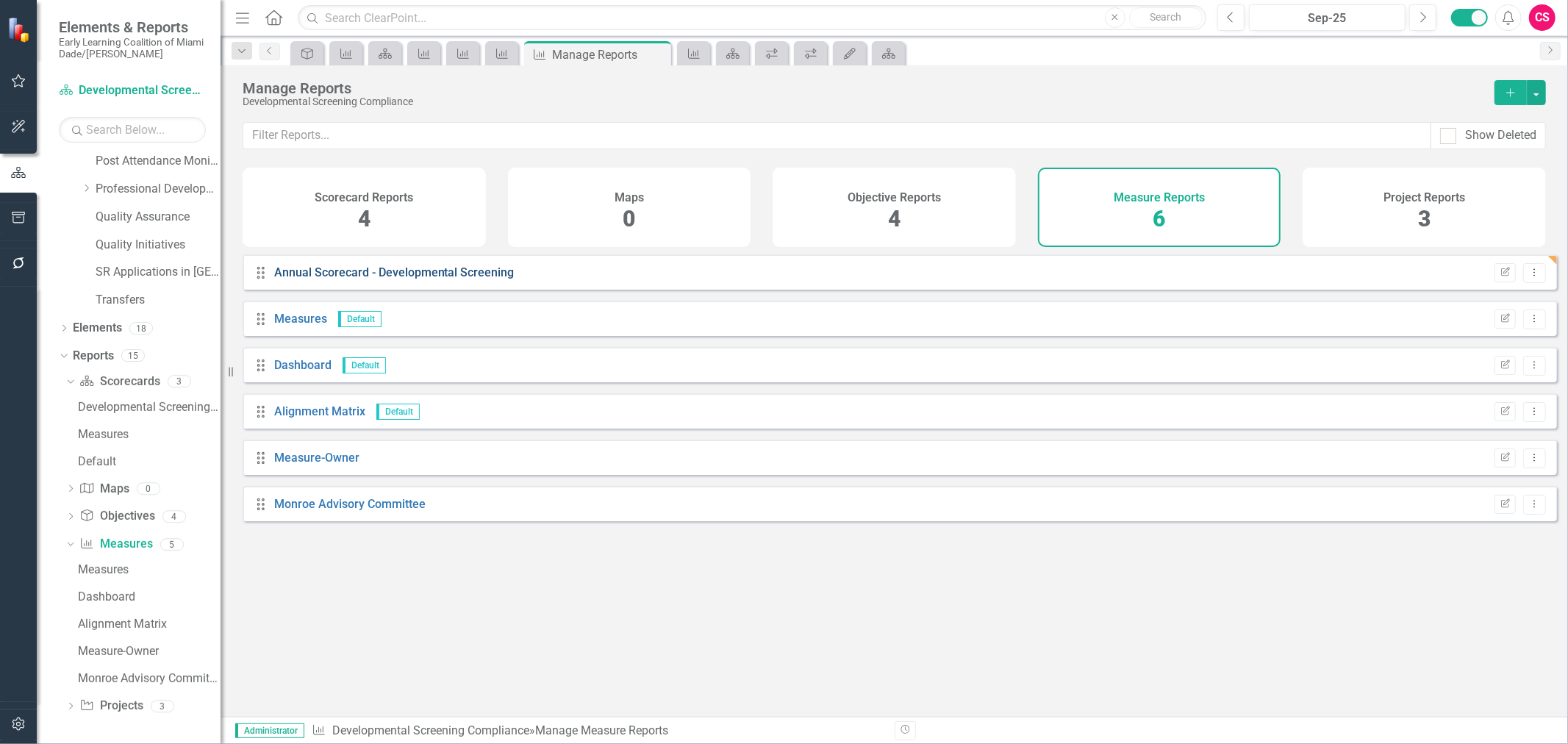
click at [452, 279] on link "Annual Scorecard - Developmental Screening" at bounding box center [394, 272] width 241 height 14
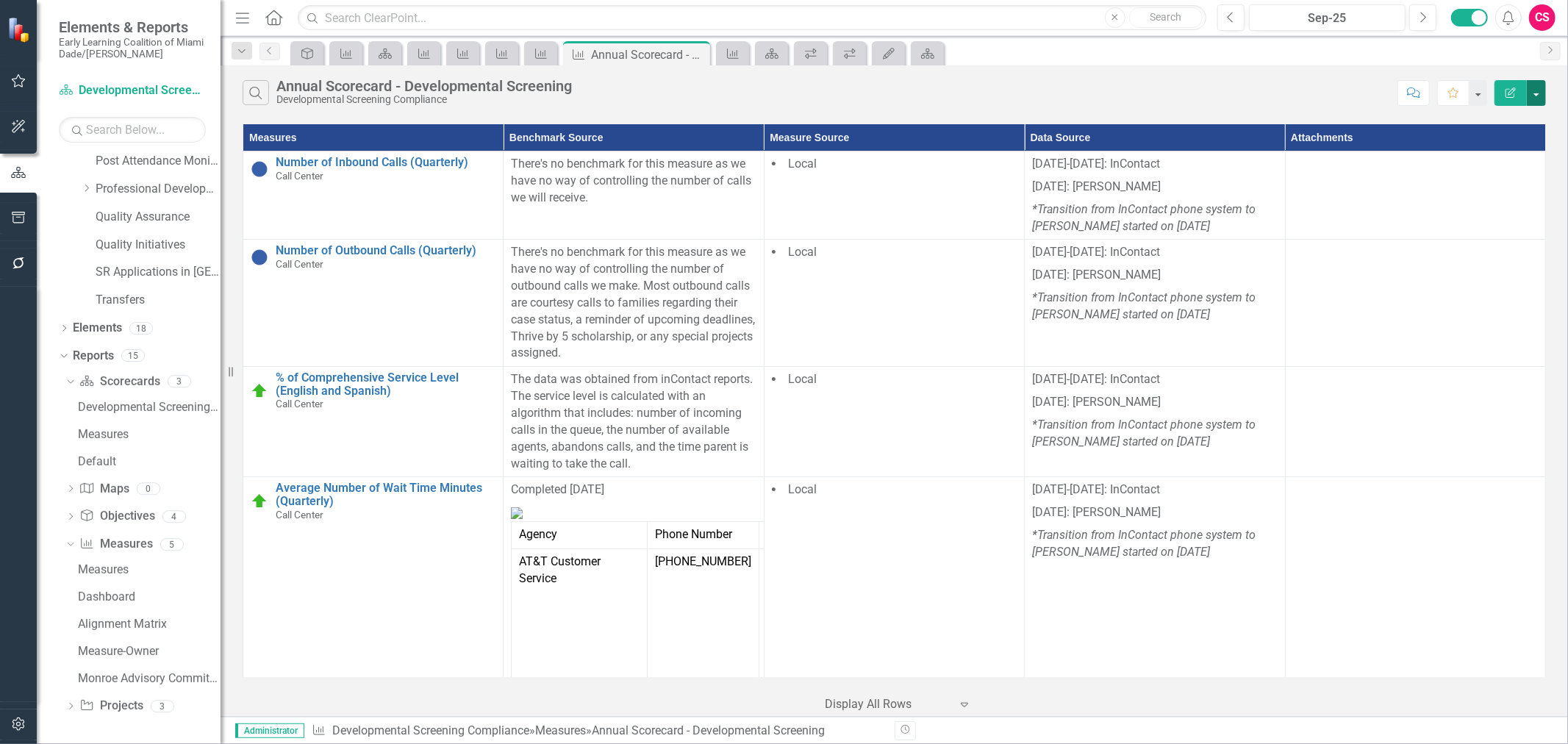
click at [1536, 92] on button "button" at bounding box center [1536, 92] width 19 height 25
click at [1486, 121] on link "Edit Report Edit Report" at bounding box center [1487, 120] width 116 height 27
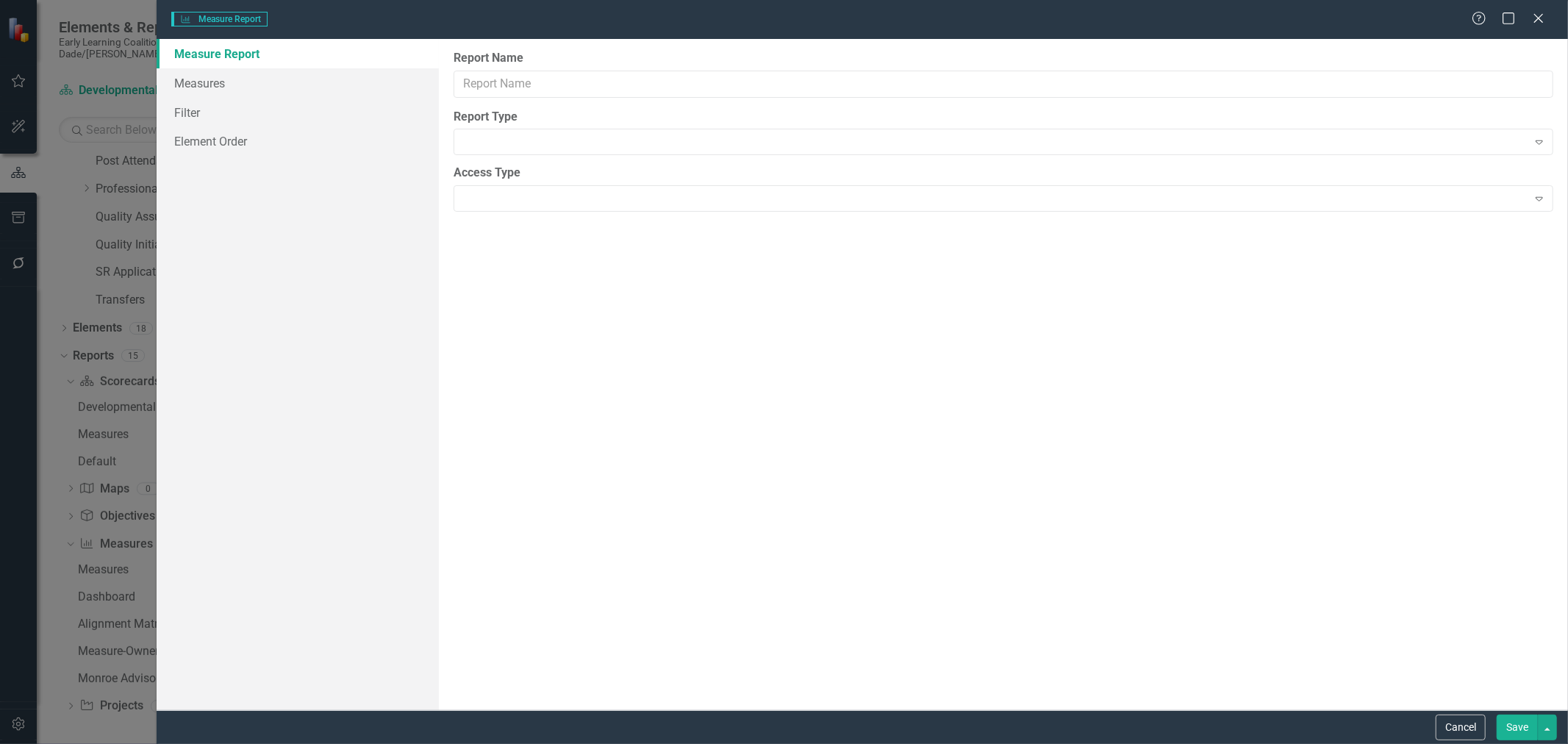
type input "Annual Scorecard - Developmental Screening"
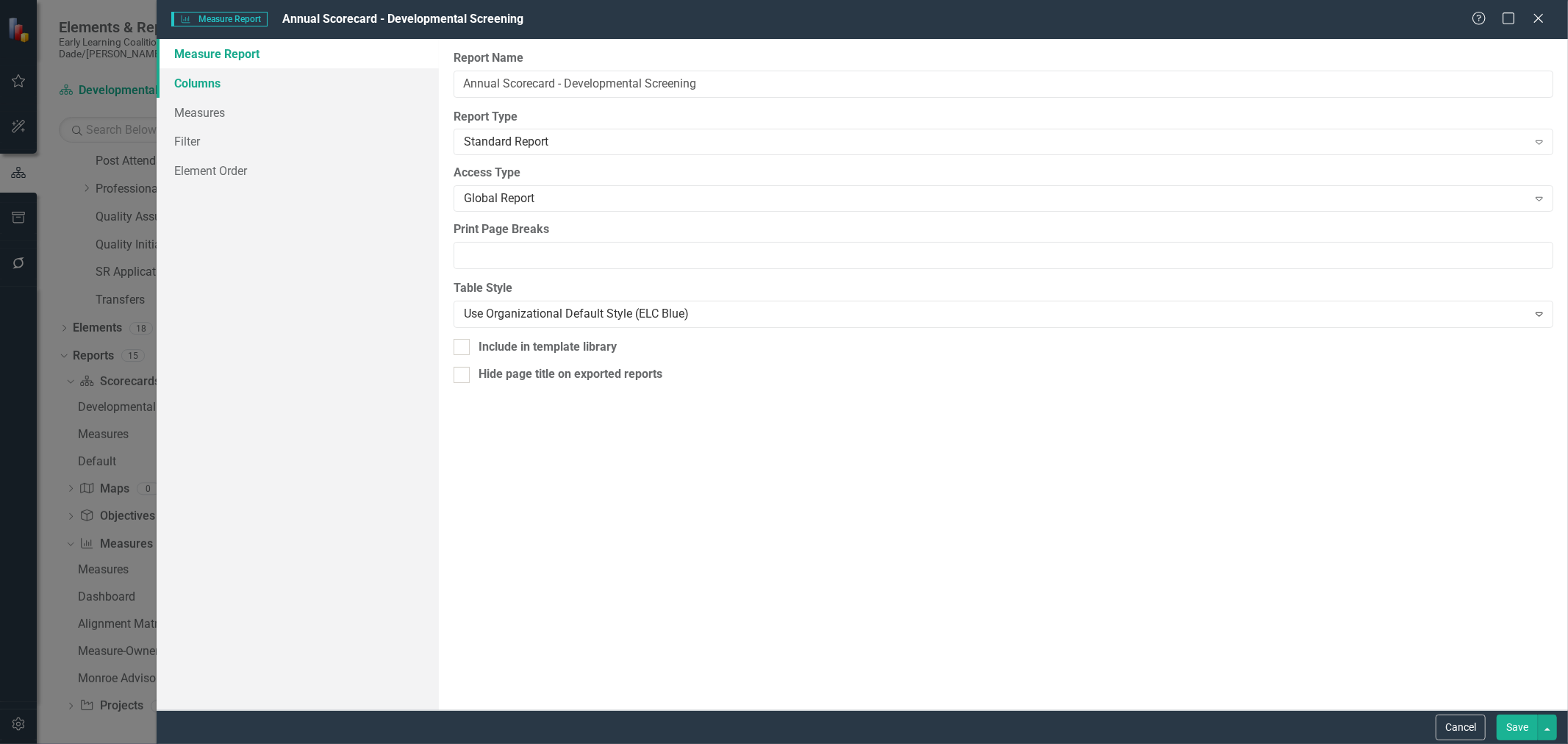
click at [248, 81] on link "Columns" at bounding box center [298, 83] width 282 height 29
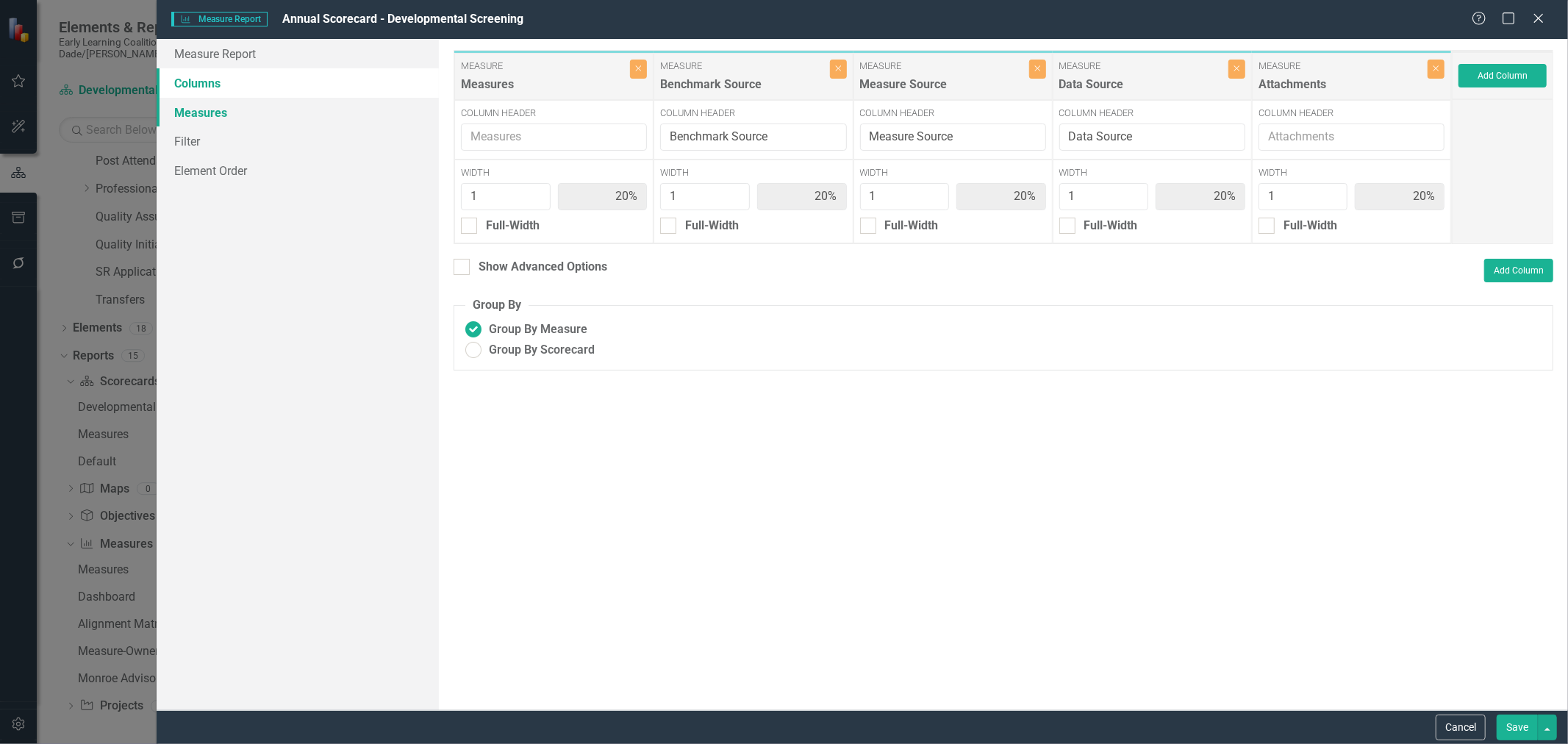
click at [228, 113] on link "Measures" at bounding box center [298, 112] width 282 height 29
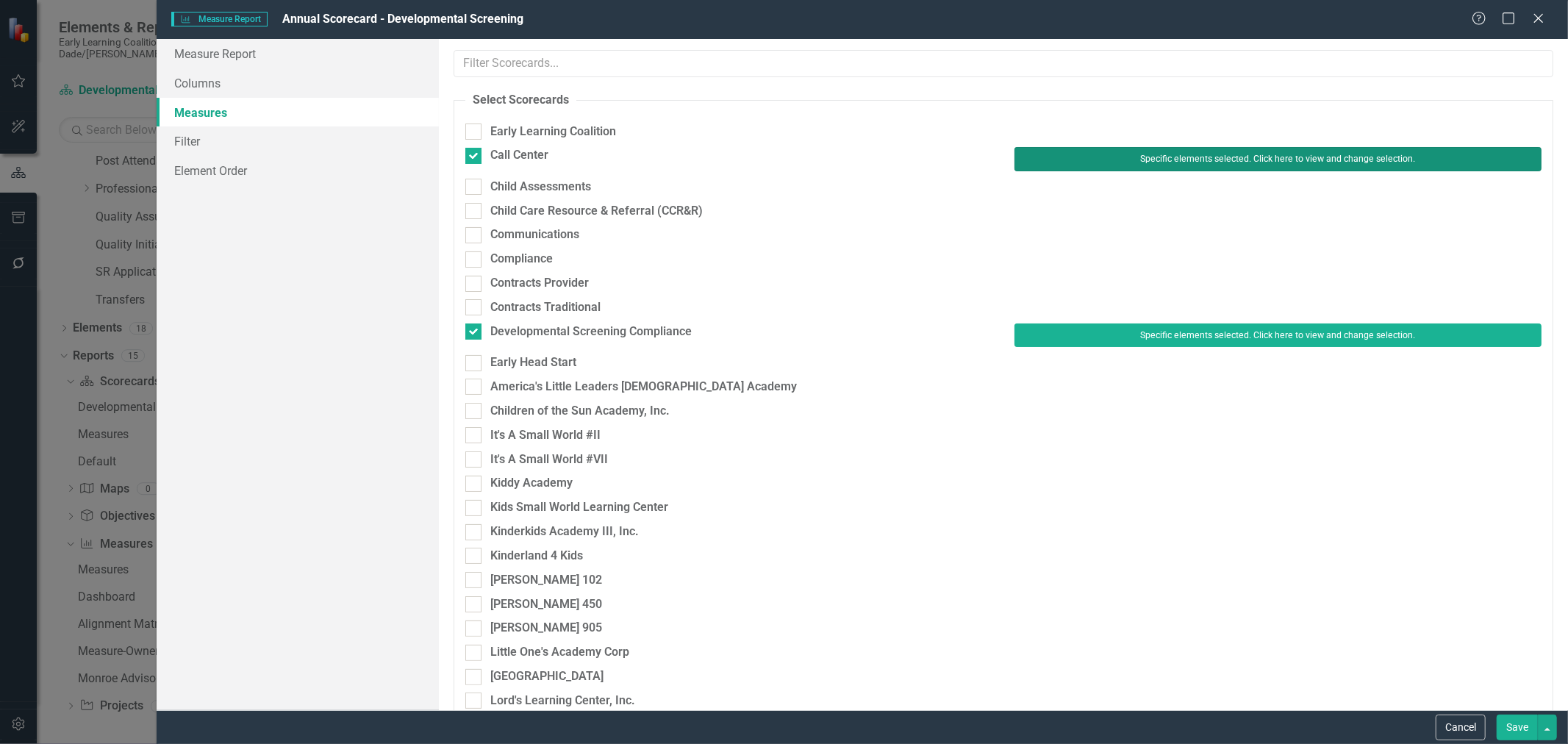
click at [1084, 154] on button "Specific elements selected. Click here to view and change selection." at bounding box center [1278, 158] width 528 height 24
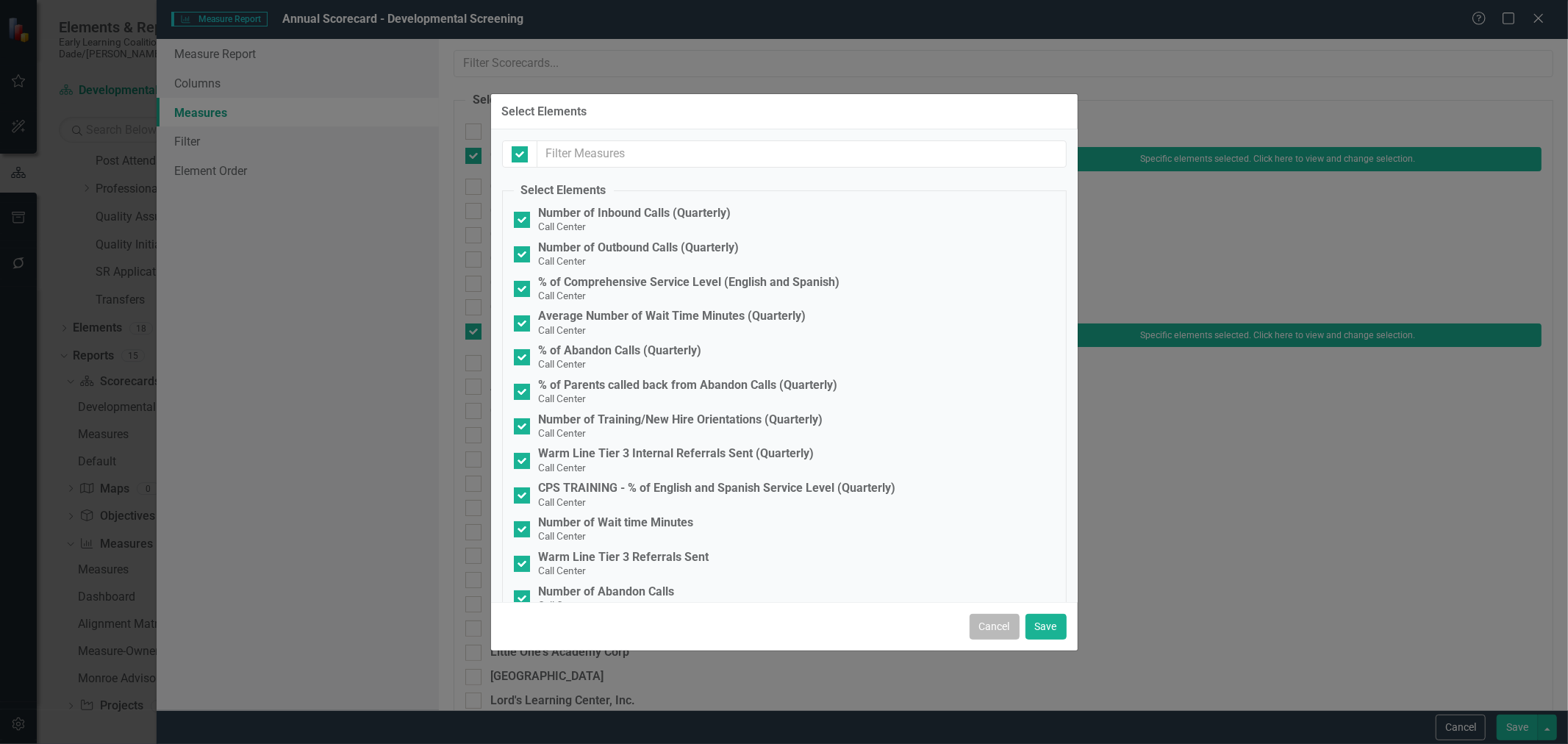
click at [997, 632] on button "Cancel" at bounding box center [994, 626] width 50 height 25
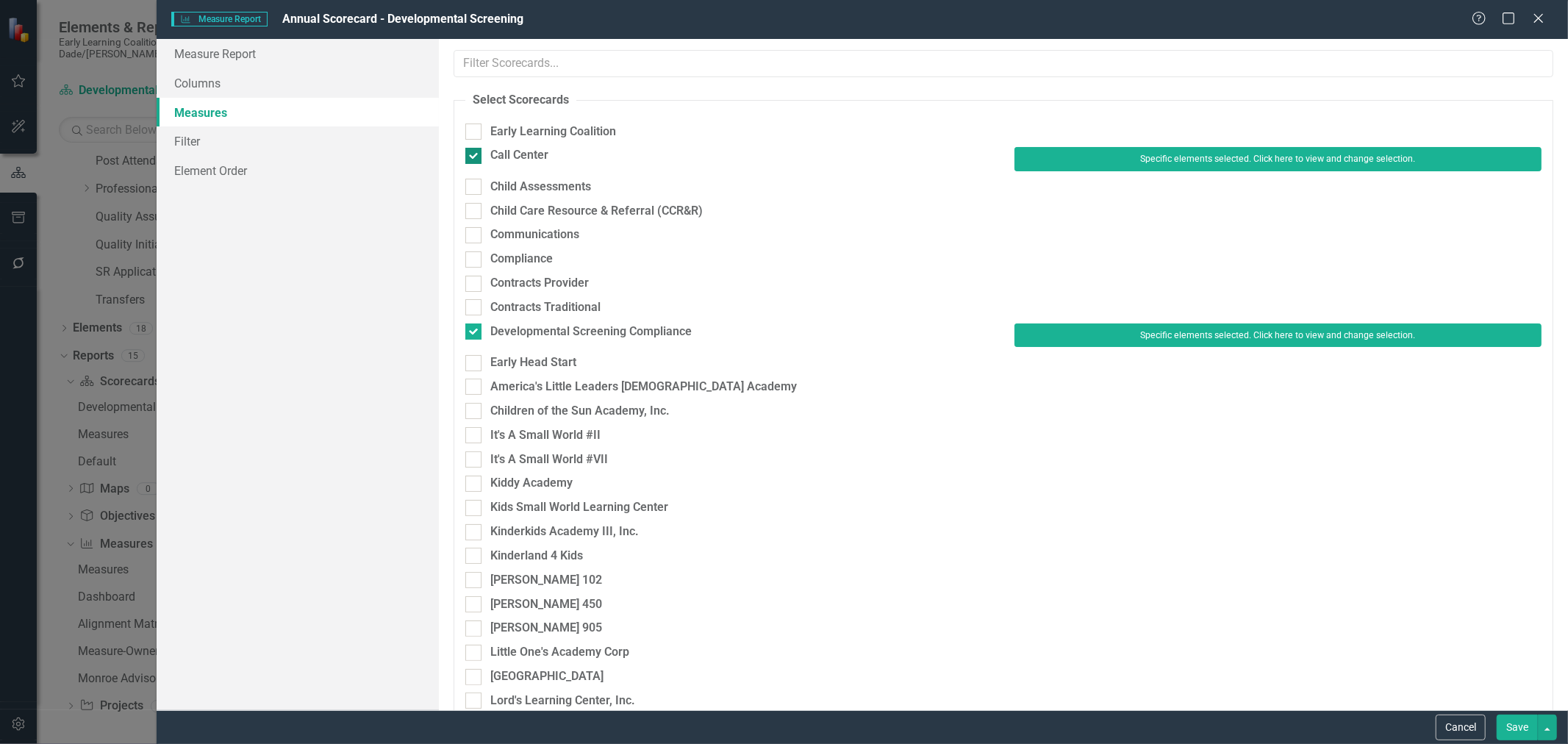
click at [472, 151] on input "Call Center" at bounding box center [470, 152] width 9 height 9
checkbox input "false"
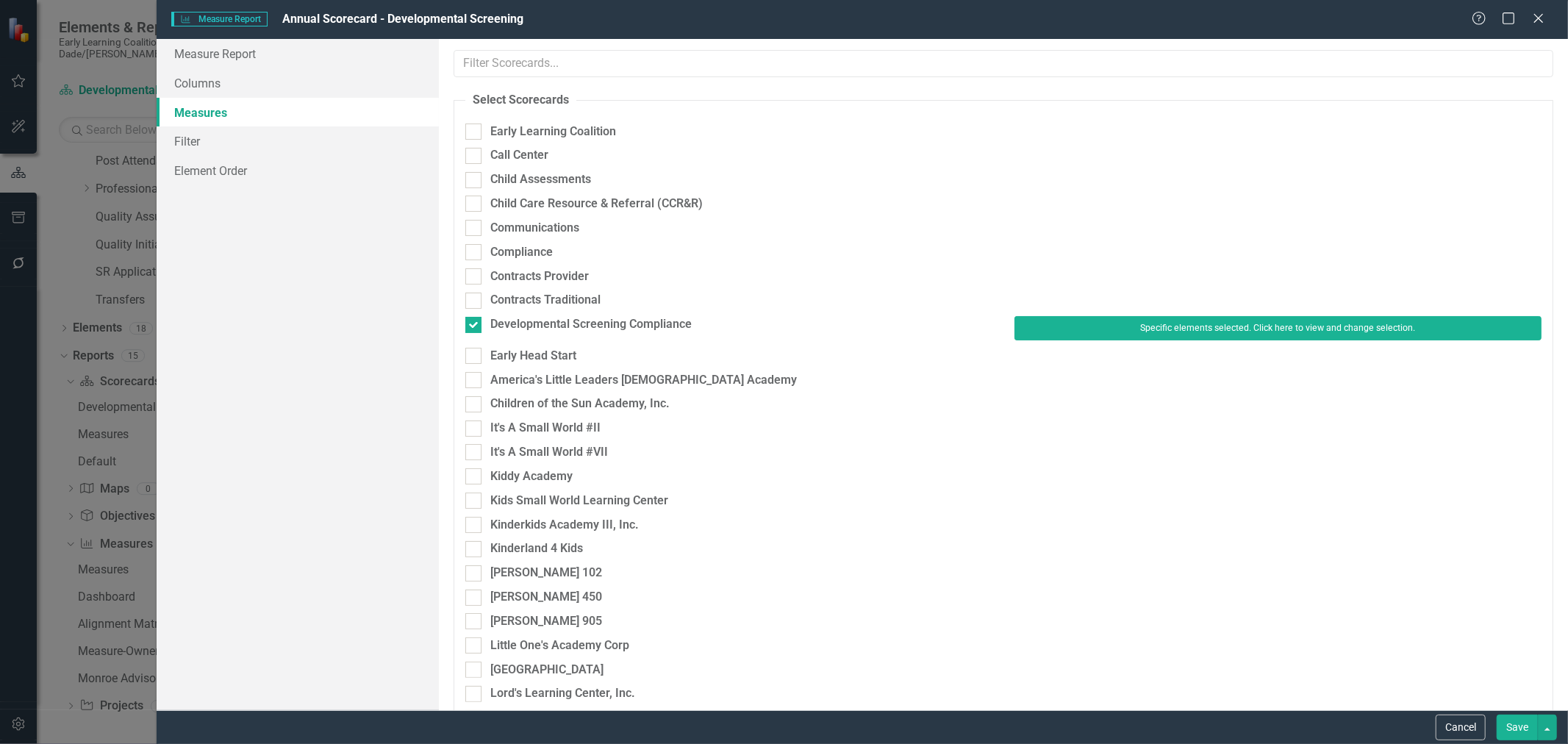
click at [1520, 729] on button "Save" at bounding box center [1518, 726] width 42 height 25
